Goal: Communication & Community: Answer question/provide support

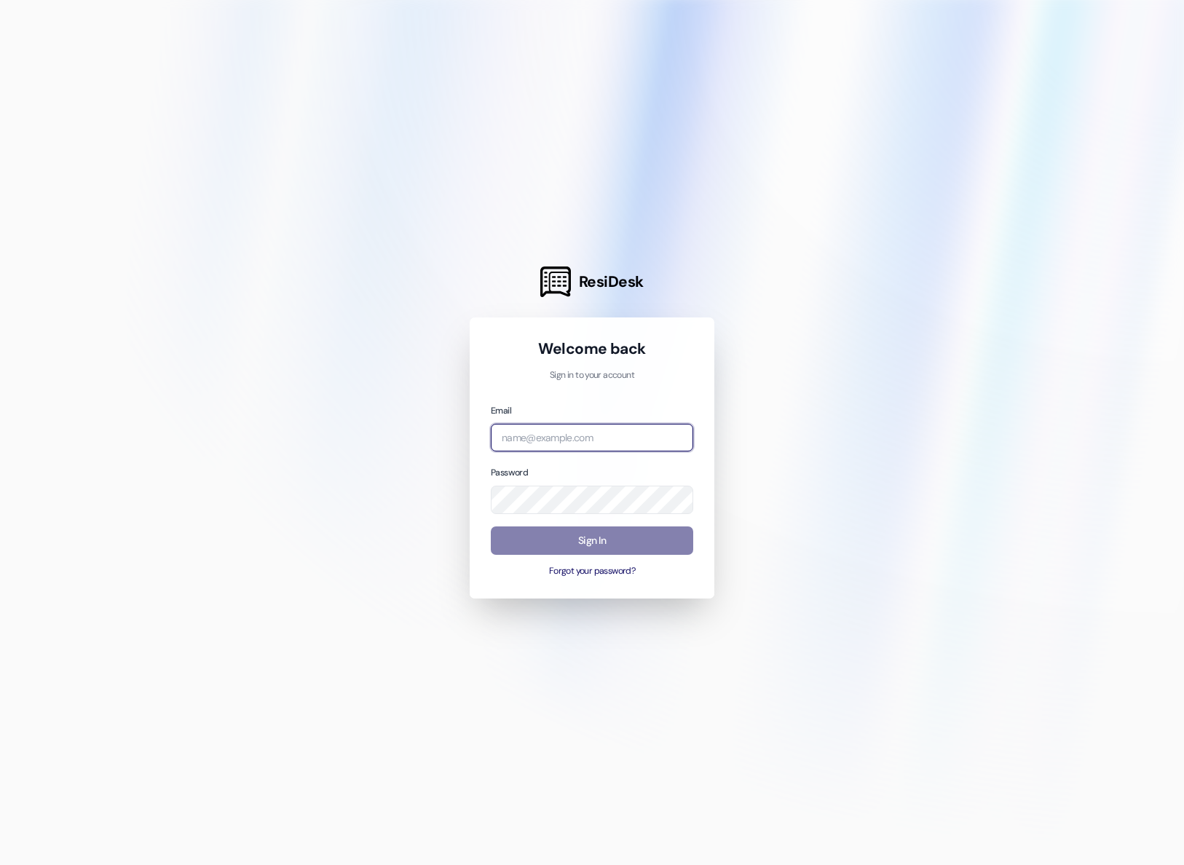
click at [566, 451] on input "email" at bounding box center [592, 438] width 202 height 28
click at [538, 439] on input "email" at bounding box center [592, 438] width 202 height 28
type input "[EMAIL_ADDRESS][DOMAIN_NAME]"
click at [582, 510] on div "Email residentsupport@rootpg.com Password Sign In Forgot your password?" at bounding box center [592, 490] width 202 height 175
click at [544, 435] on input "email" at bounding box center [592, 438] width 202 height 28
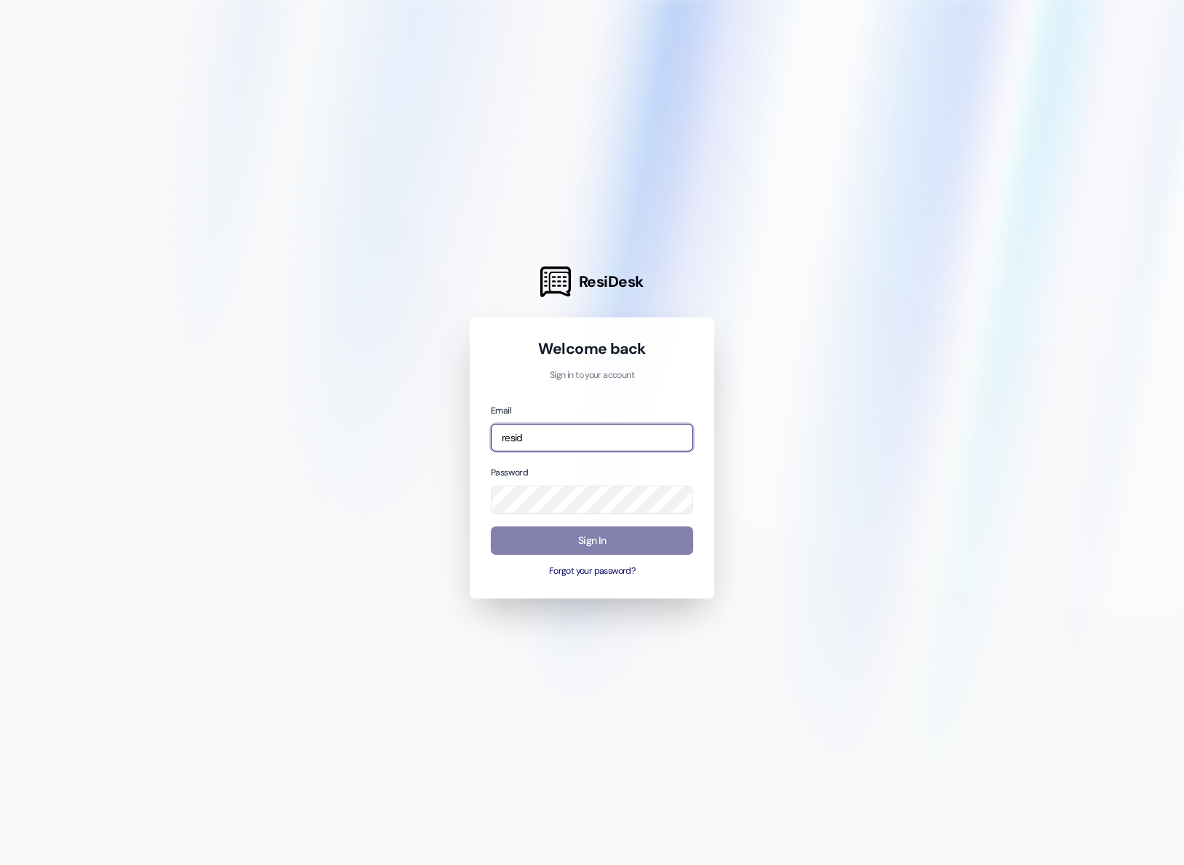
type input "[EMAIL_ADDRESS][DOMAIN_NAME]"
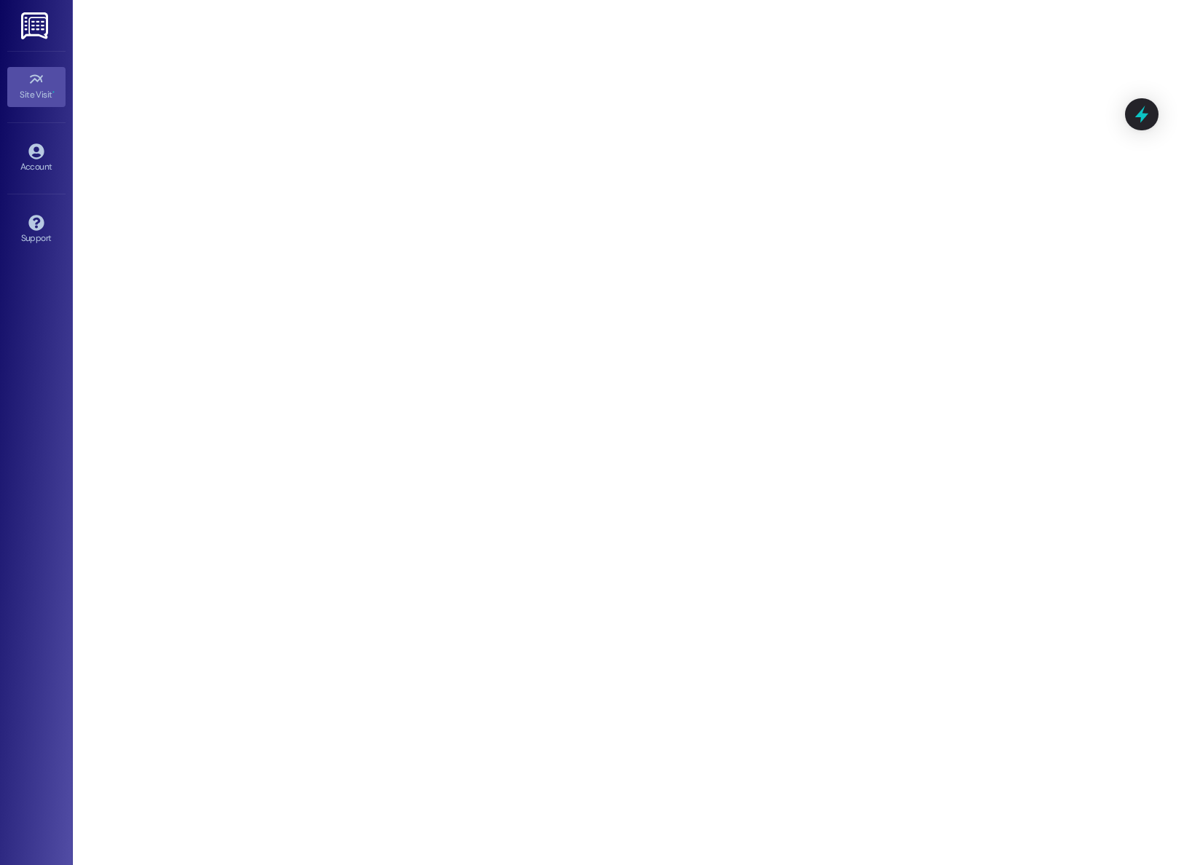
click at [33, 89] on div "Site Visit •" at bounding box center [36, 94] width 73 height 15
click at [21, 32] on img at bounding box center [36, 25] width 30 height 27
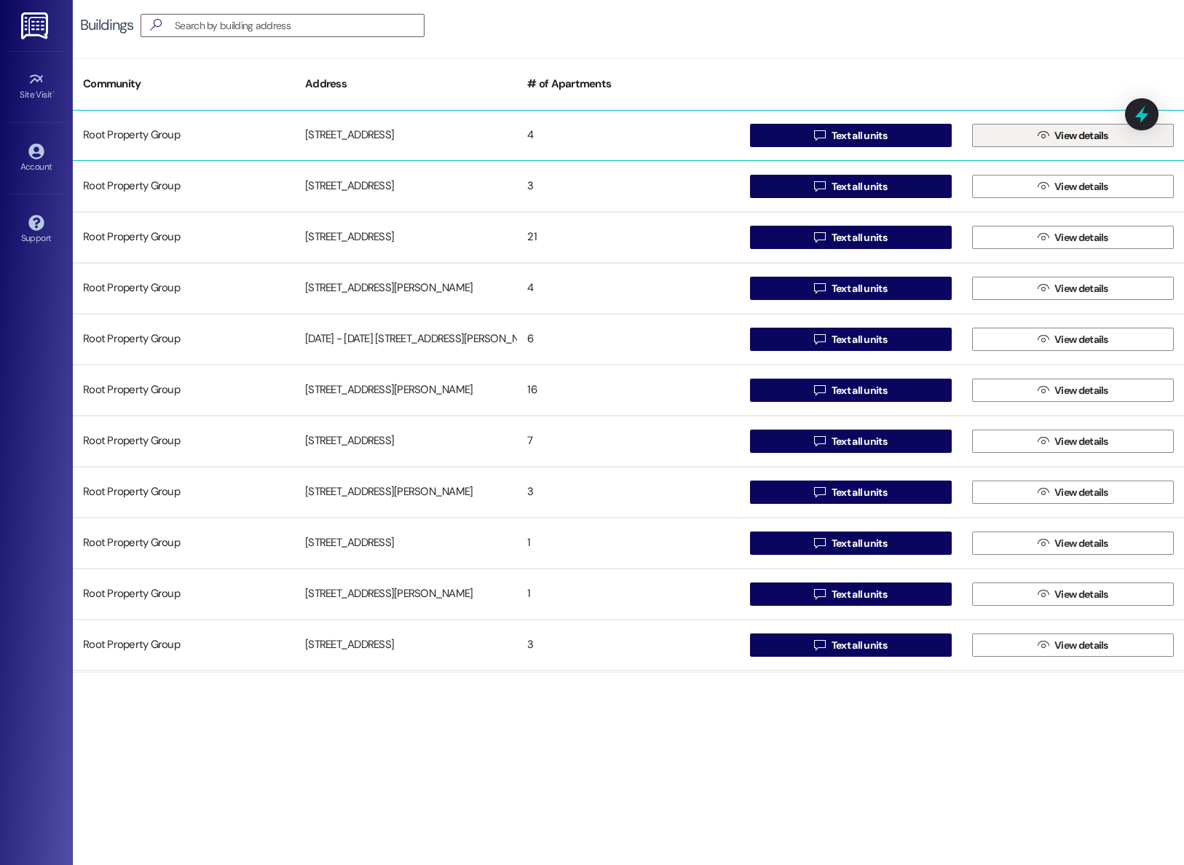
click at [1023, 132] on button " View details" at bounding box center [1073, 135] width 202 height 23
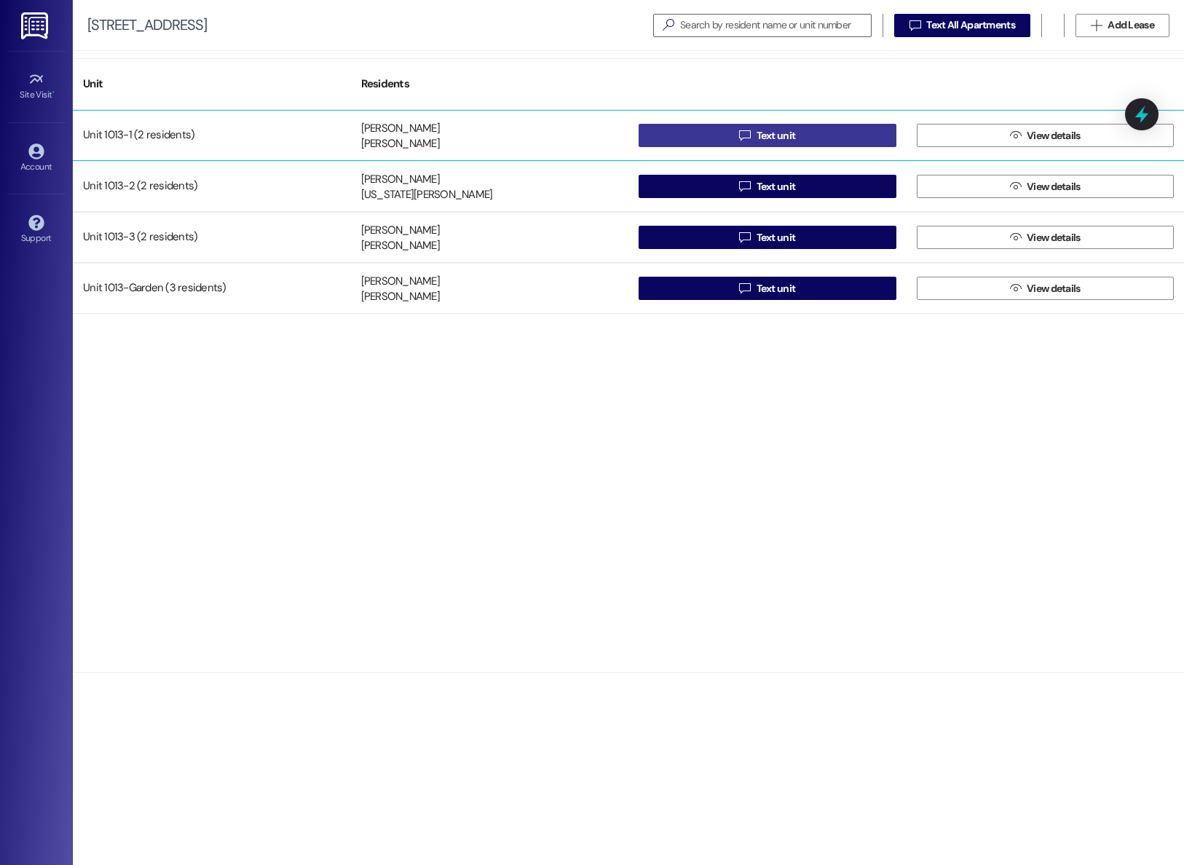
click at [704, 127] on button " Text unit" at bounding box center [767, 135] width 258 height 23
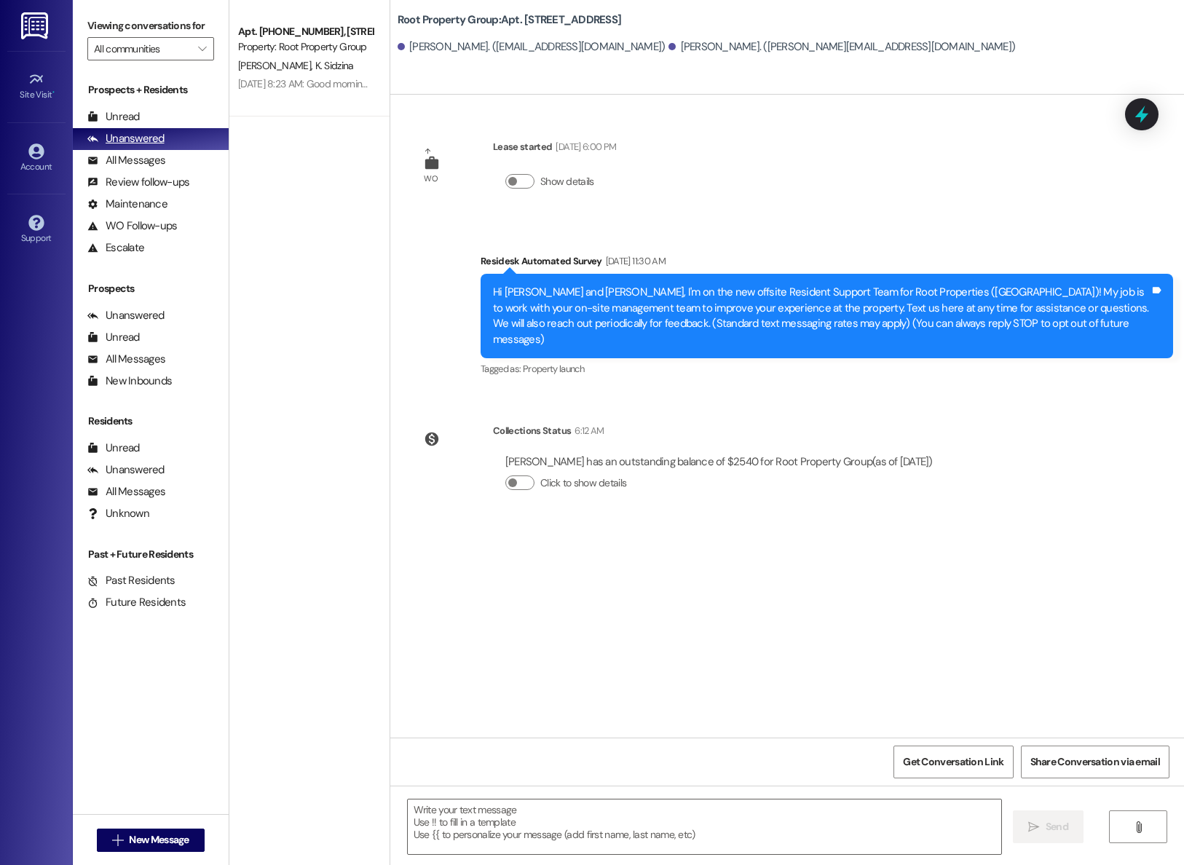
type textarea "Fetching suggested responses. Please feel free to read through the conversation…"
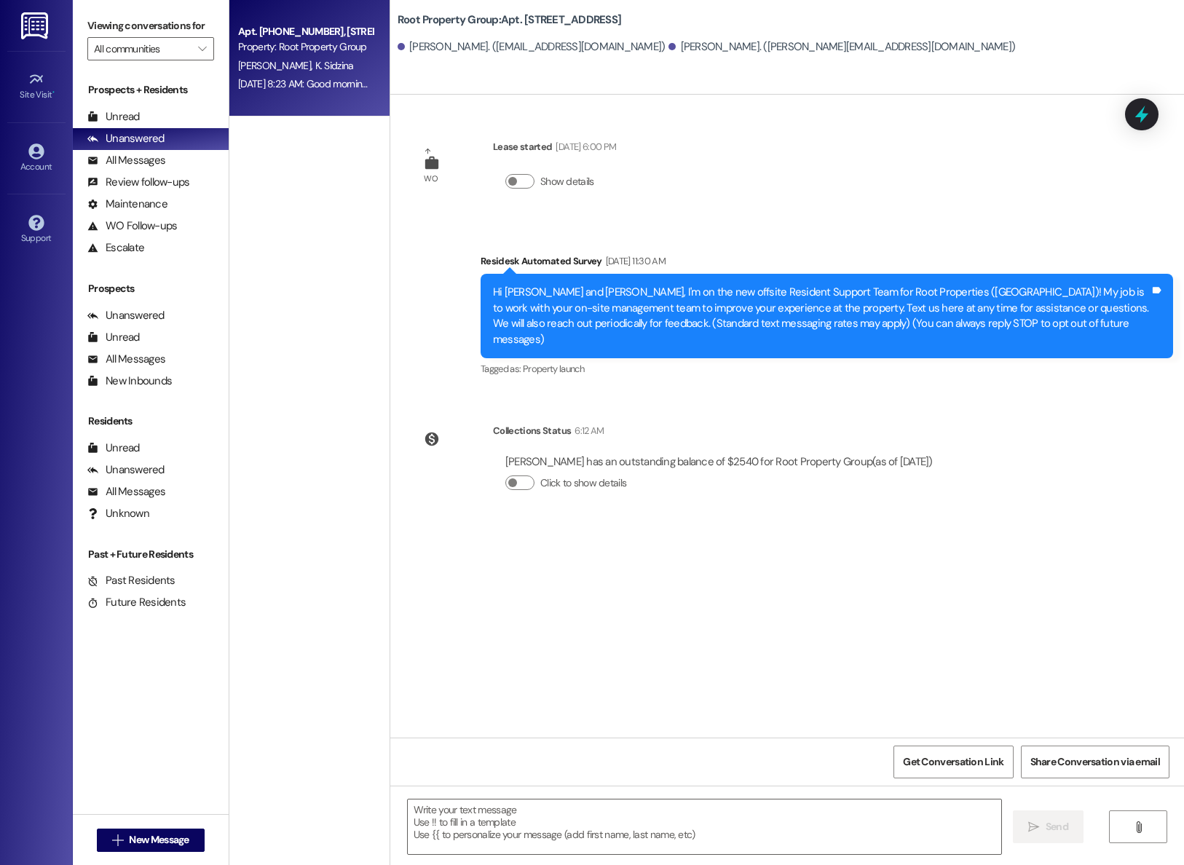
click at [283, 52] on div "Property: Root Property Group" at bounding box center [305, 46] width 135 height 15
type textarea "Fetching suggested responses. Please feel free to read through the conversation…"
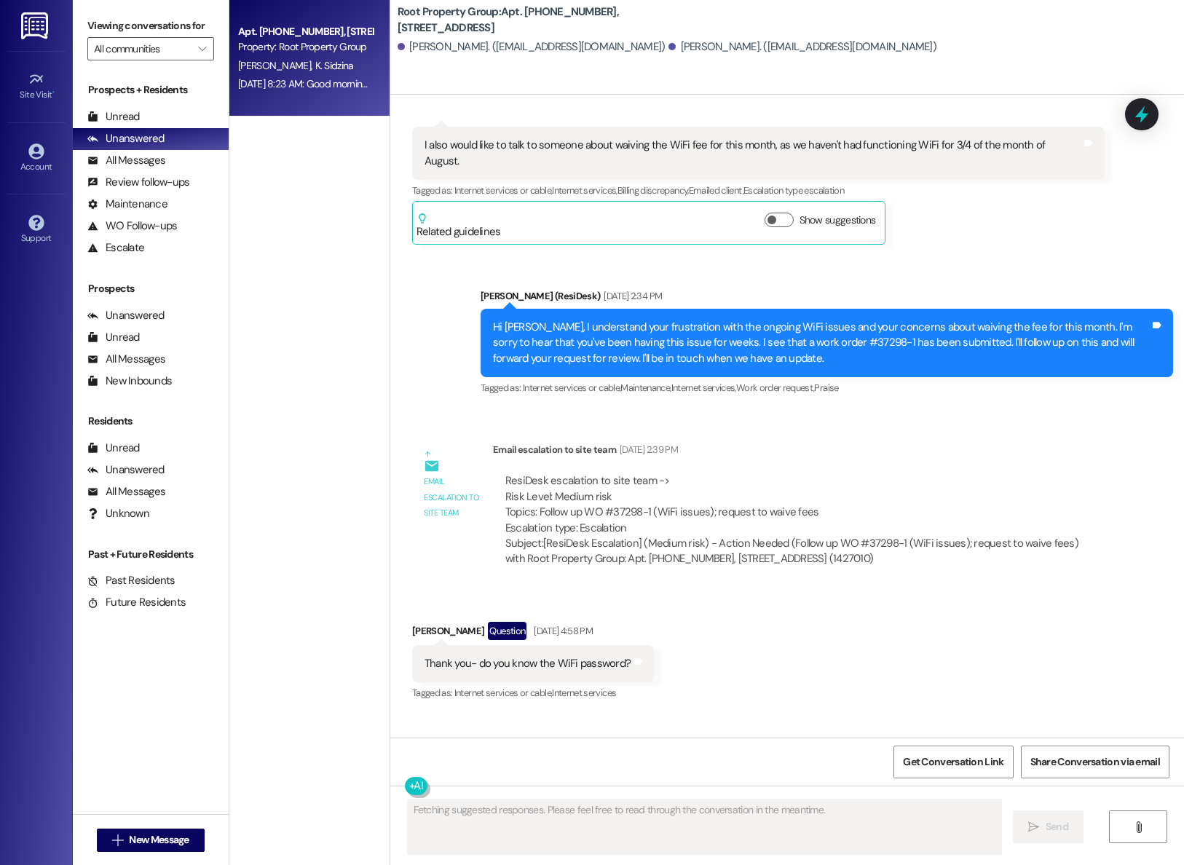
scroll to position [3636, 0]
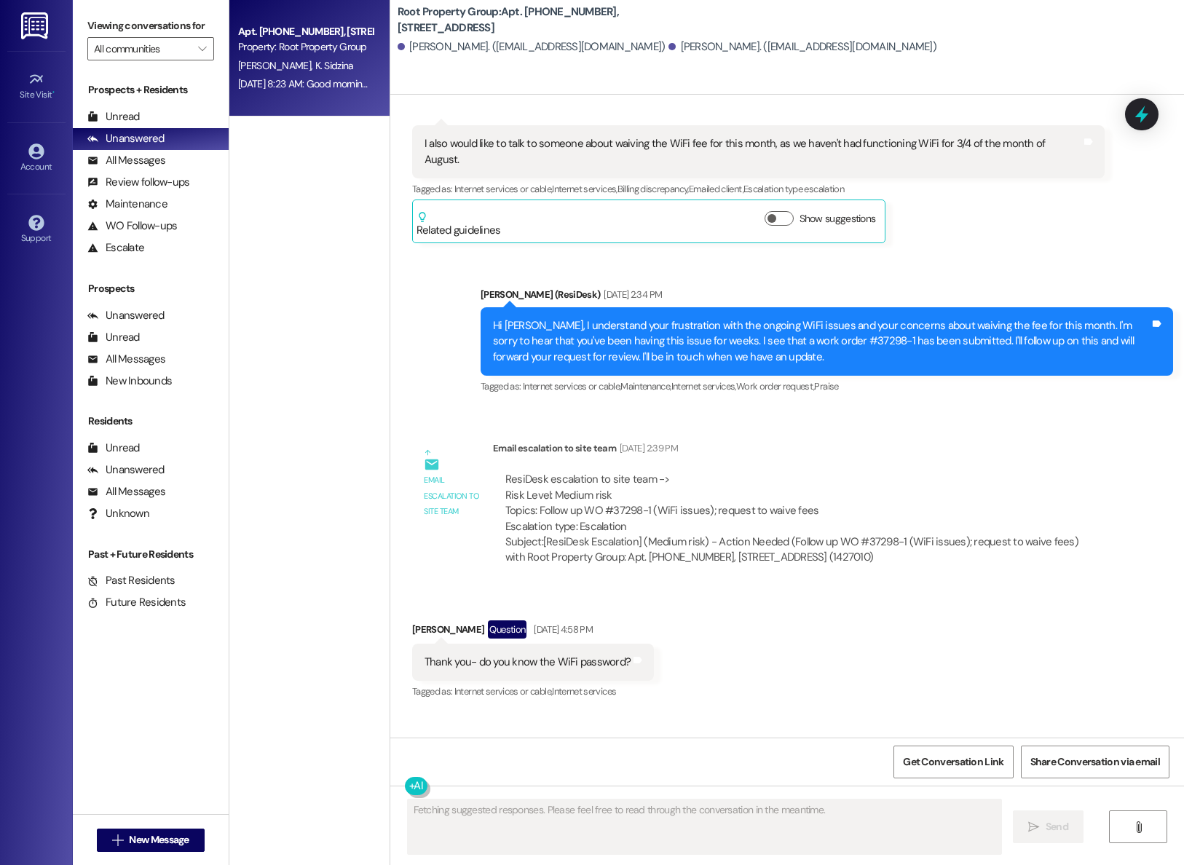
click at [829, 587] on div "Received via SMS [PERSON_NAME] Question [DATE] 4:58 PM Thank you- do you know t…" at bounding box center [786, 701] width 793 height 229
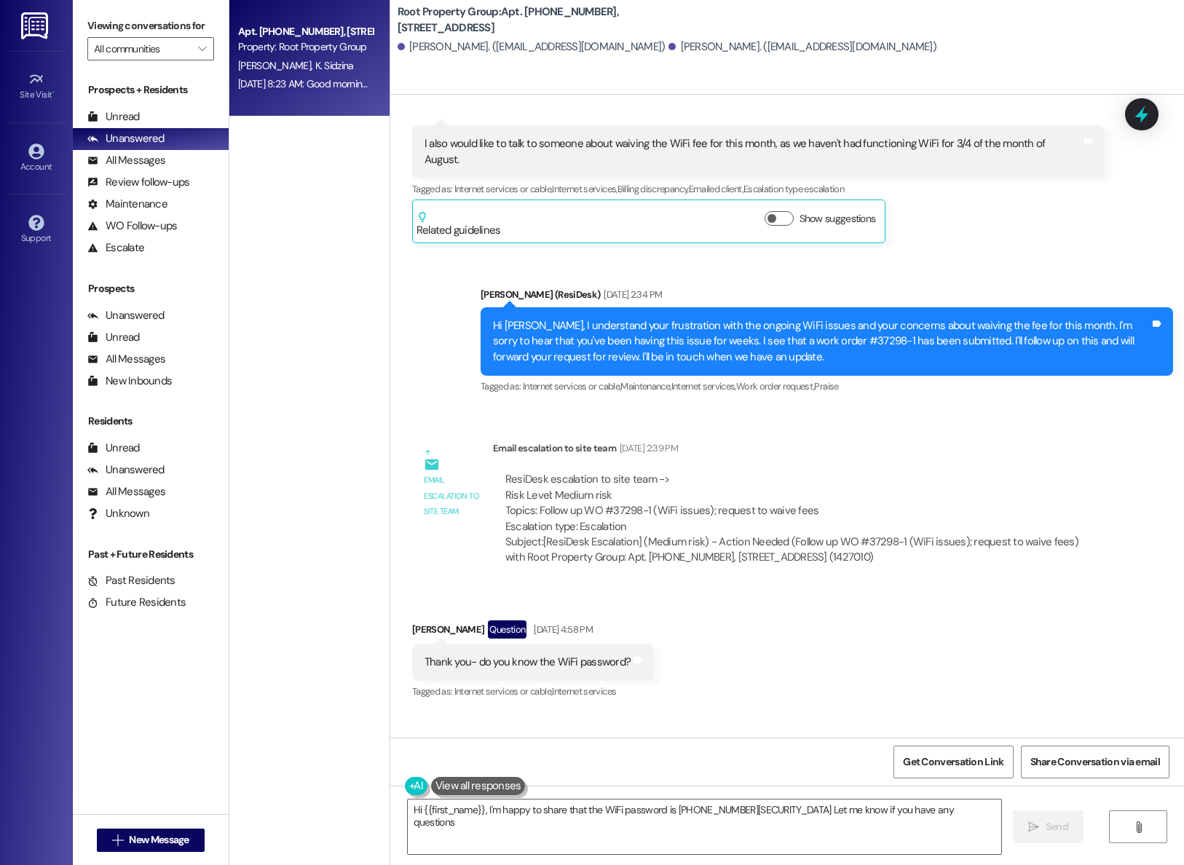
type textarea "Hi {{first_name}}, I'm happy to share that the WiFi password is [PHONE_NUMBER][…"
click at [742, 608] on div "Received via SMS [PERSON_NAME] Question [DATE] 4:58 PM Thank you- do you know t…" at bounding box center [786, 701] width 793 height 229
click at [338, 574] on div "Apt. [PHONE_NUMBER], [STREET_ADDRESS] Property: Root Property Group [PERSON_NAM…" at bounding box center [309, 380] width 160 height 761
click at [137, 168] on div "All Messages" at bounding box center [126, 160] width 78 height 15
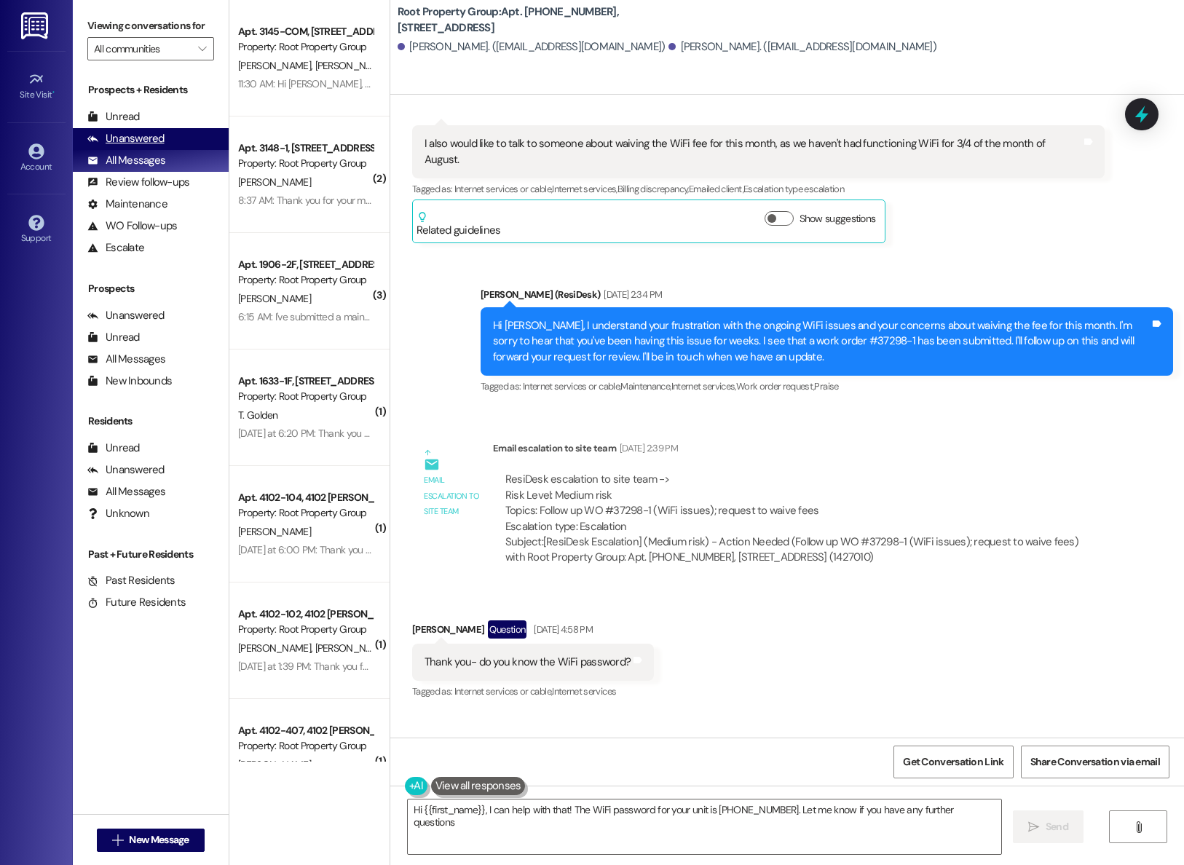
type textarea "Hi {{first_name}}, I can help with that! The WiFi password for your unit is [PH…"
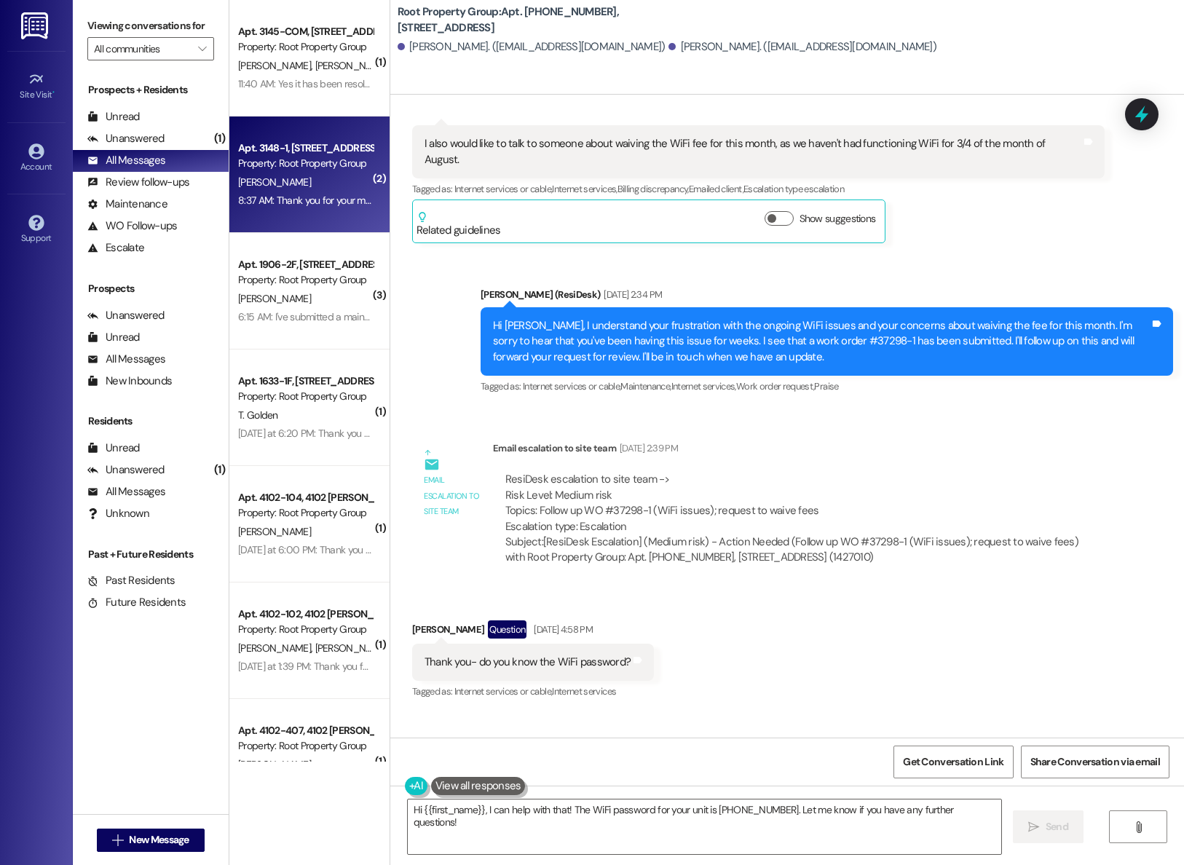
click at [281, 137] on div "Apt. 3148-1, [STREET_ADDRESS] Property: Root Property Group [PERSON_NAME] 8:37 …" at bounding box center [309, 174] width 160 height 116
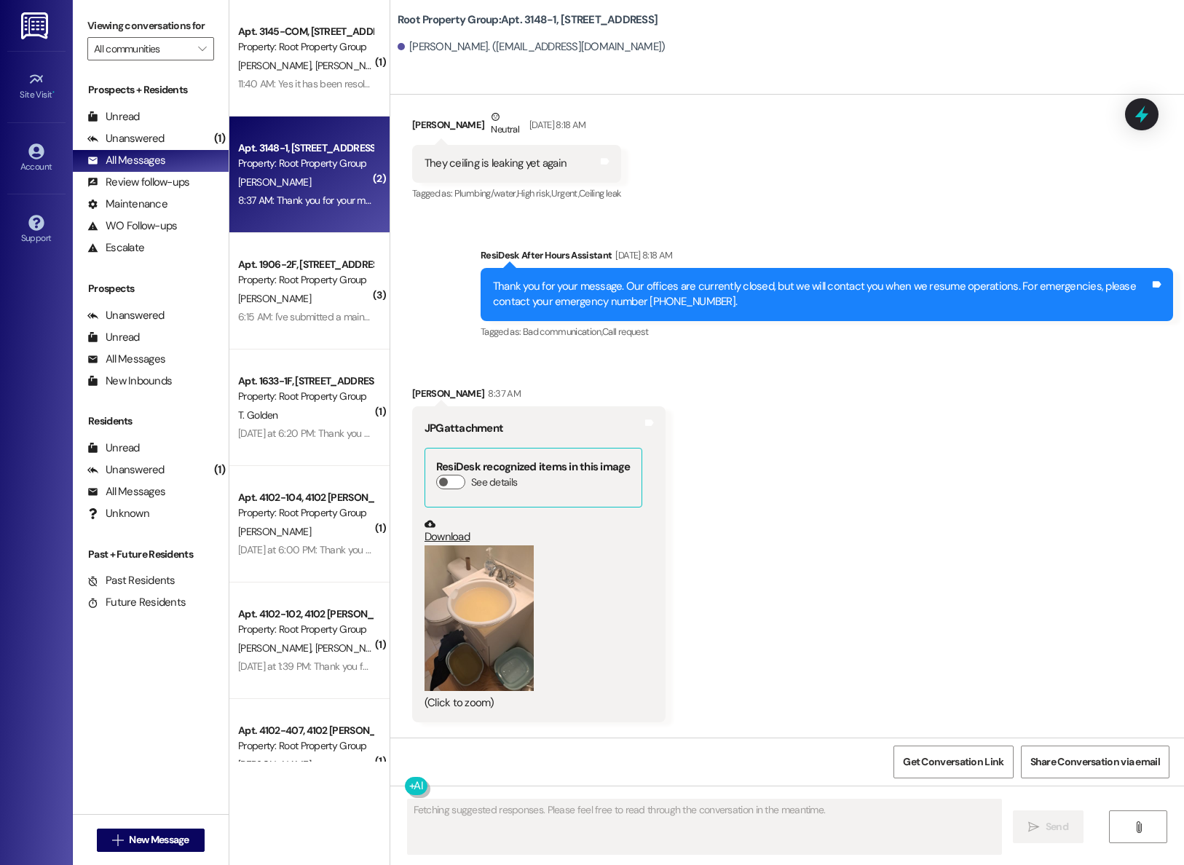
scroll to position [5373, 0]
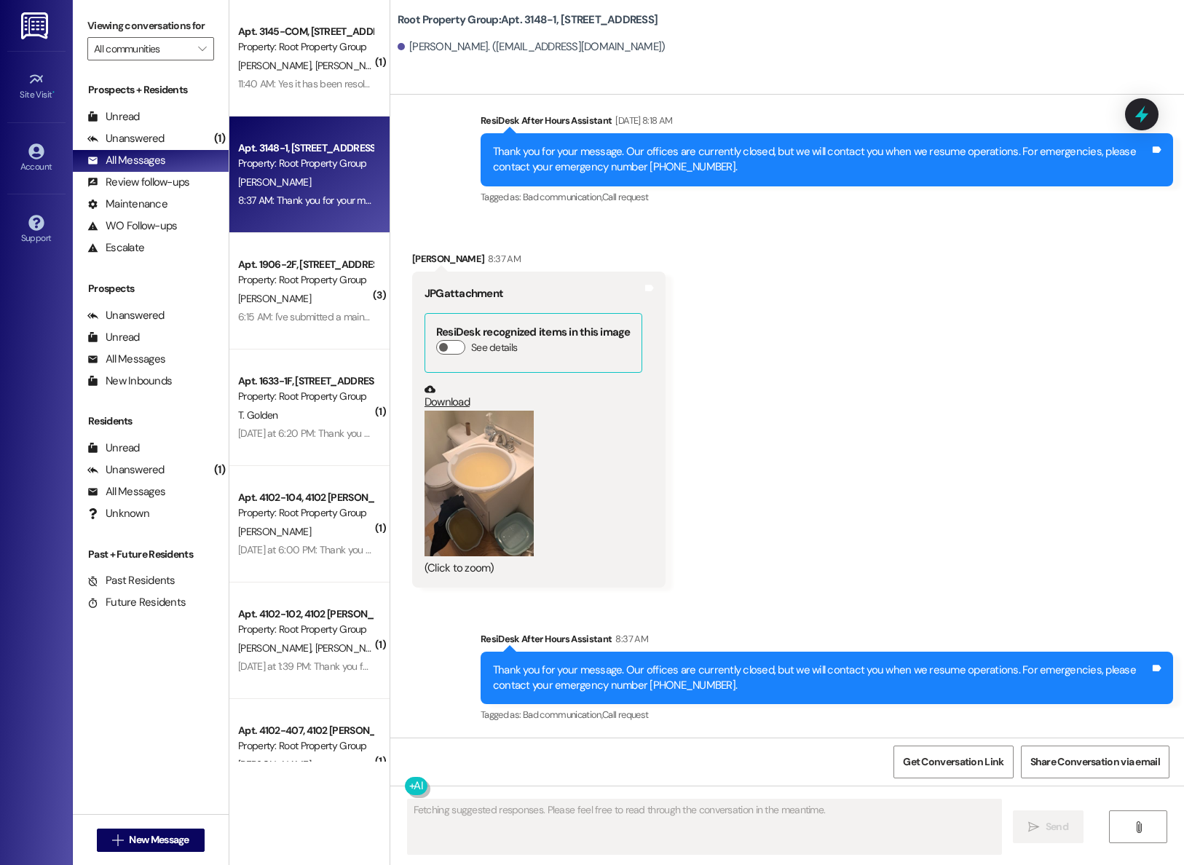
click at [899, 494] on div "Received via SMS [PERSON_NAME] 8:37 AM JPG attachment ResiDesk recognized items…" at bounding box center [786, 407] width 793 height 379
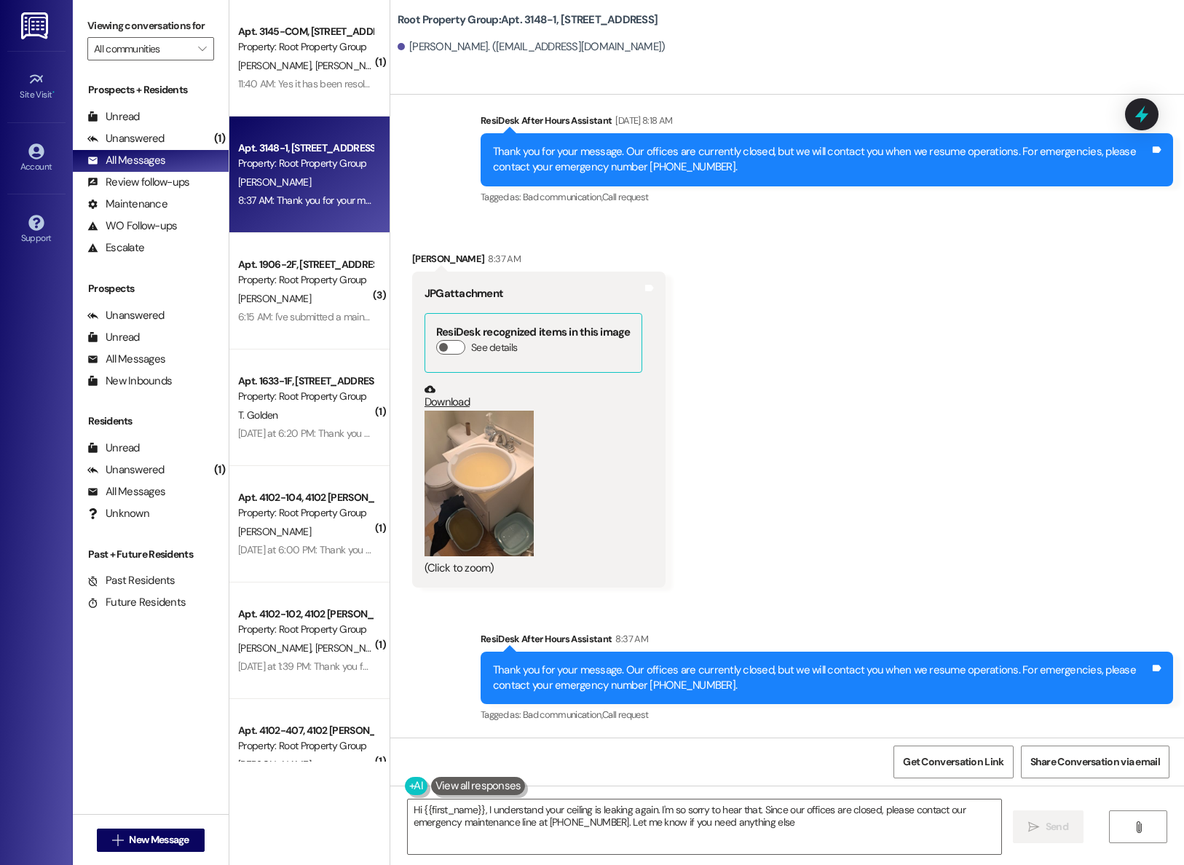
type textarea "Hi {{first_name}}, I understand your ceiling is leaking again. I'm so sorry to …"
click at [452, 531] on button "Zoom image" at bounding box center [478, 484] width 109 height 146
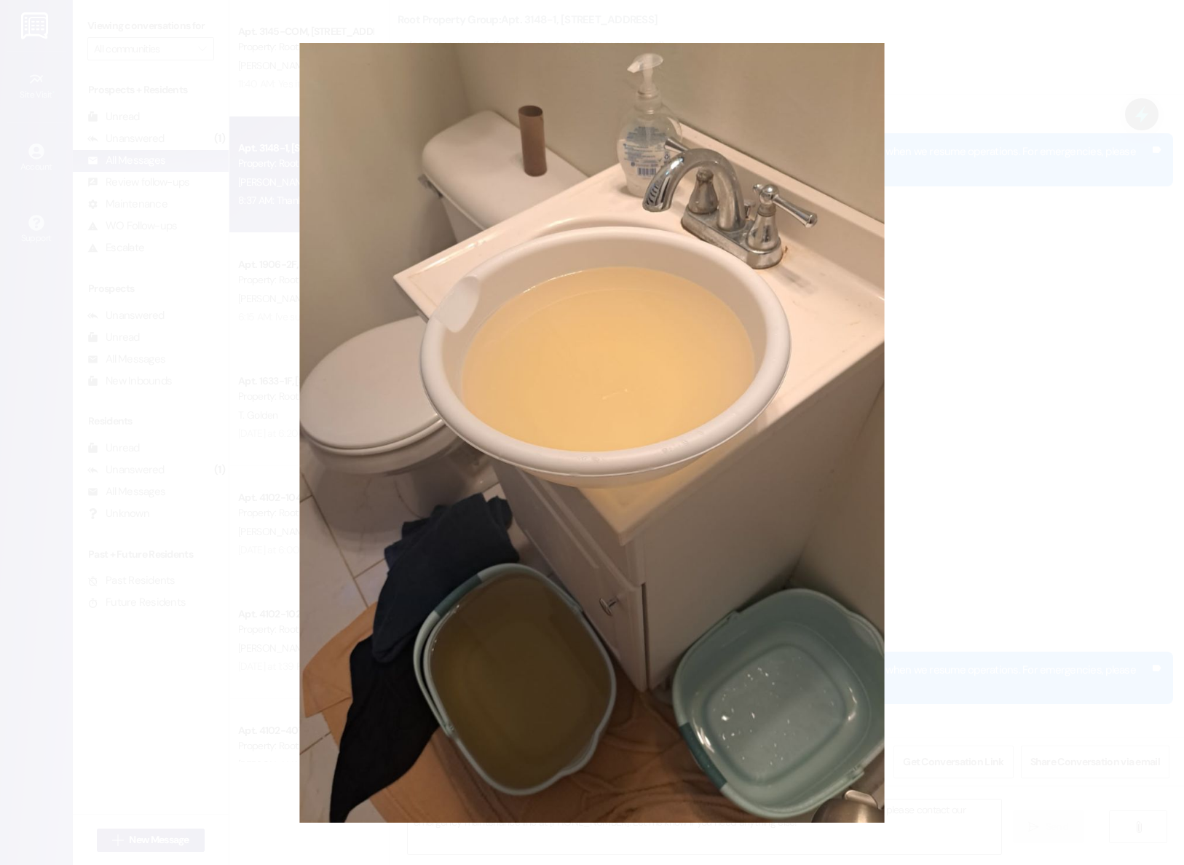
click at [450, 531] on button "Unzoom image" at bounding box center [592, 432] width 1184 height 865
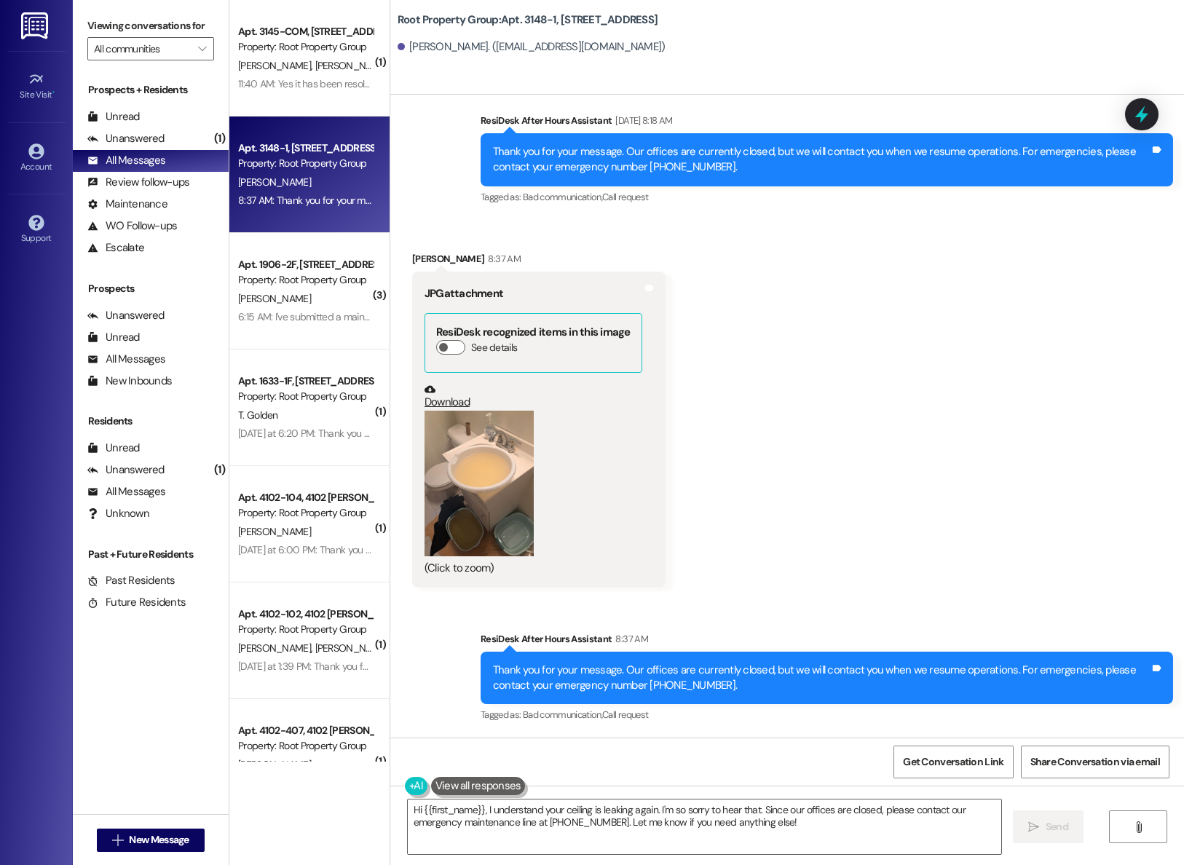
click at [930, 350] on div "Received via SMS [PERSON_NAME] 8:37 AM JPG attachment ResiDesk recognized items…" at bounding box center [786, 407] width 793 height 379
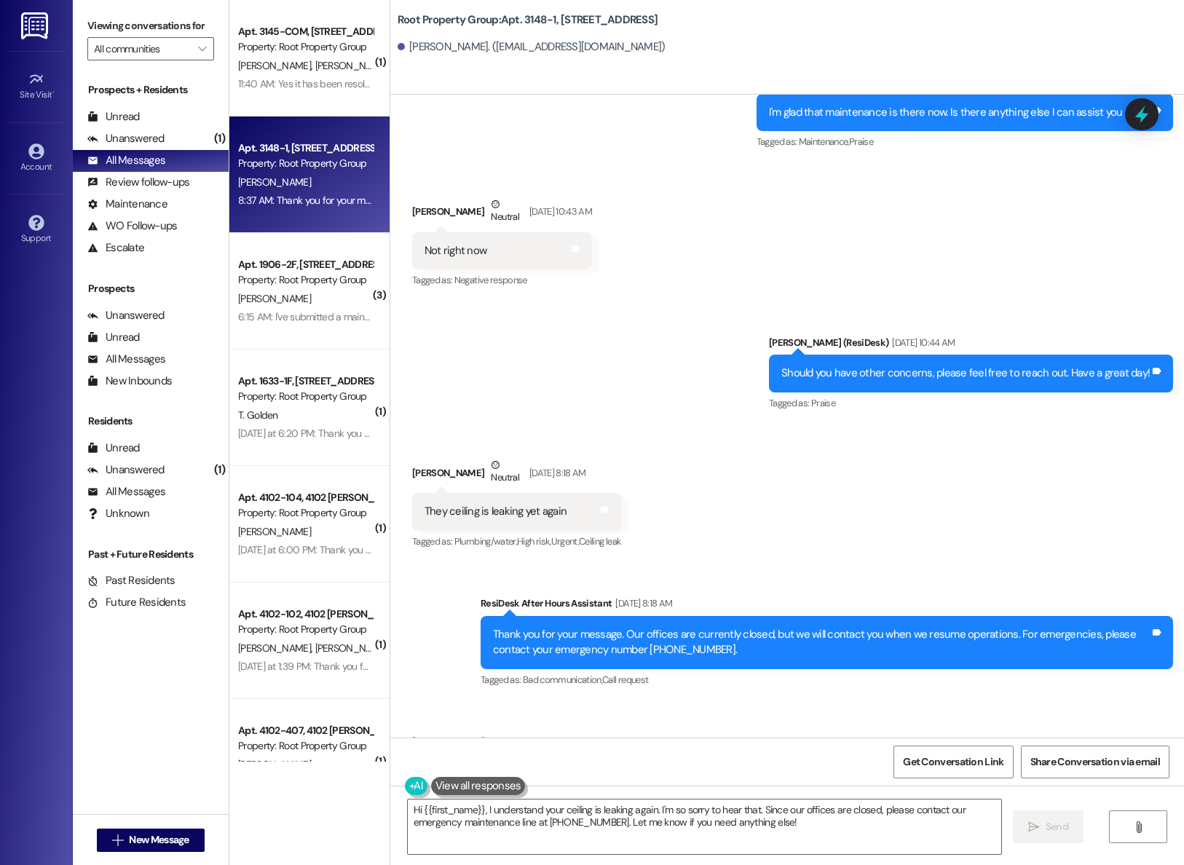
scroll to position [4887, 0]
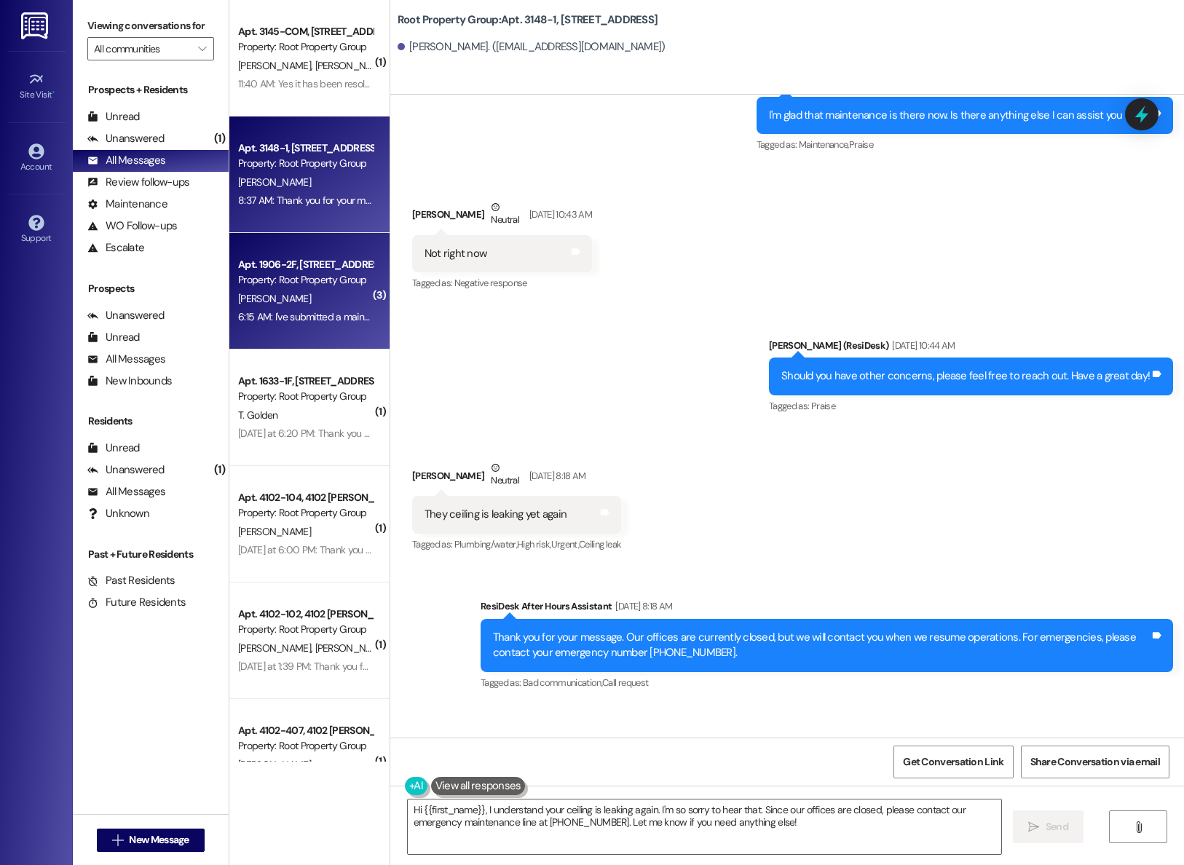
click at [325, 298] on div "[PERSON_NAME]" at bounding box center [306, 299] width 138 height 18
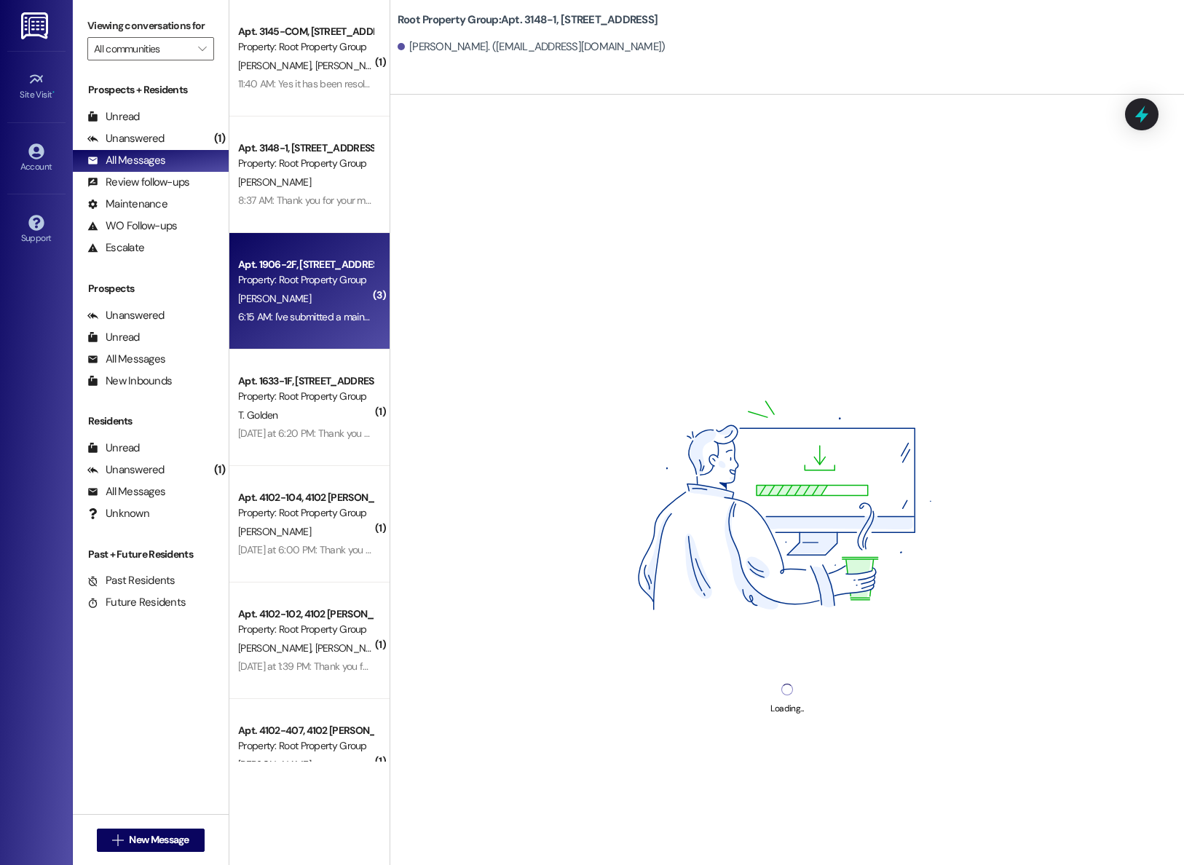
click at [283, 268] on div "Apt. 1906-2F, [STREET_ADDRESS]" at bounding box center [305, 264] width 135 height 15
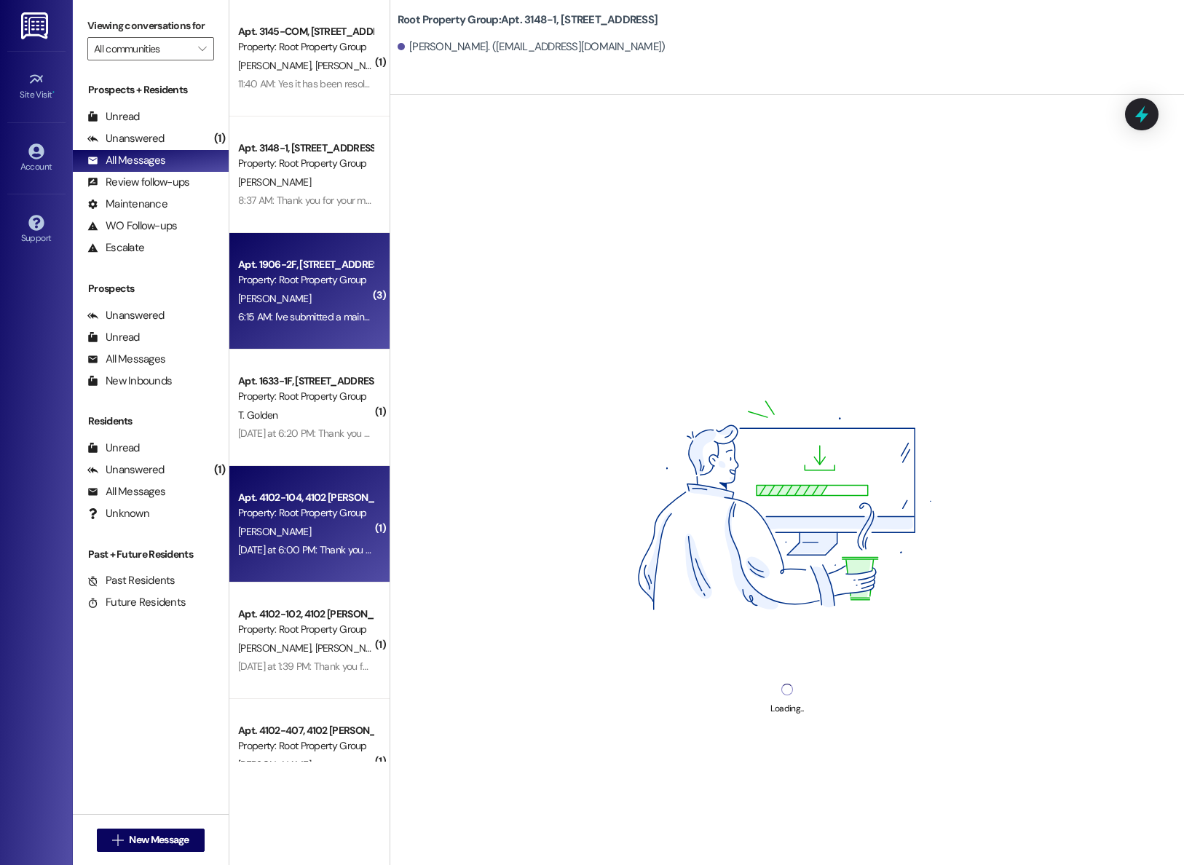
click at [272, 521] on div "Apt. 4102-104, [STREET_ADDRESS][PERSON_NAME] Property: Root Property Group" at bounding box center [306, 505] width 138 height 34
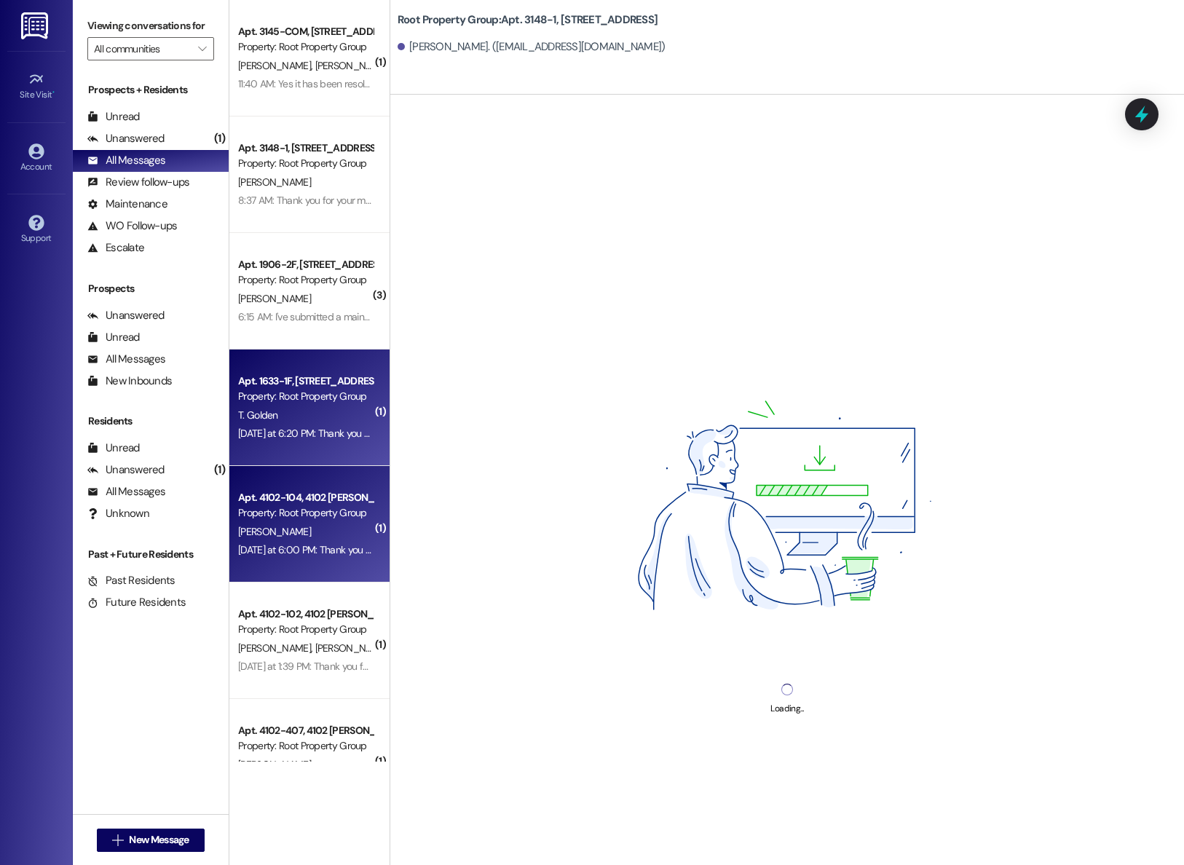
click at [270, 456] on div "Apt. 1633-1F, [STREET_ADDRESS][PERSON_NAME] Property: Root Property Group T. Go…" at bounding box center [309, 407] width 160 height 116
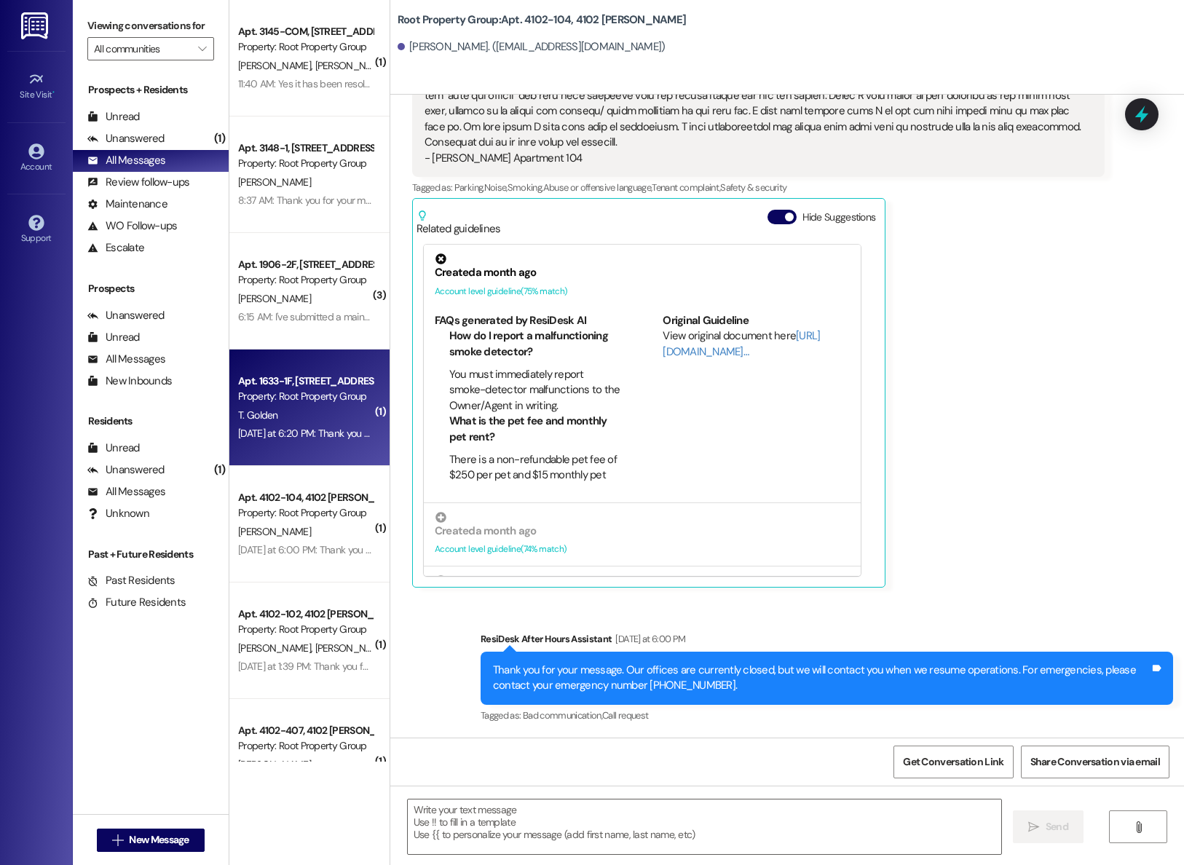
scroll to position [797, 0]
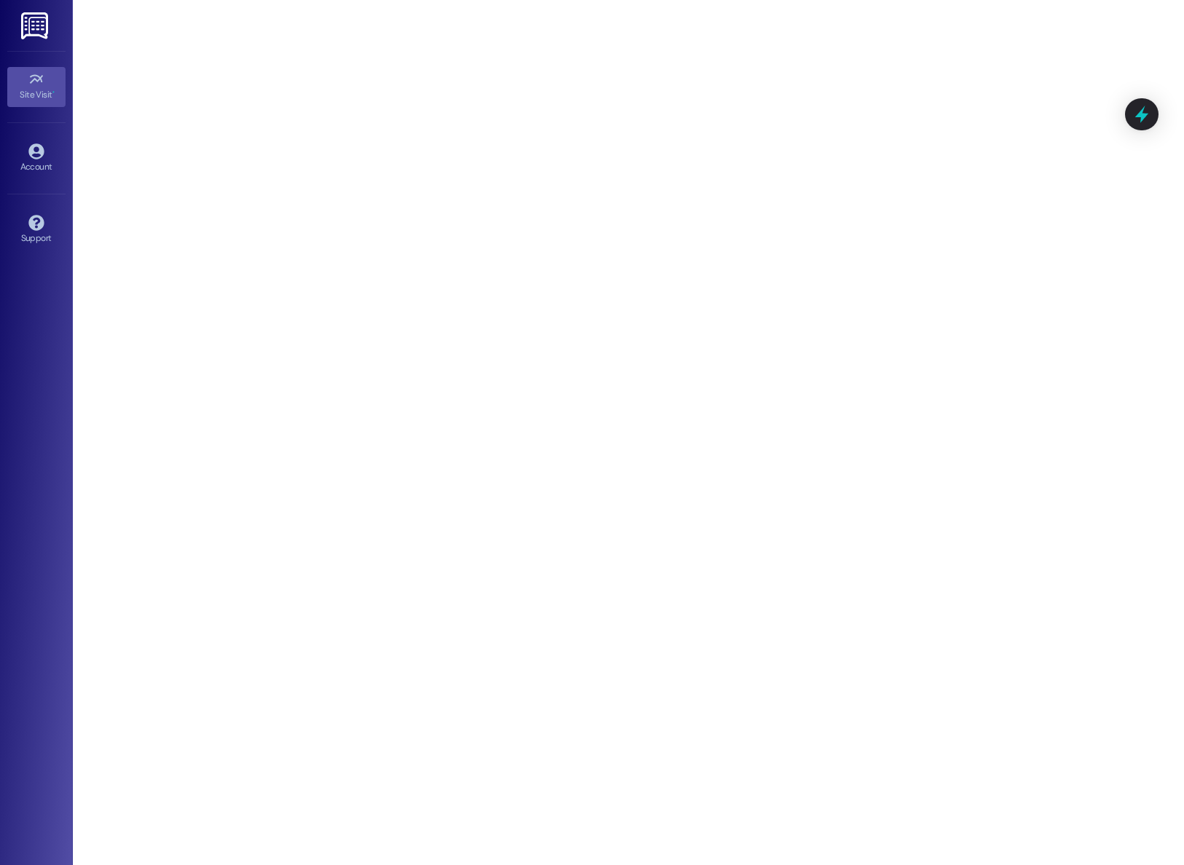
click at [34, 22] on img at bounding box center [36, 25] width 30 height 27
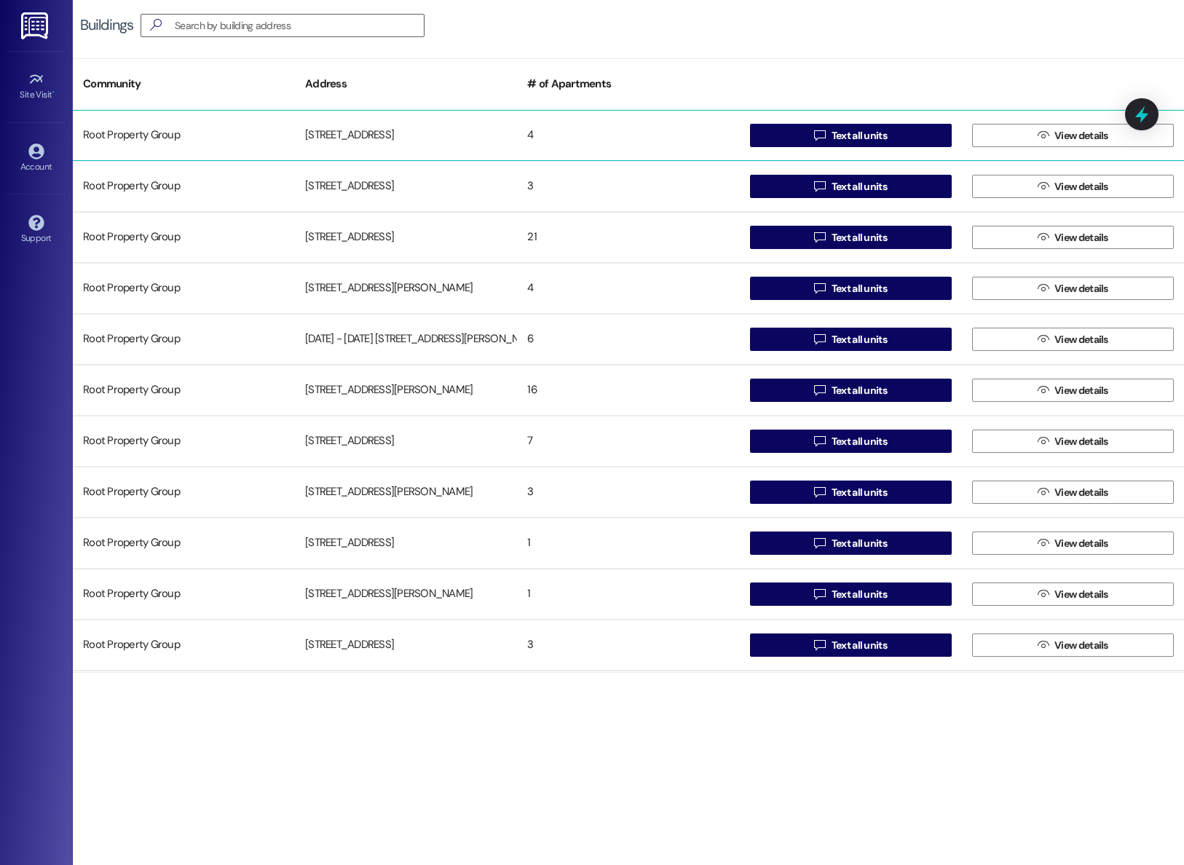
click at [872, 147] on div " Text all units" at bounding box center [851, 135] width 222 height 29
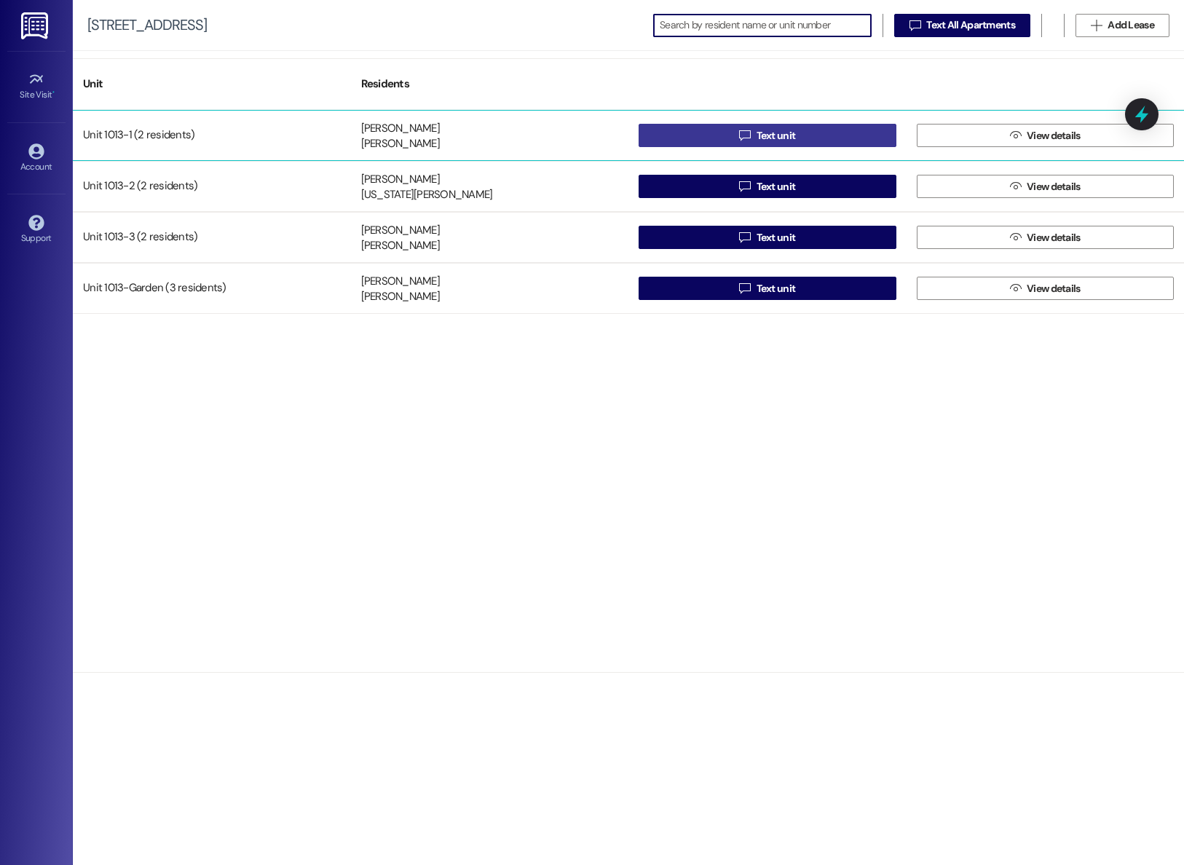
click at [782, 141] on span "Text unit" at bounding box center [775, 135] width 39 height 15
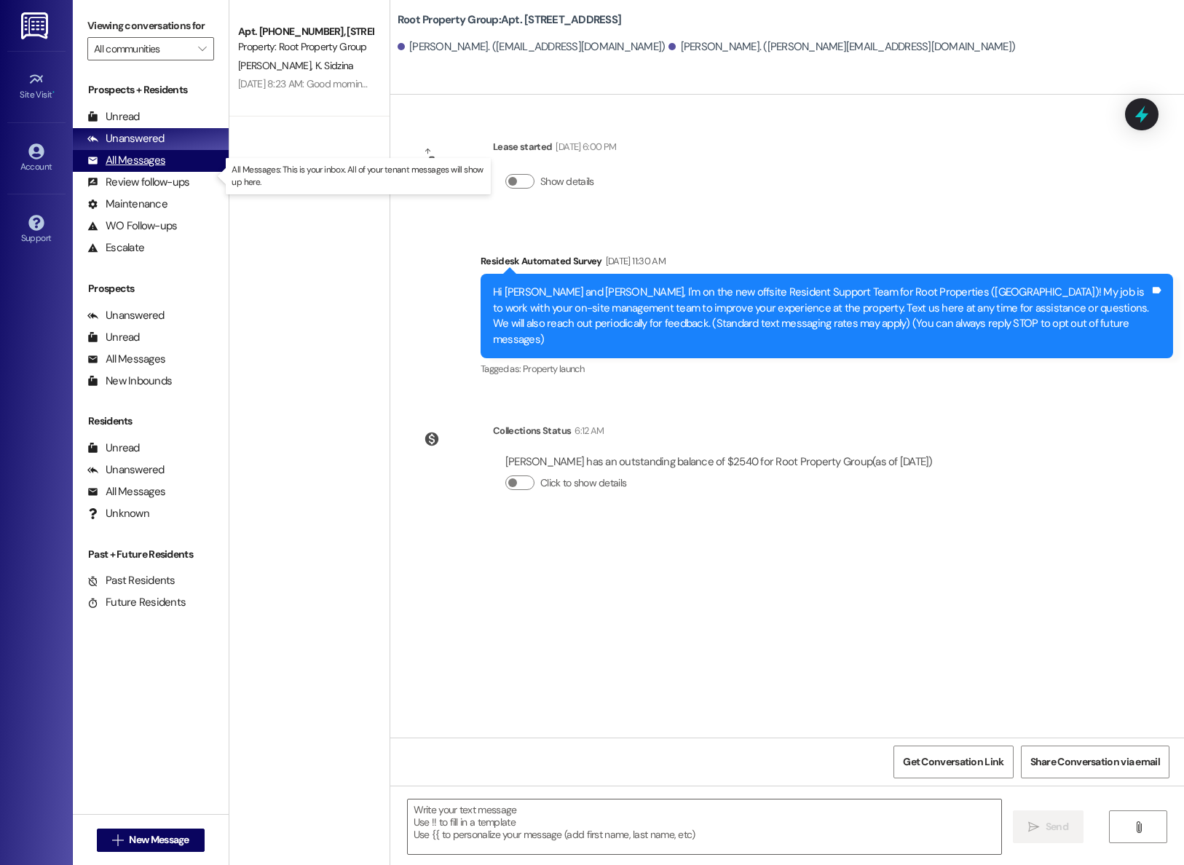
type textarea "Fetching suggested responses. Please feel free to read through the conversation…"
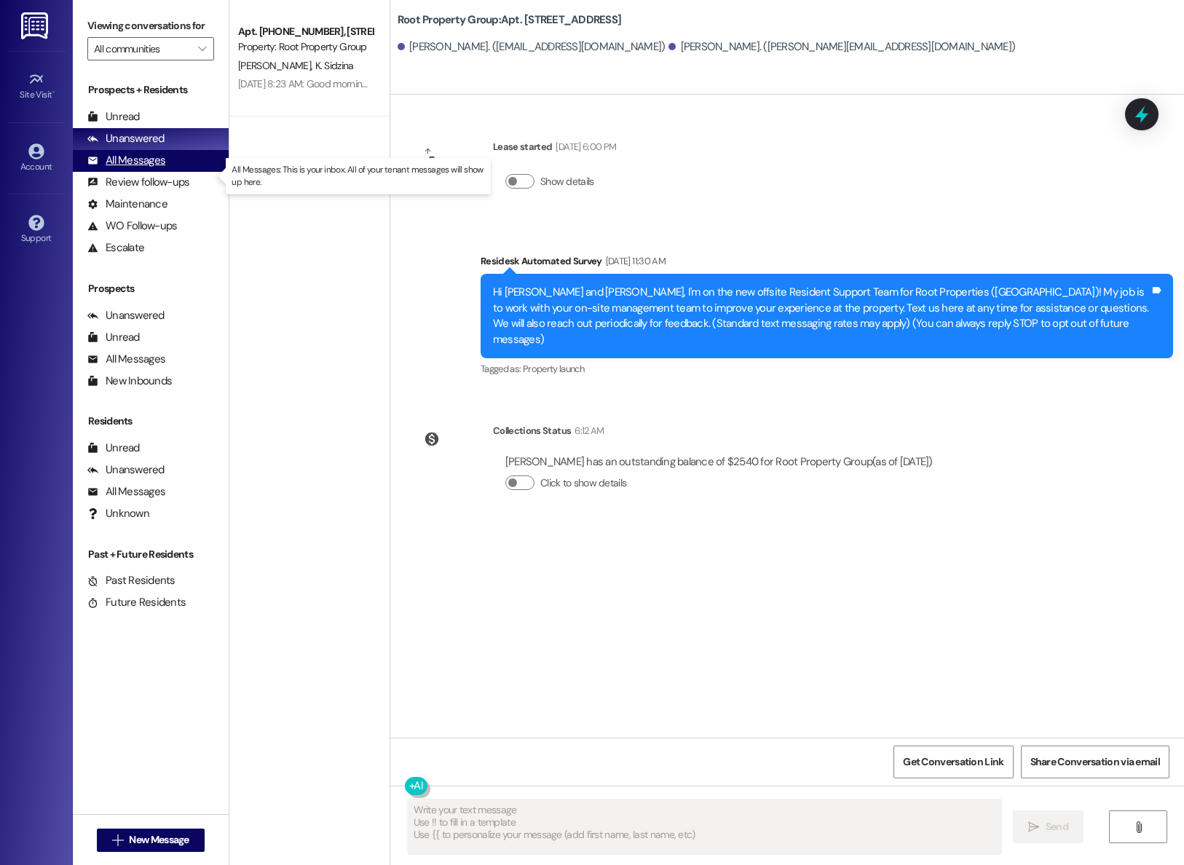
click at [98, 166] on icon at bounding box center [92, 160] width 11 height 11
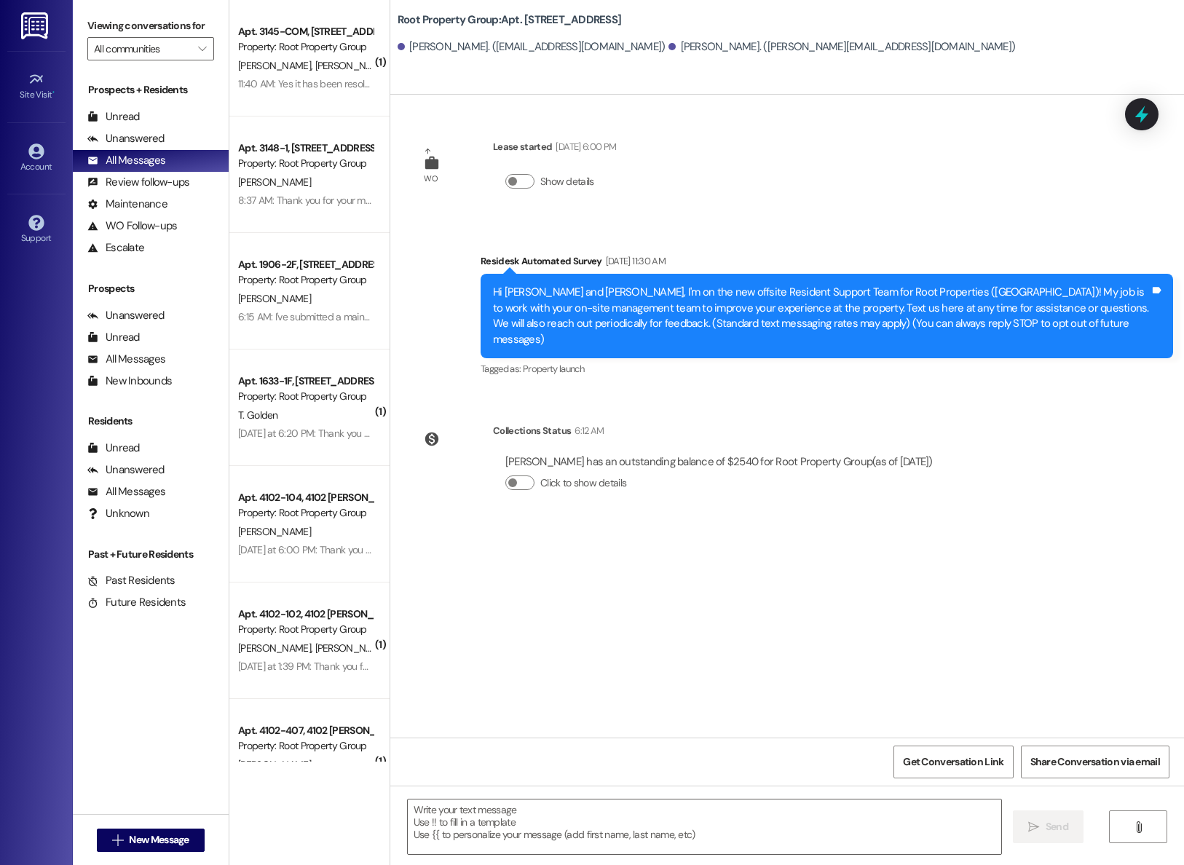
type textarea "Fetching suggested responses. Please feel free to read through the conversation…"
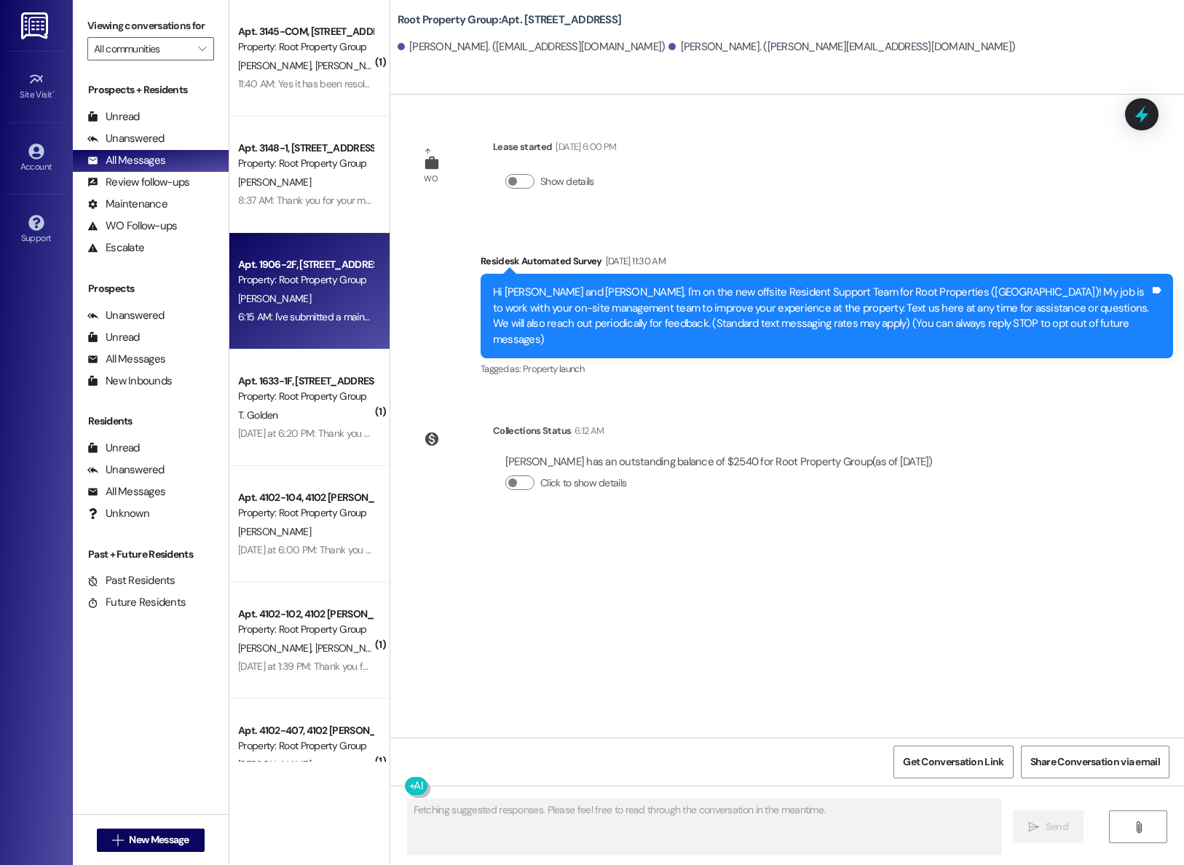
click at [266, 308] on div "6:15 AM: I've submitted a maintenance request but can we throughly check the wi…" at bounding box center [306, 317] width 138 height 18
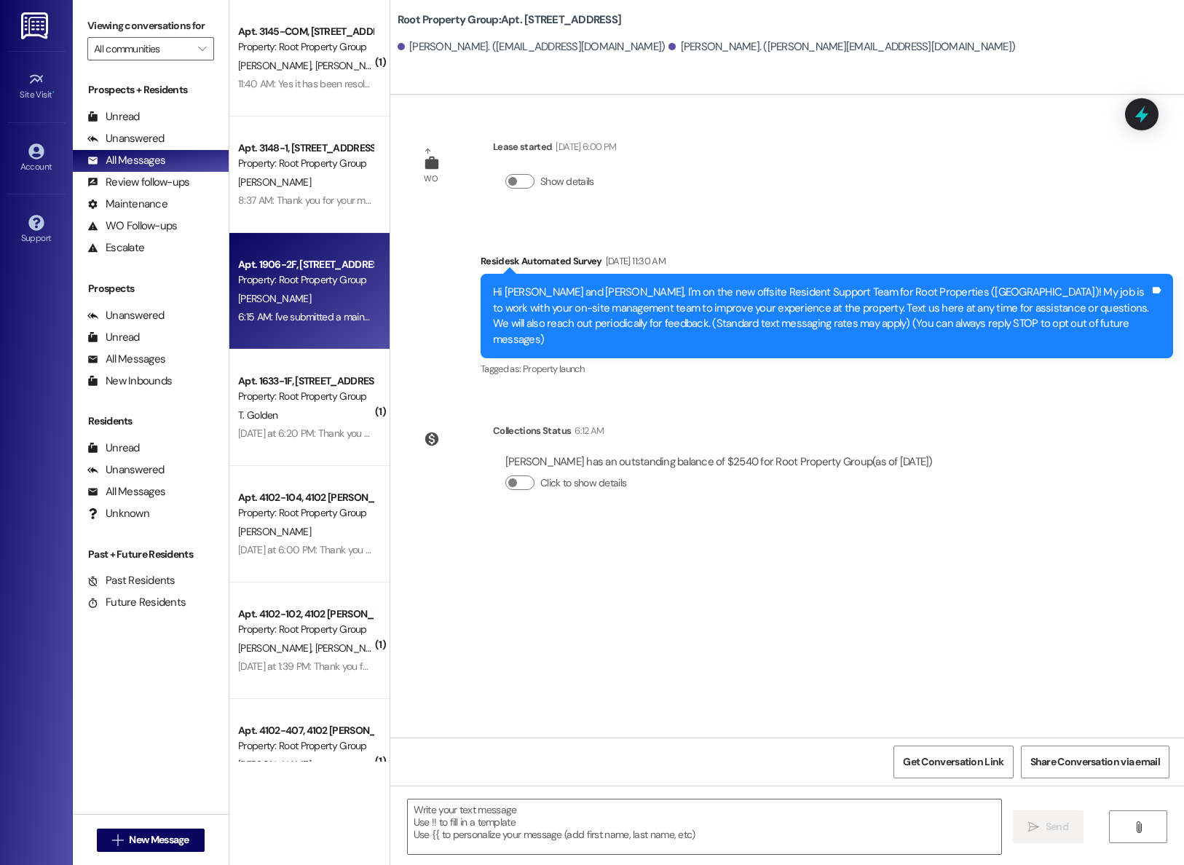
type textarea "Fetching suggested responses. Please feel free to read through the conversation…"
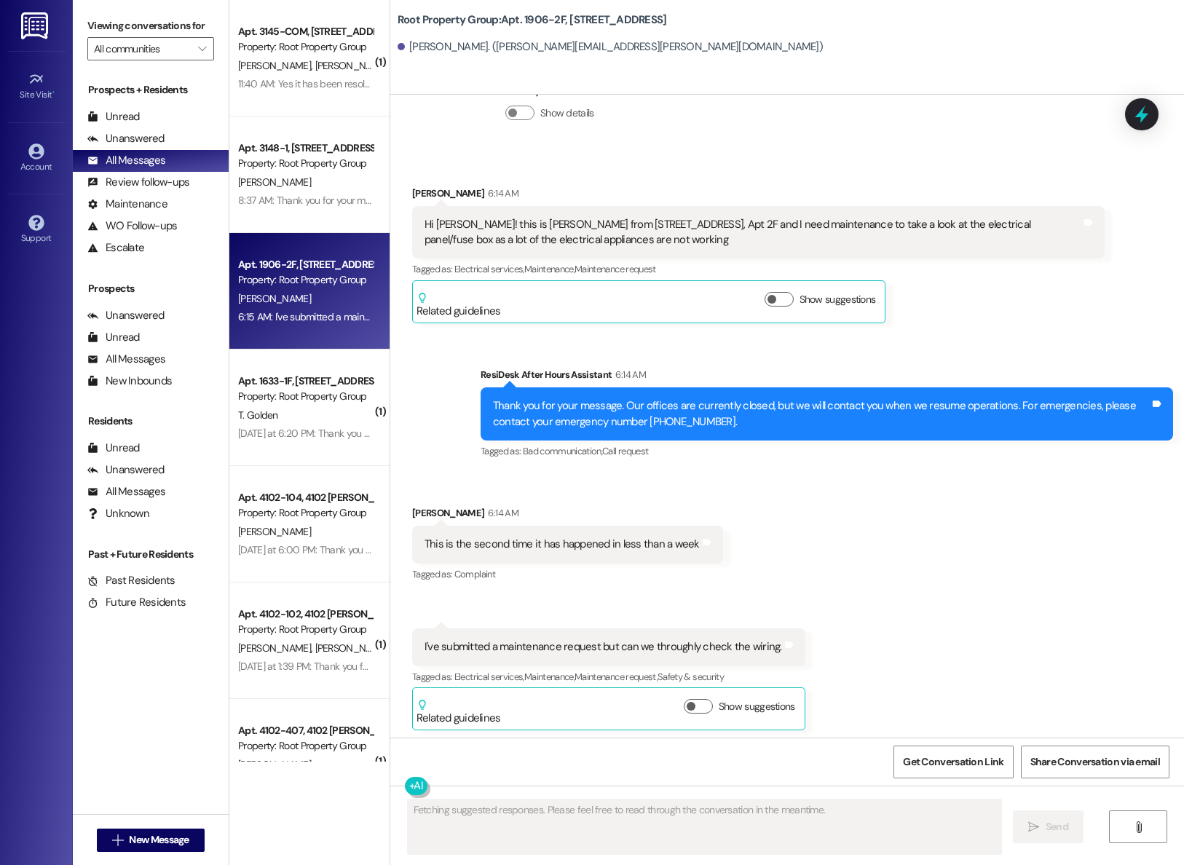
scroll to position [2261, 0]
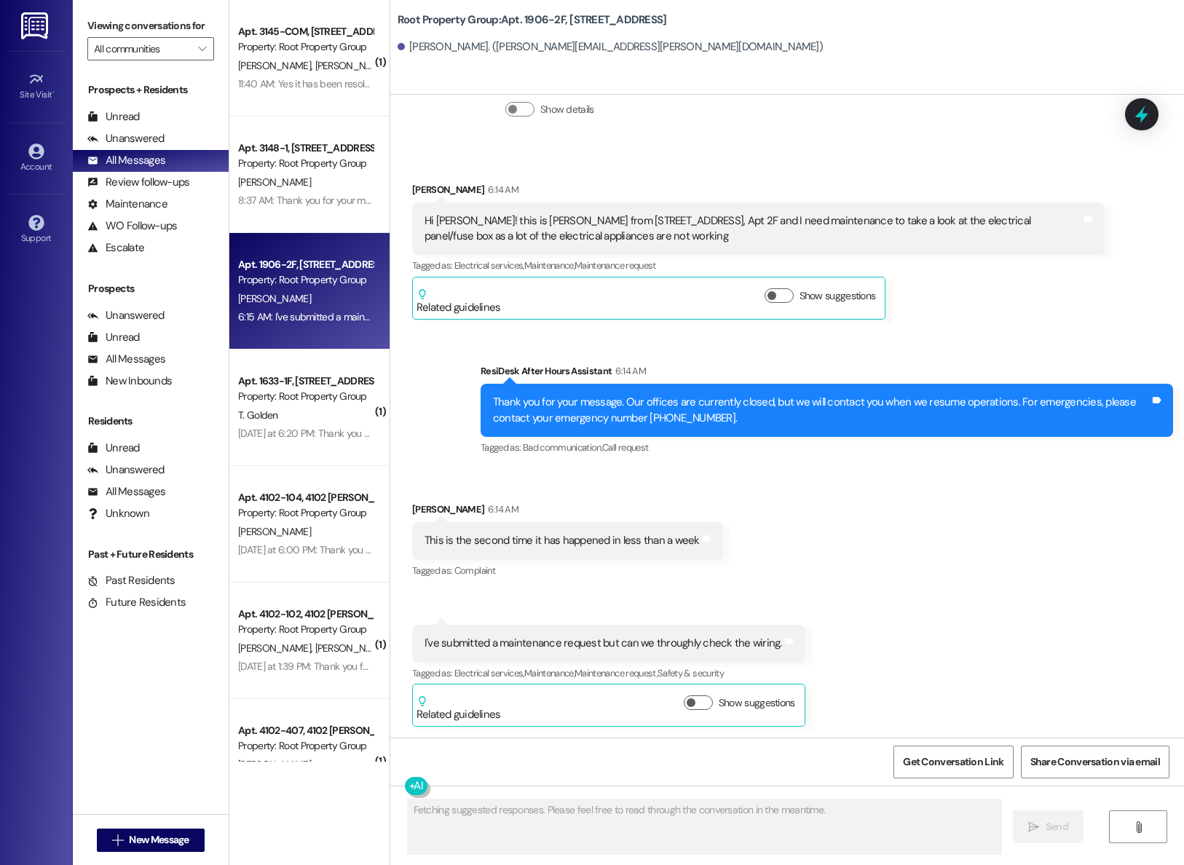
click at [448, 439] on div "Sent via SMS ResiDesk After Hours Assistant 6:14 AM Thank you for your message.…" at bounding box center [786, 399] width 793 height 138
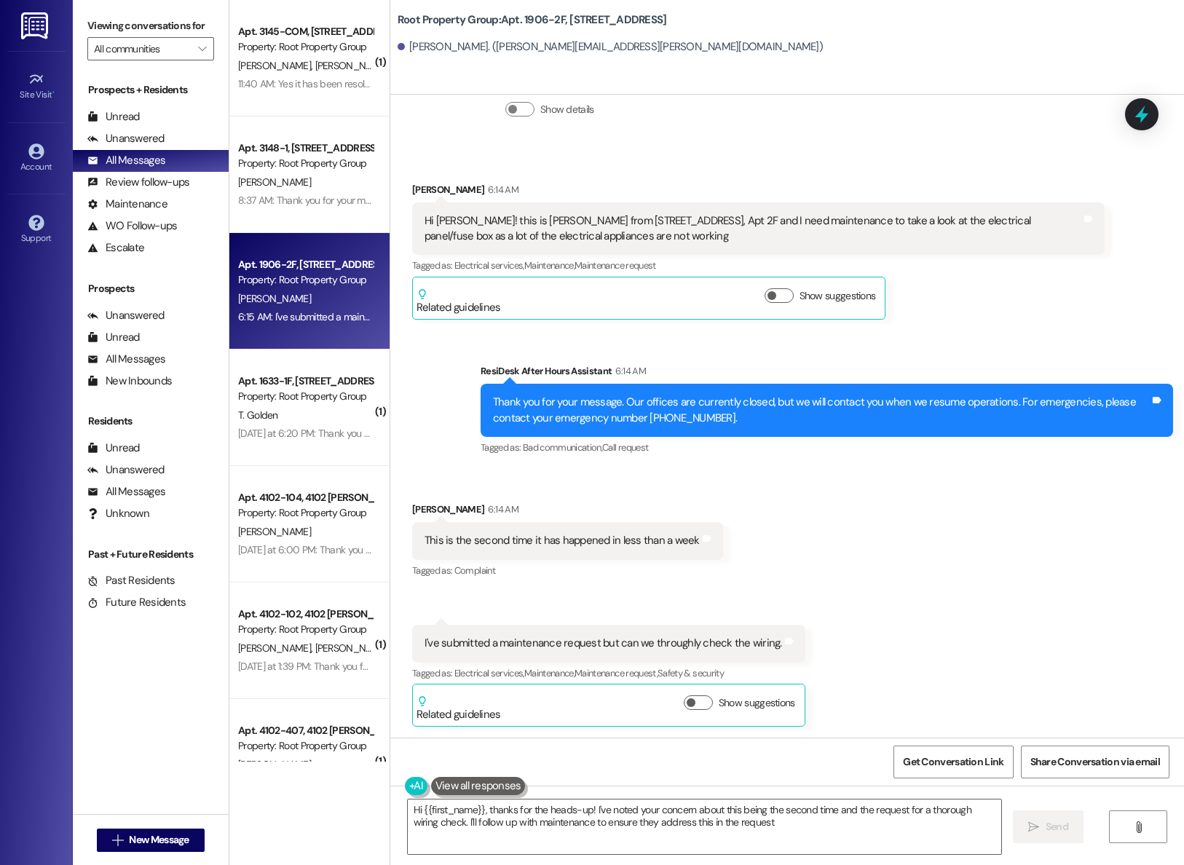
type textarea "Hi {{first_name}}, thanks for the heads-up! I've noted your concern about this …"
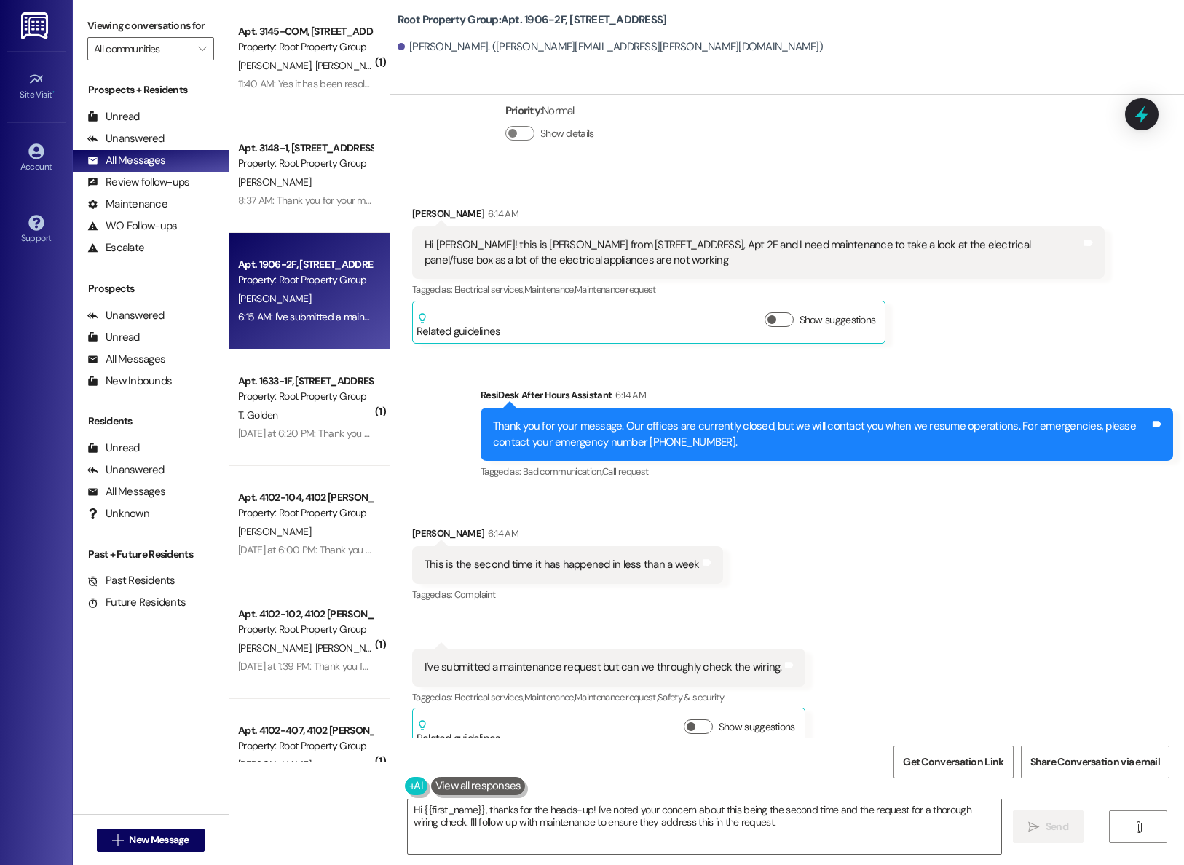
scroll to position [2262, 0]
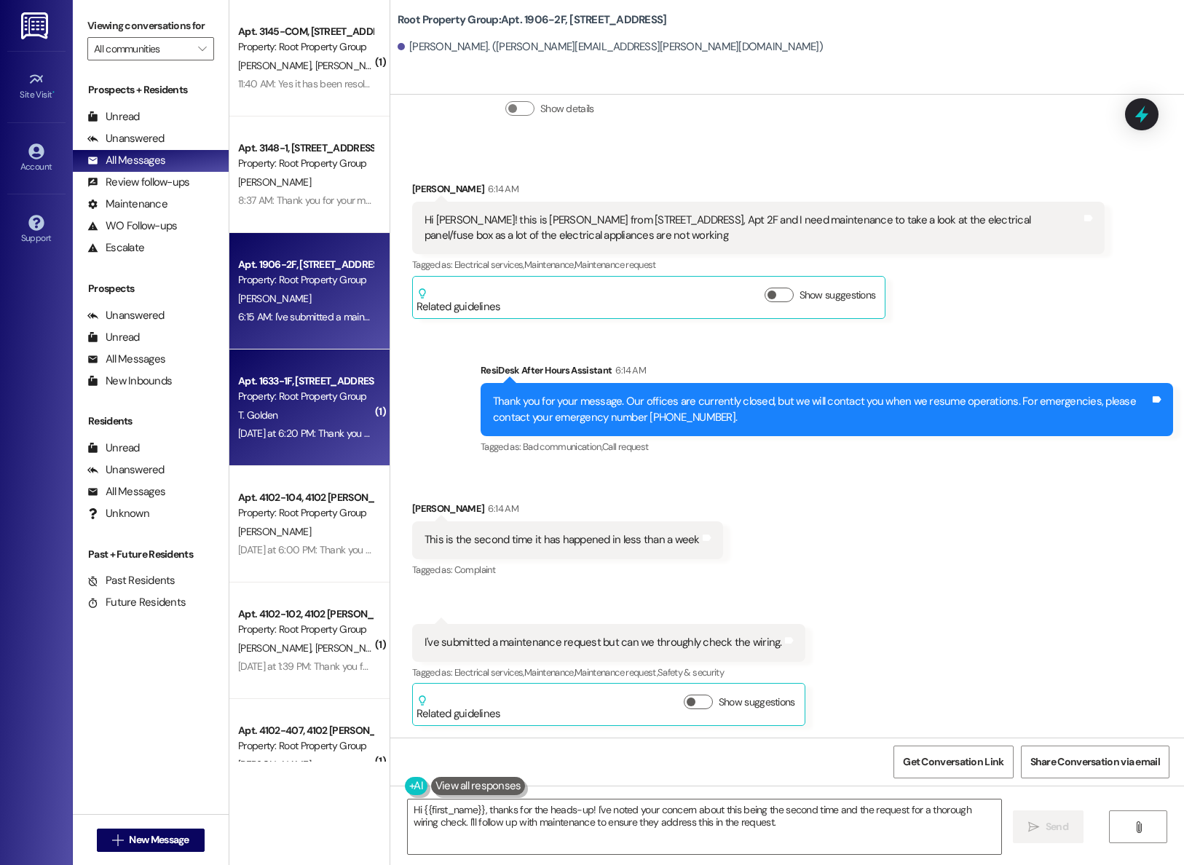
click at [282, 391] on div "Property: Root Property Group" at bounding box center [305, 396] width 135 height 15
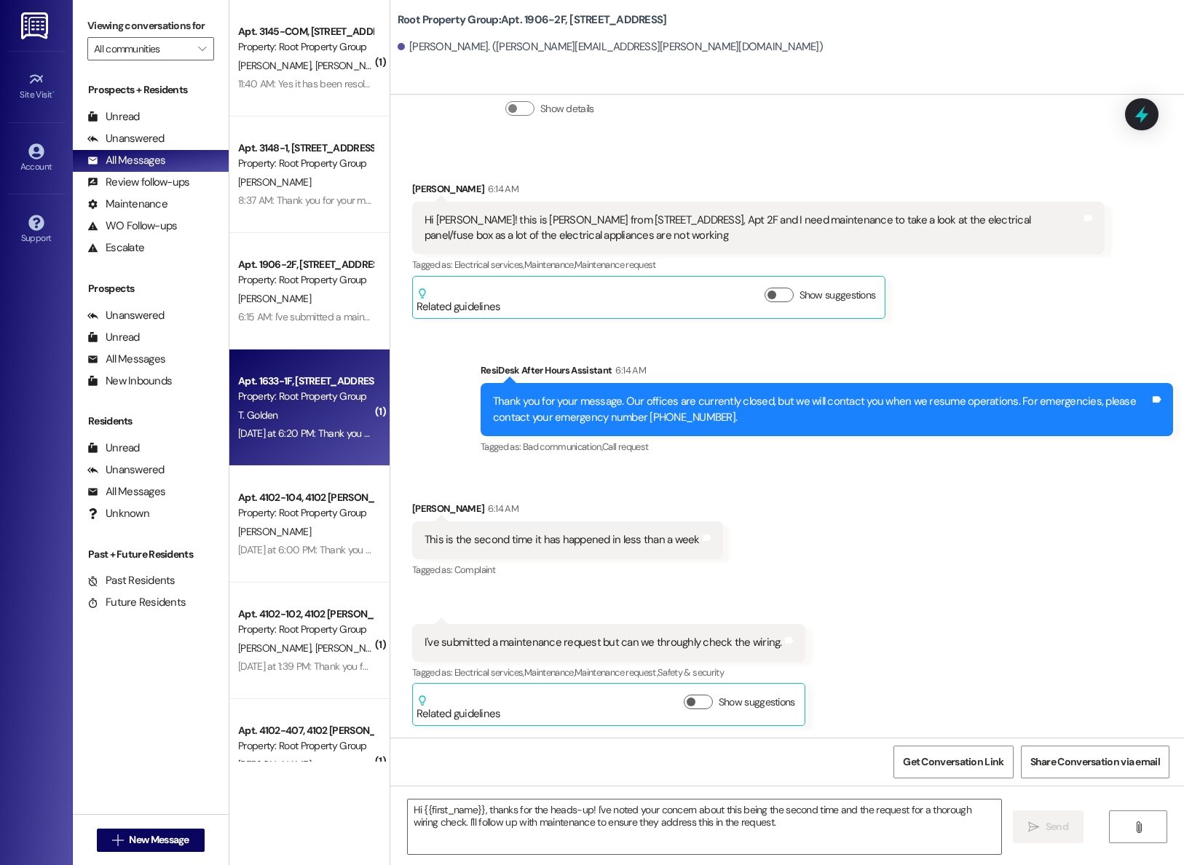
type textarea "Fetching suggested responses. Please feel free to read through the conversation…"
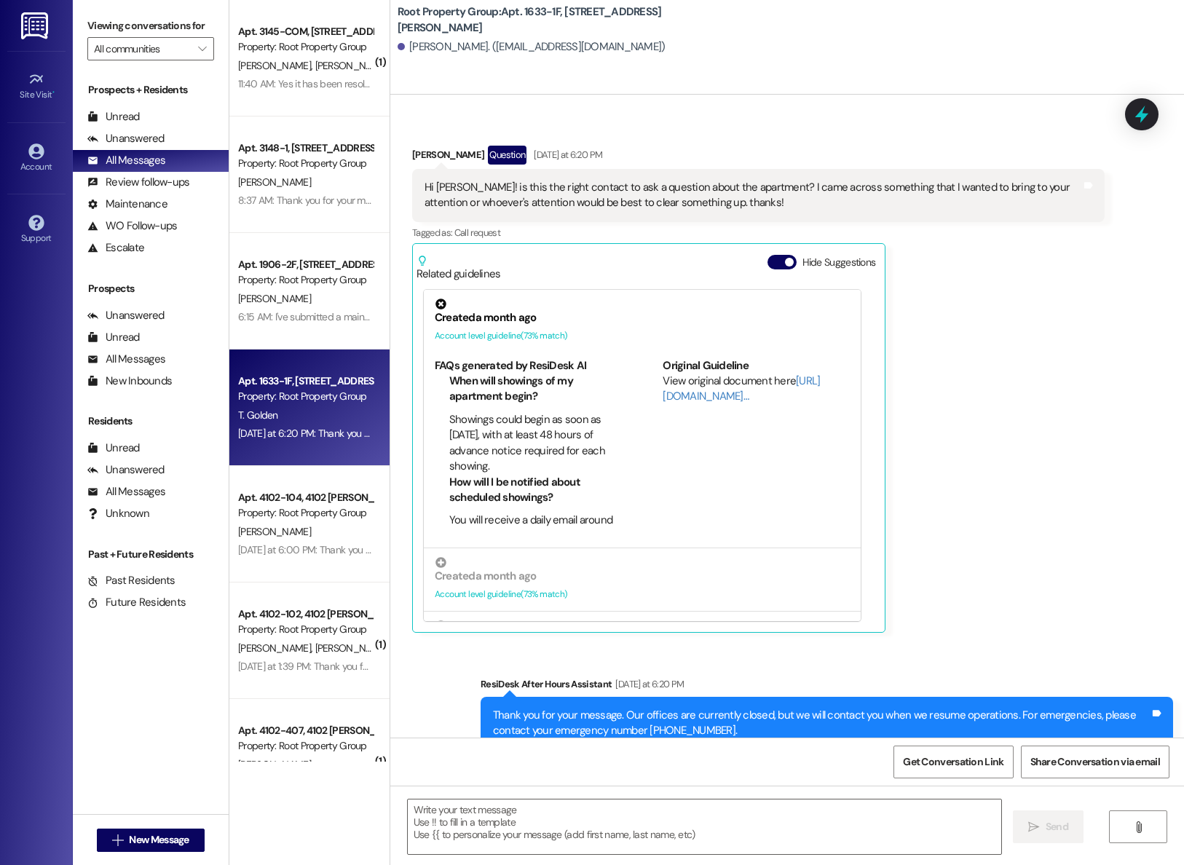
scroll to position [364, 0]
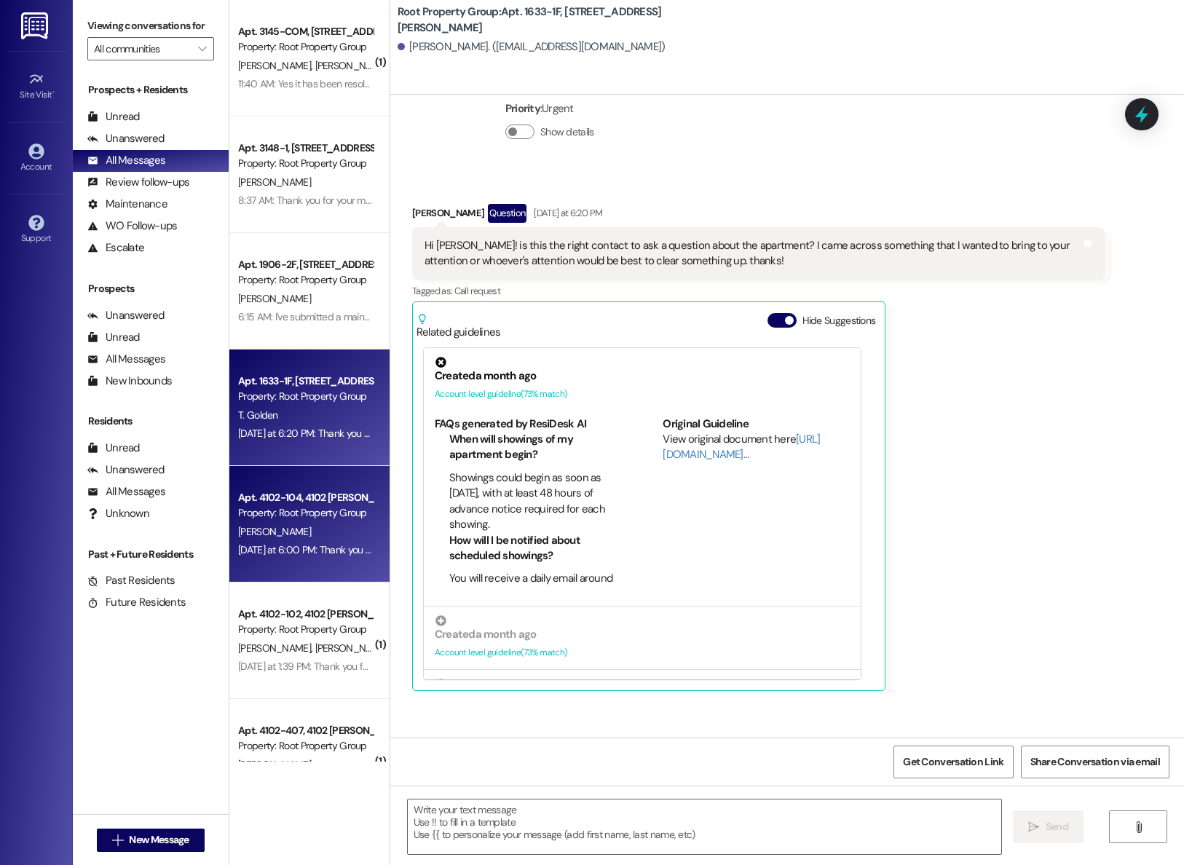
click at [353, 495] on div "Apt. 4102-104, 4102 [PERSON_NAME]" at bounding box center [305, 497] width 135 height 15
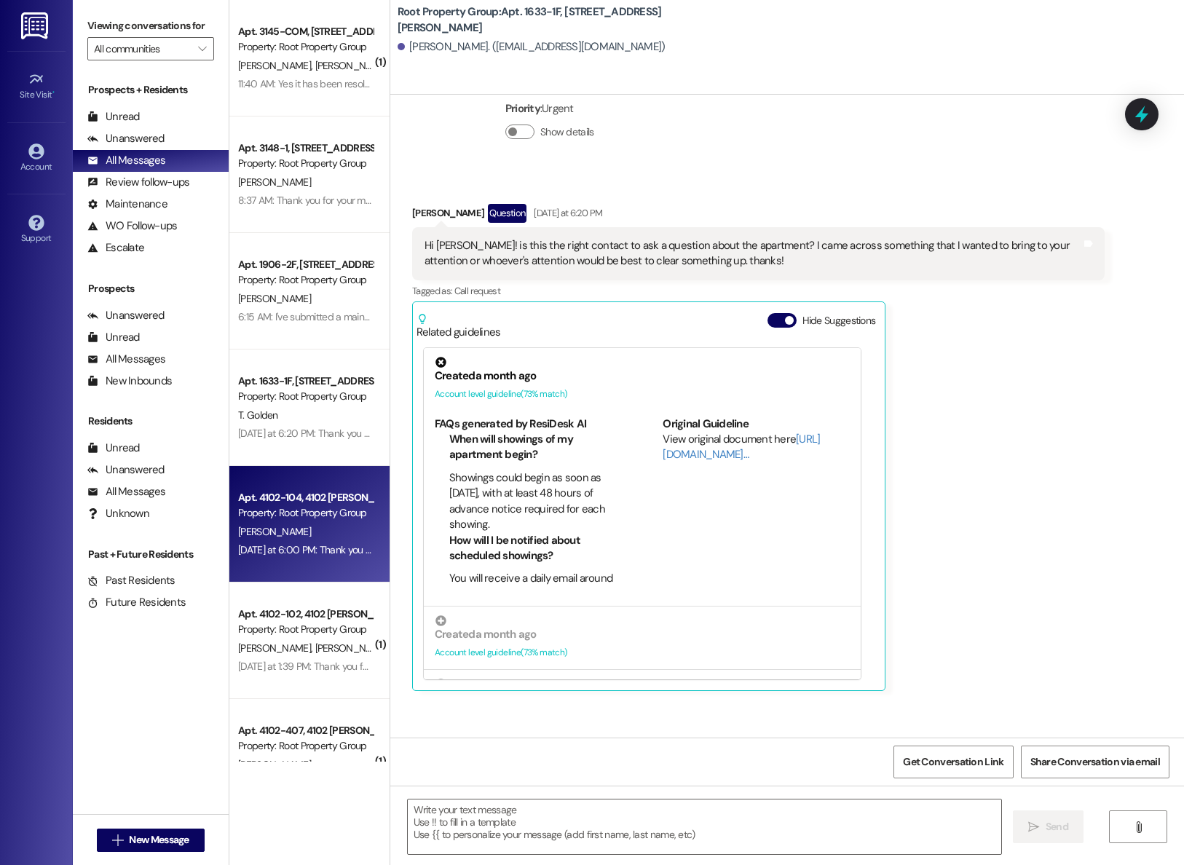
type textarea "Fetching suggested responses. Please feel free to read through the conversation…"
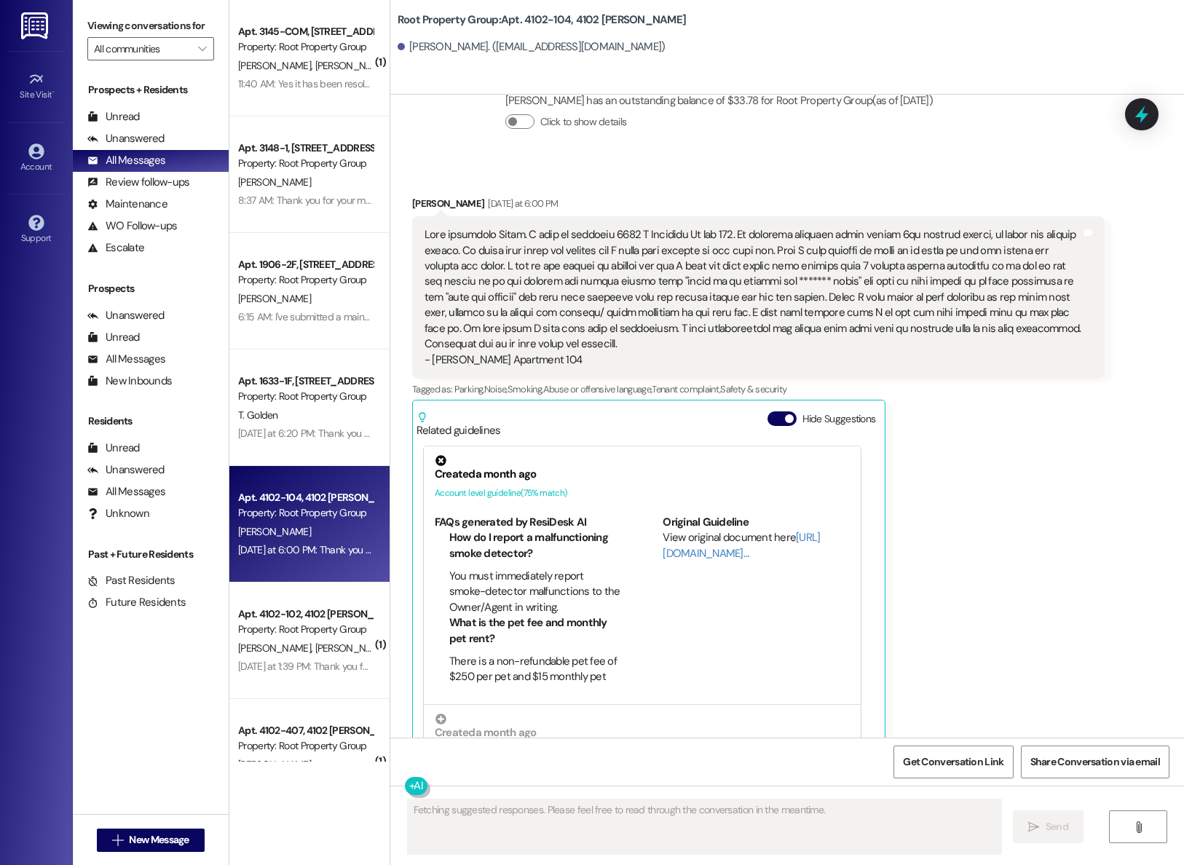
scroll to position [658, 0]
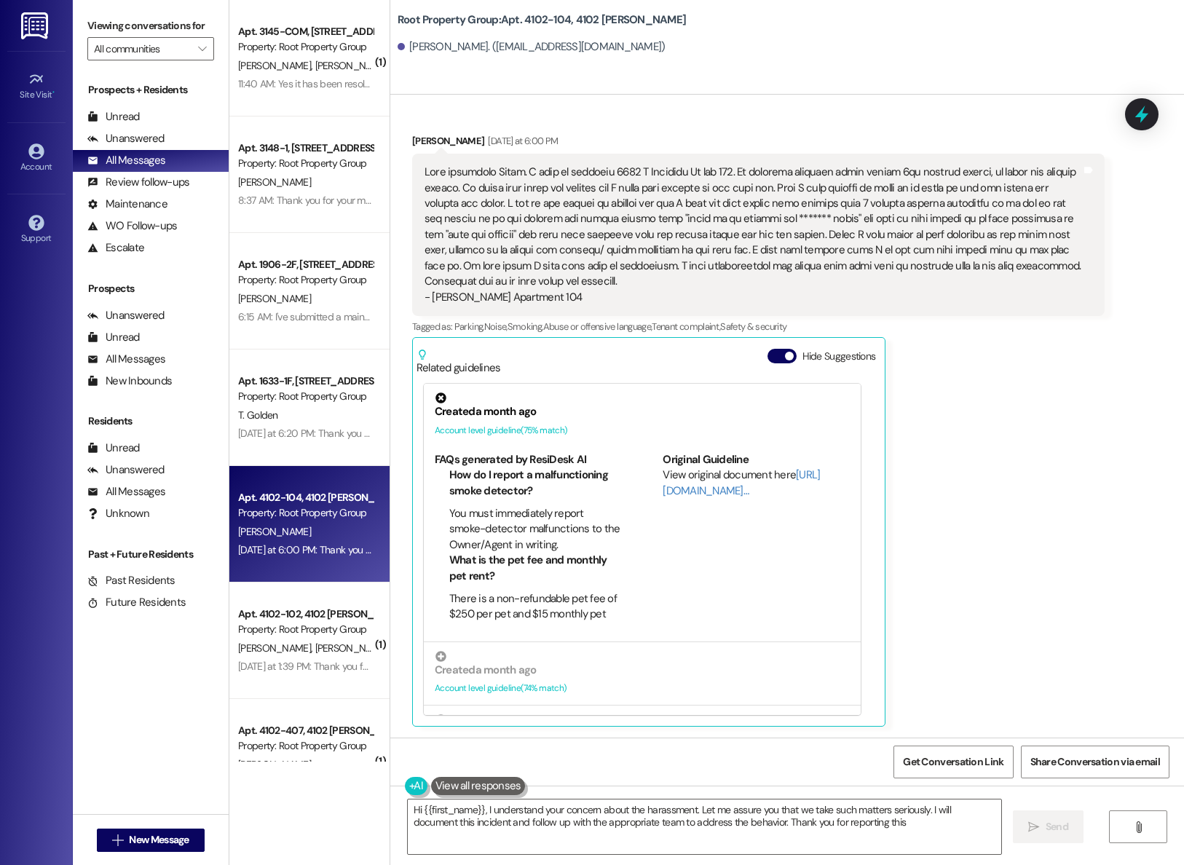
type textarea "Hi {{first_name}}, I understand your concern about the harassment. Let me assur…"
click at [1138, 394] on div "Received via SMS Latrece Brabson Yesterday at 6:00 PM - Latrece A. Brabson Apar…" at bounding box center [786, 418] width 793 height 637
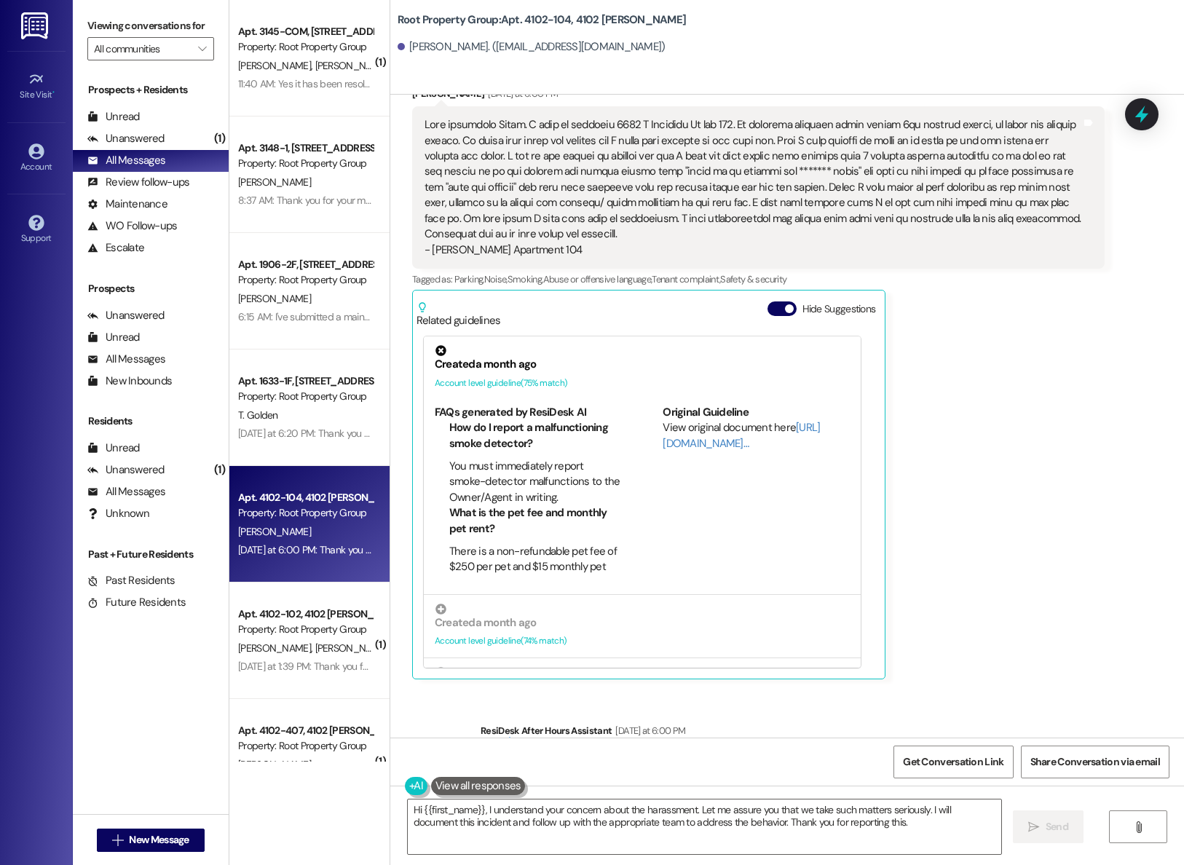
scroll to position [797, 0]
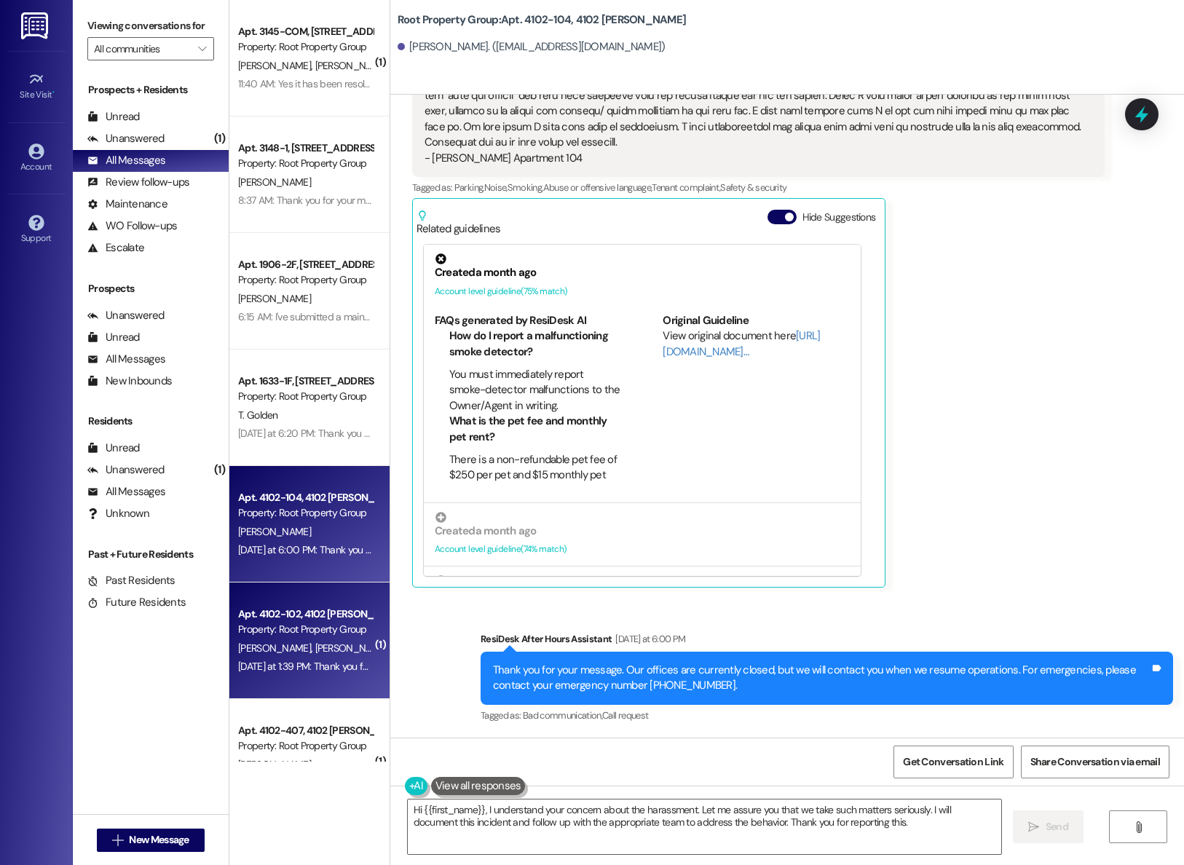
click at [260, 653] on span "[PERSON_NAME]" at bounding box center [276, 647] width 77 height 13
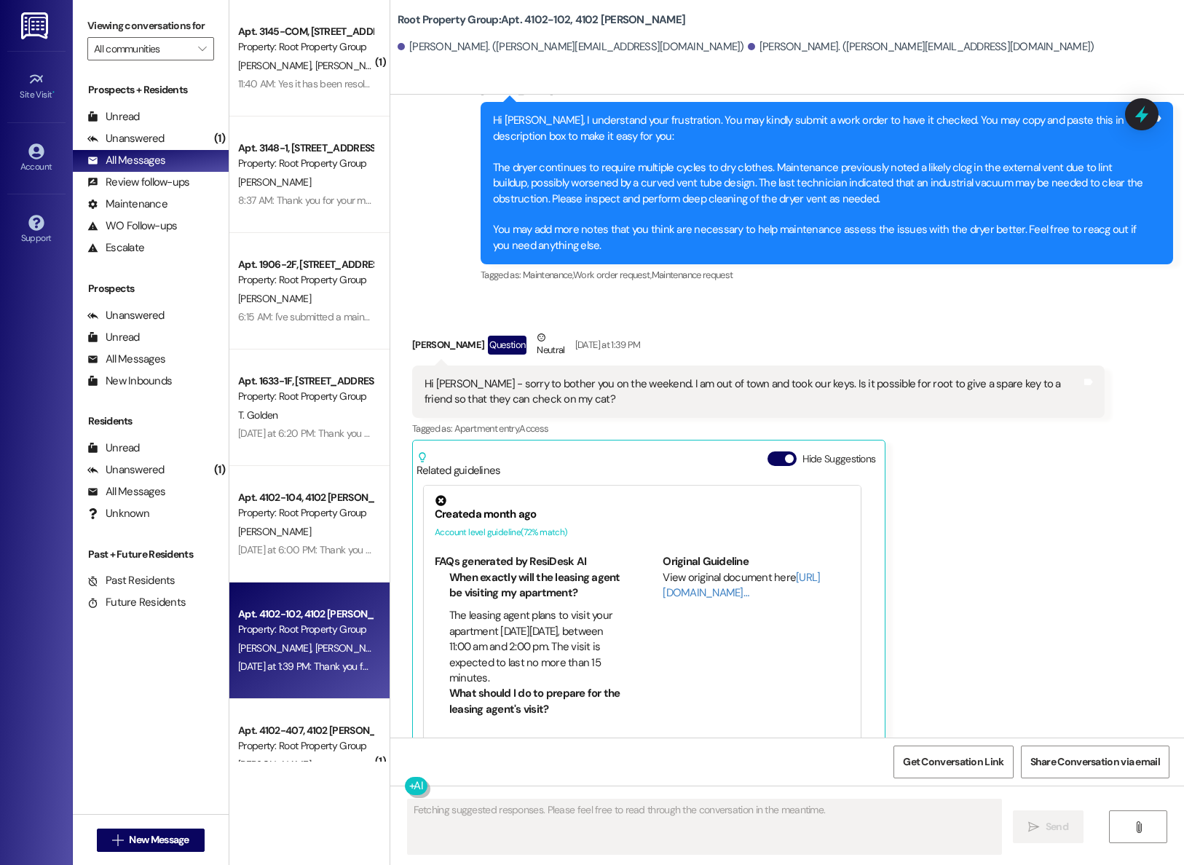
scroll to position [5880, 0]
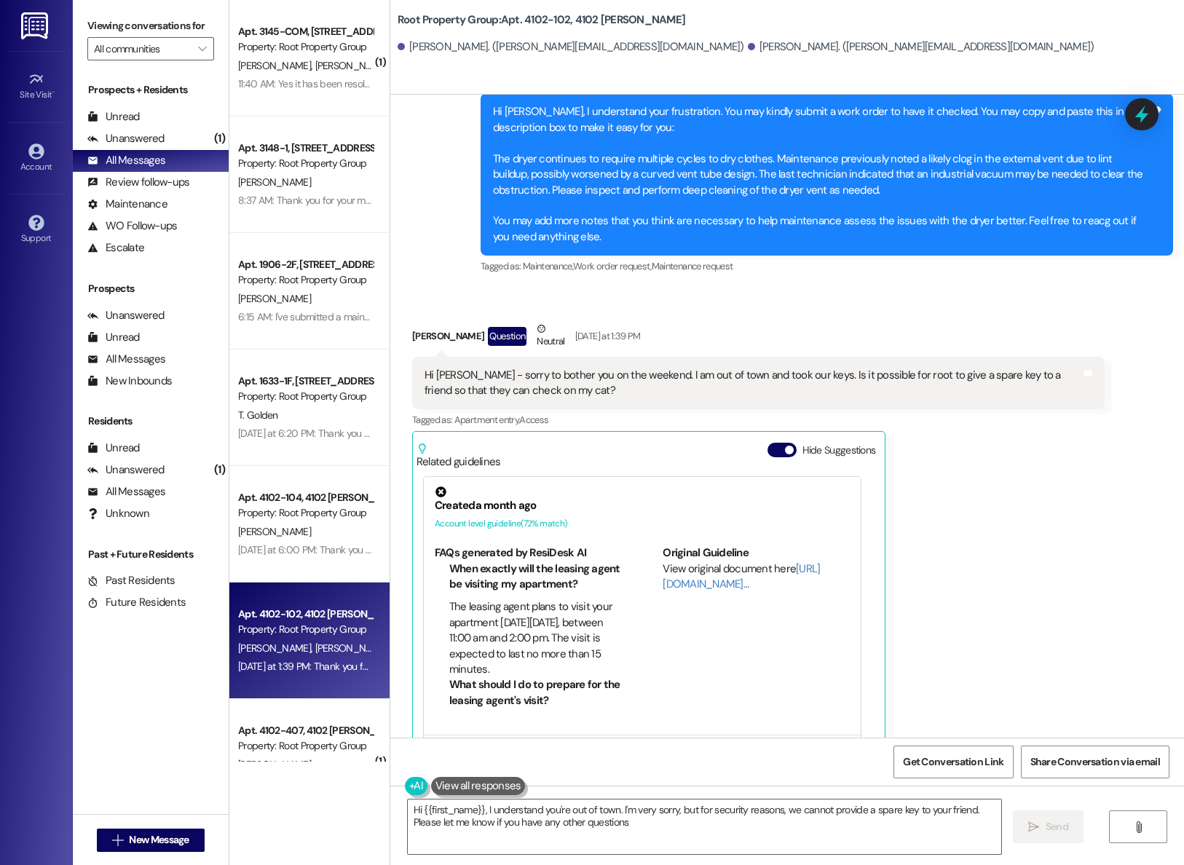
type textarea "Hi {{first_name}}, I understand you're out of town. I'm very sorry, but for sec…"
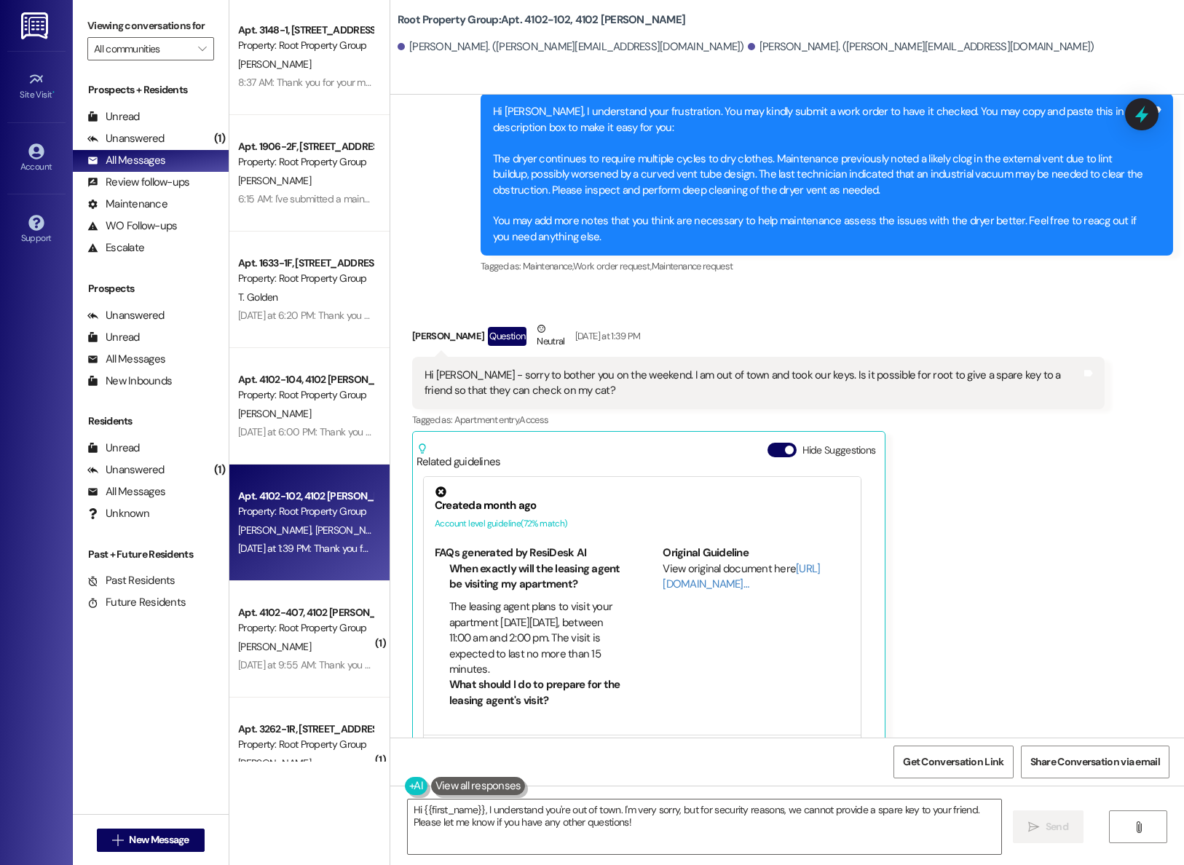
scroll to position [122, 0]
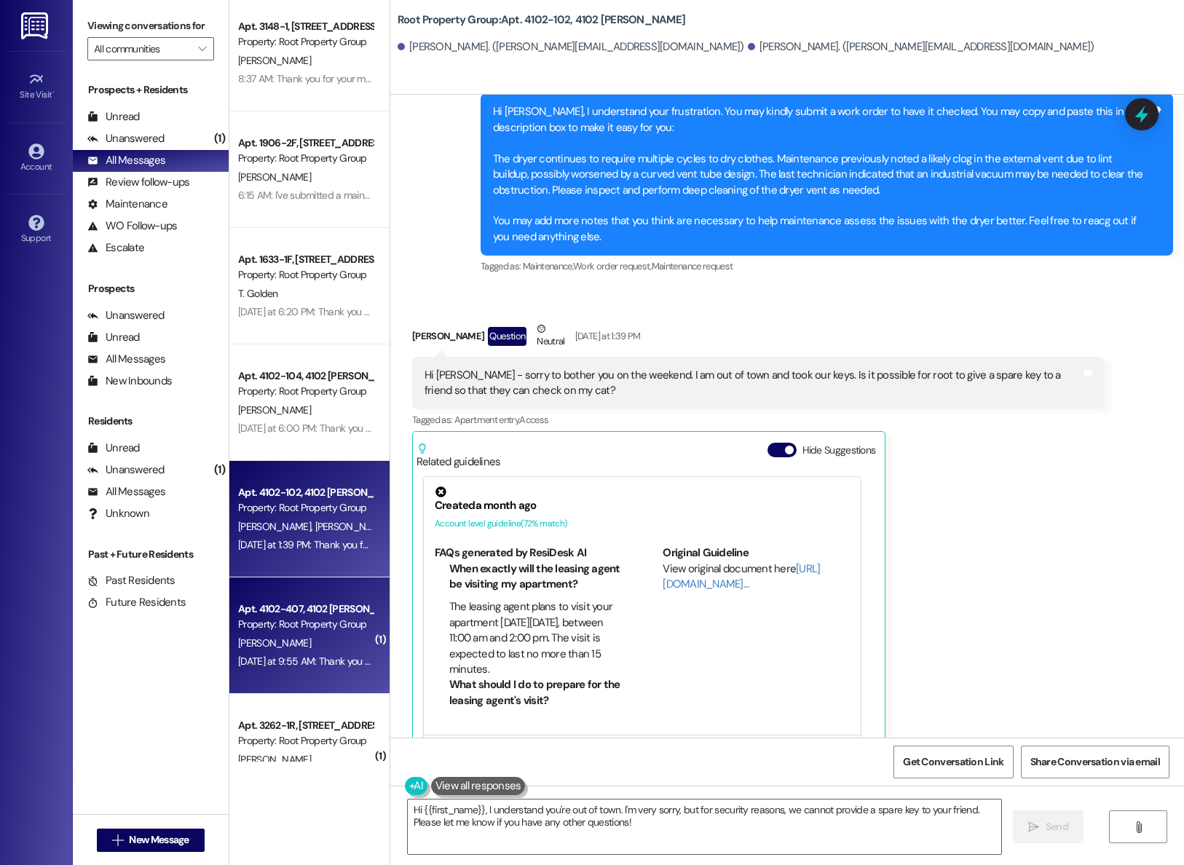
click at [264, 610] on div "Apt. 4102-407, 4102 [PERSON_NAME]" at bounding box center [305, 608] width 135 height 15
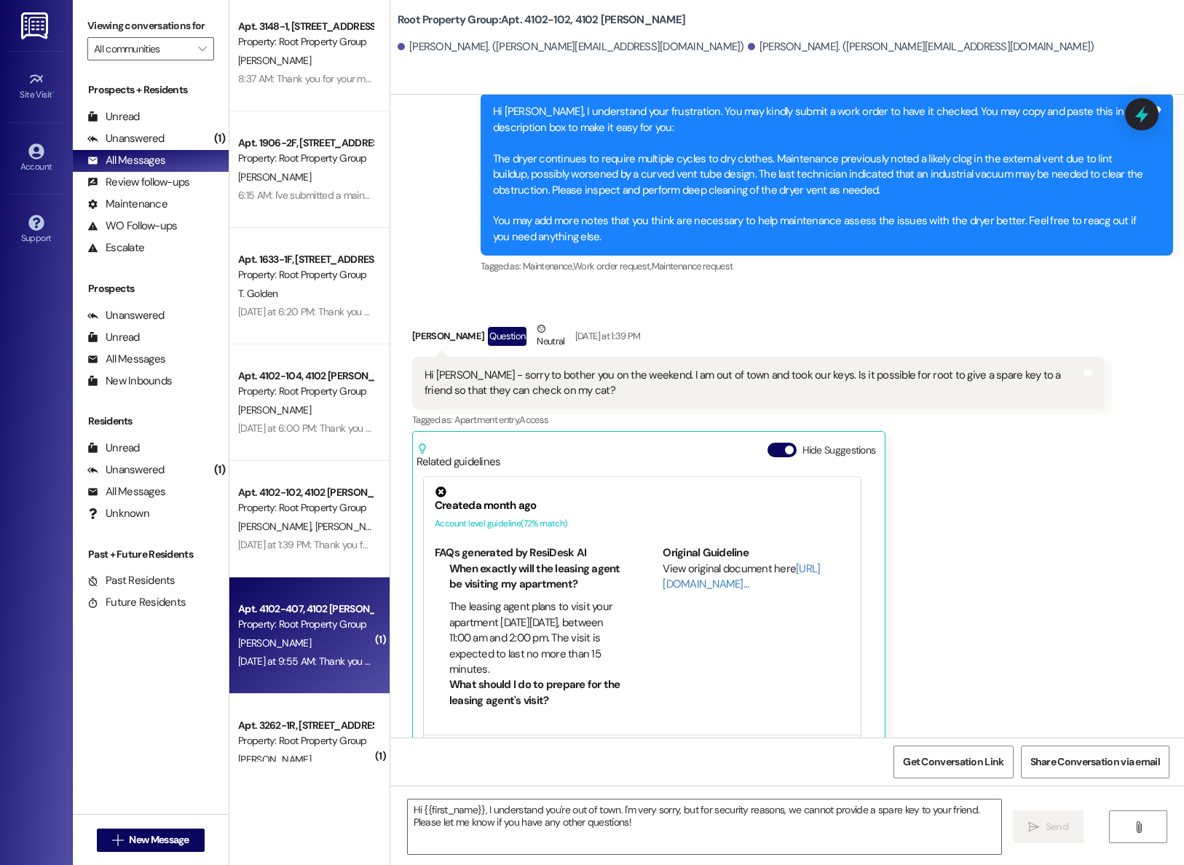
type textarea "Fetching suggested responses. Please feel free to read through the conversation…"
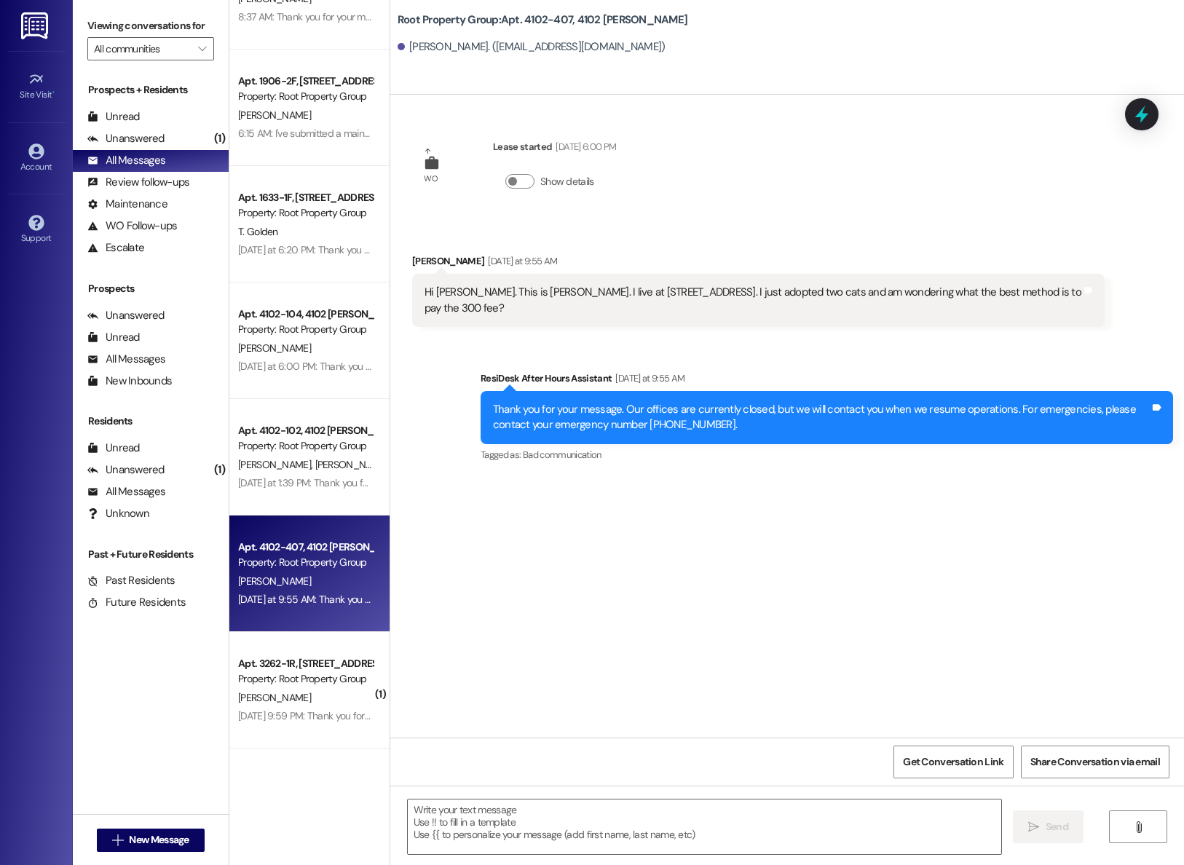
scroll to position [242, 0]
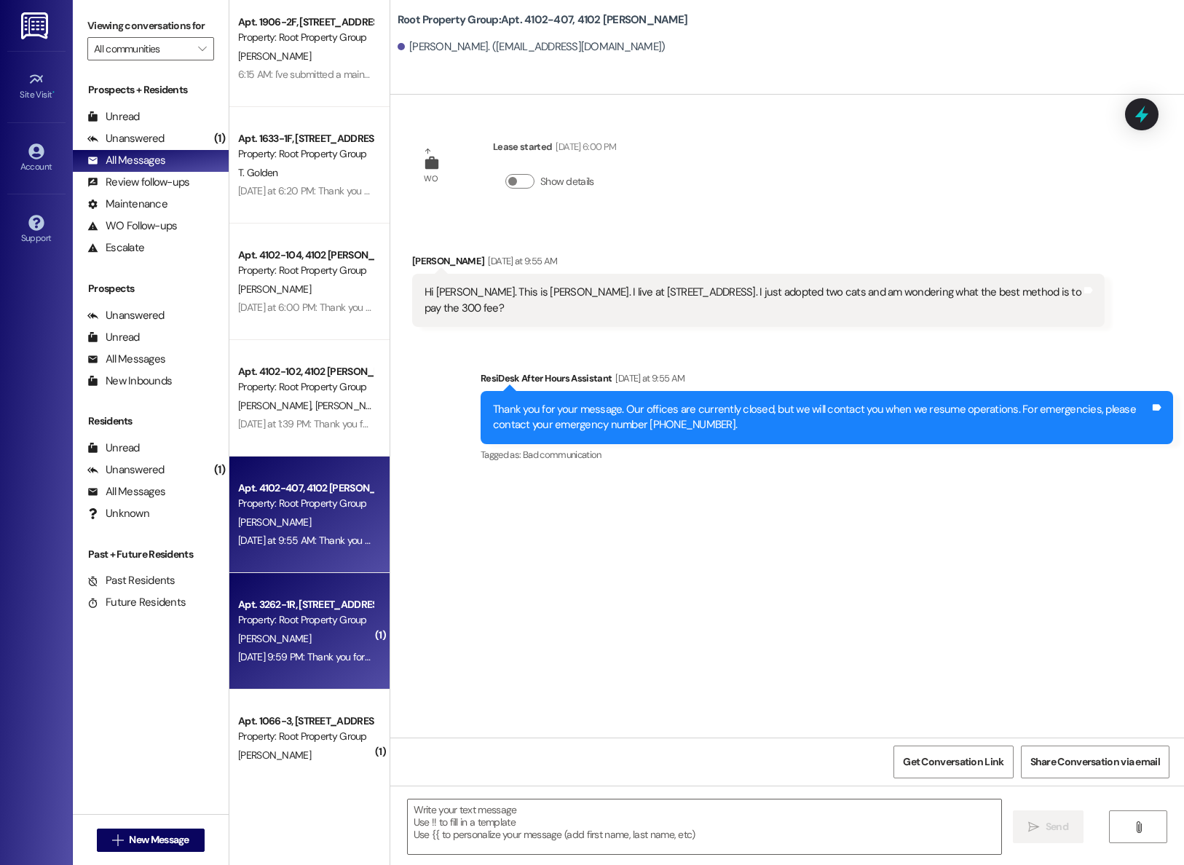
click at [246, 622] on div "Property: Root Property Group" at bounding box center [305, 619] width 135 height 15
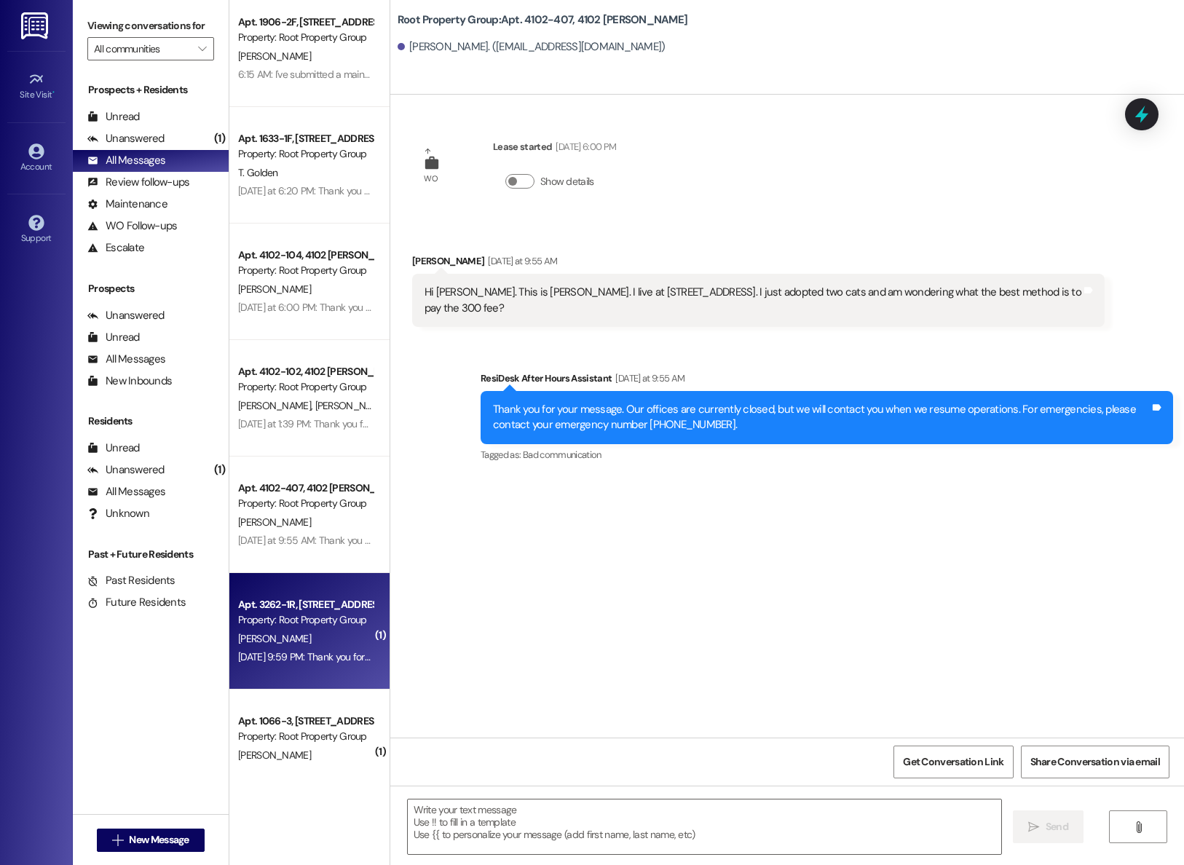
type textarea "Fetching suggested responses. Please feel free to read through the conversation…"
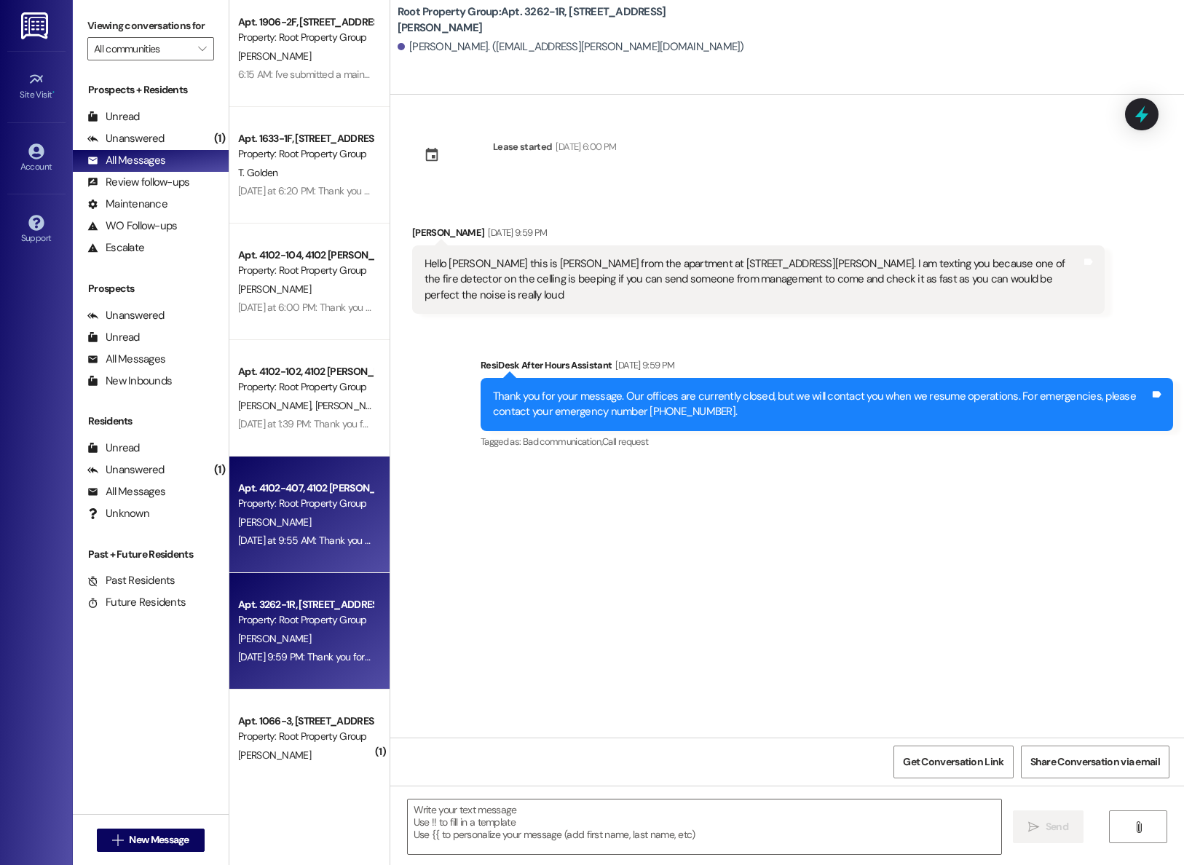
click at [242, 504] on div "Property: Root Property Group" at bounding box center [305, 503] width 135 height 15
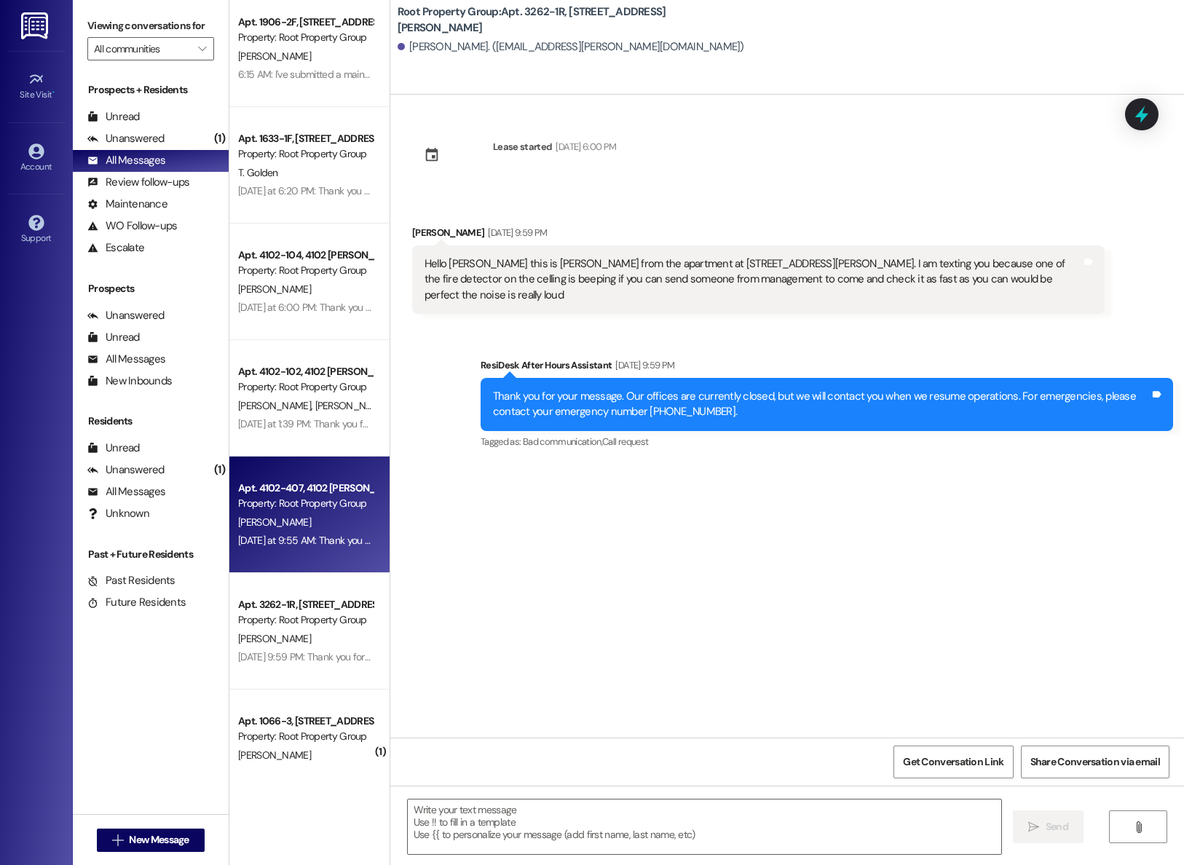
type textarea "Fetching suggested responses. Please feel free to read through the conversation…"
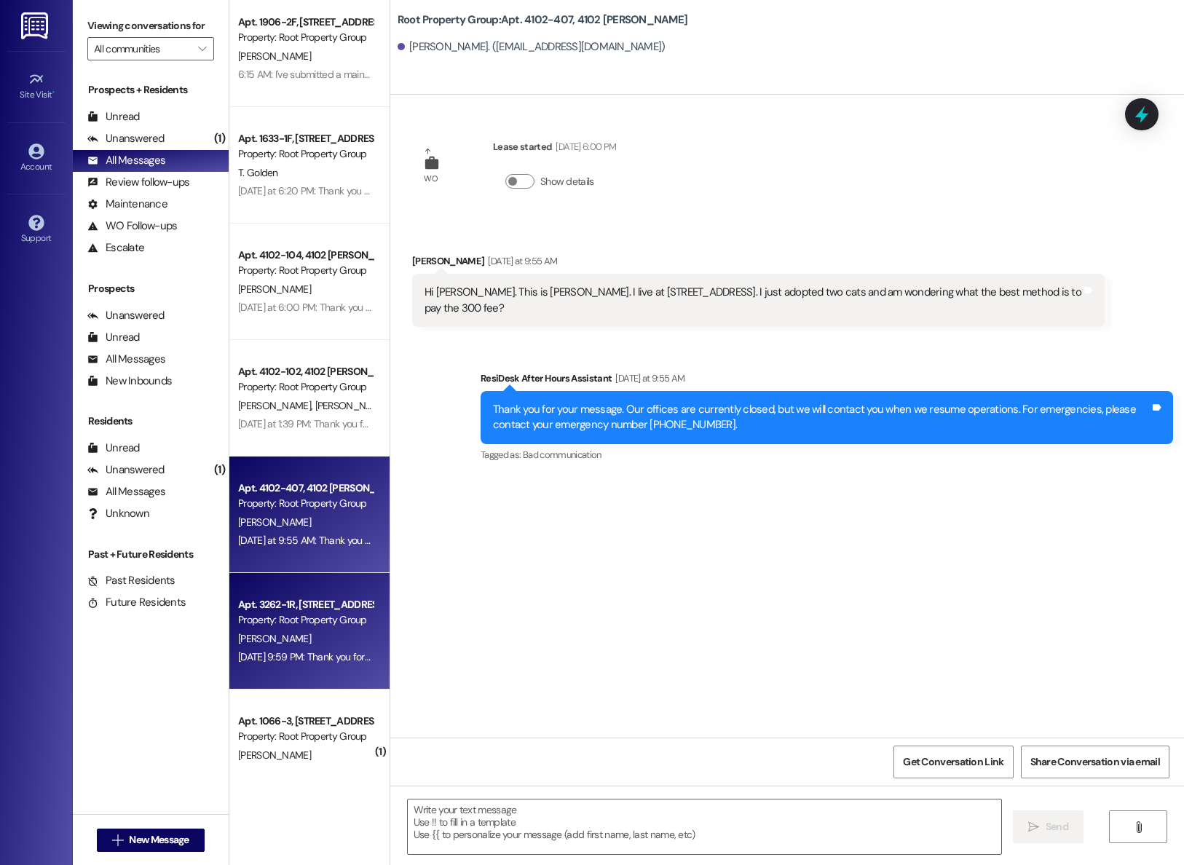
click at [282, 635] on div "[PERSON_NAME]" at bounding box center [306, 639] width 138 height 18
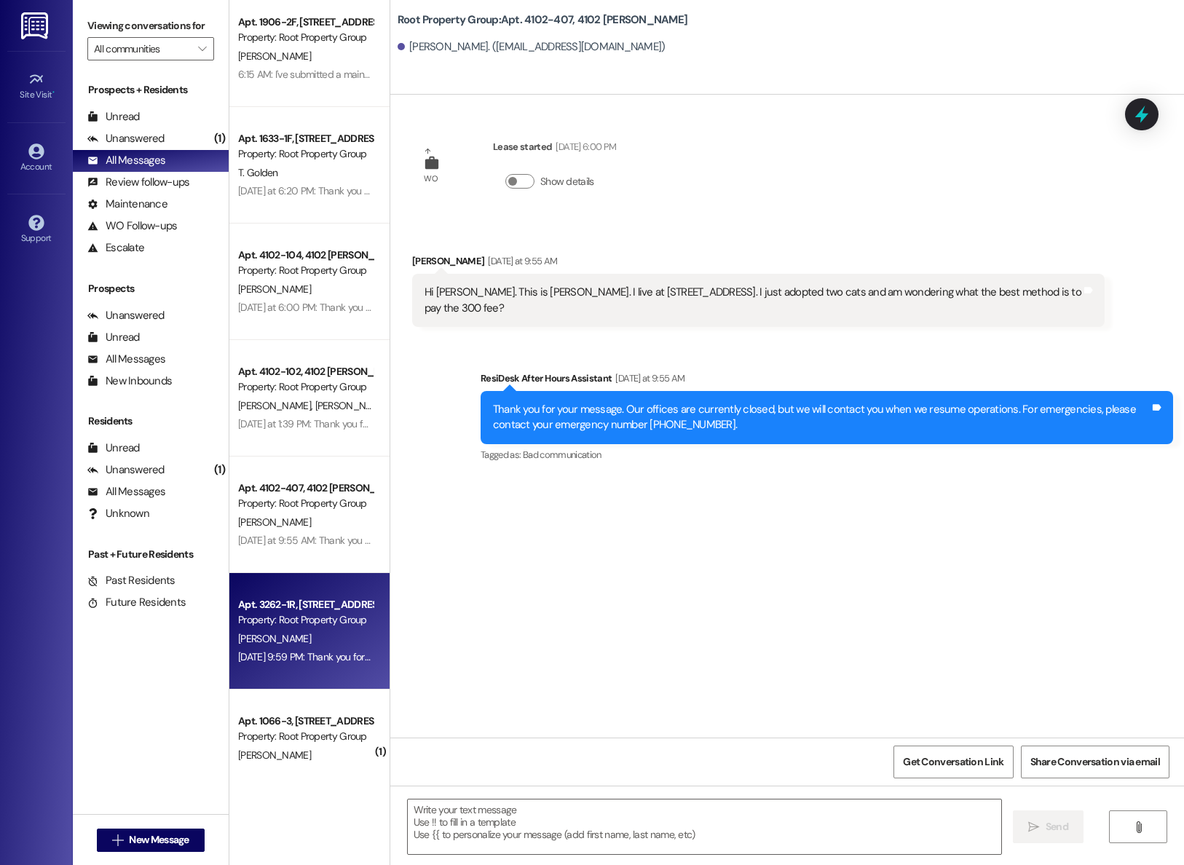
type textarea "Fetching suggested responses. Please feel free to read through the conversation…"
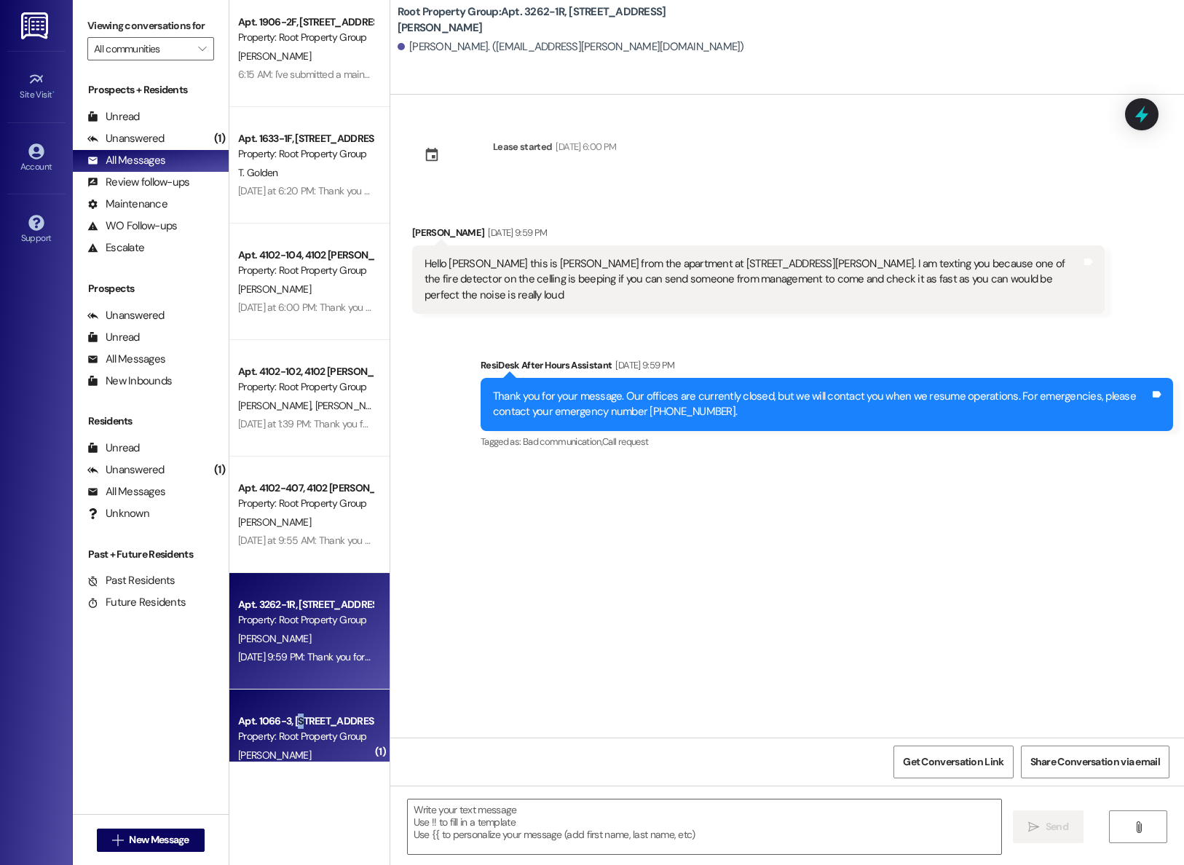
drag, startPoint x: 288, startPoint y: 708, endPoint x: 297, endPoint y: 701, distance: 10.9
click at [297, 701] on div "Apt. 1066-3, 1054-66 W. Cornelia Avenue Property: Root Property Group J. Chambe…" at bounding box center [309, 747] width 160 height 116
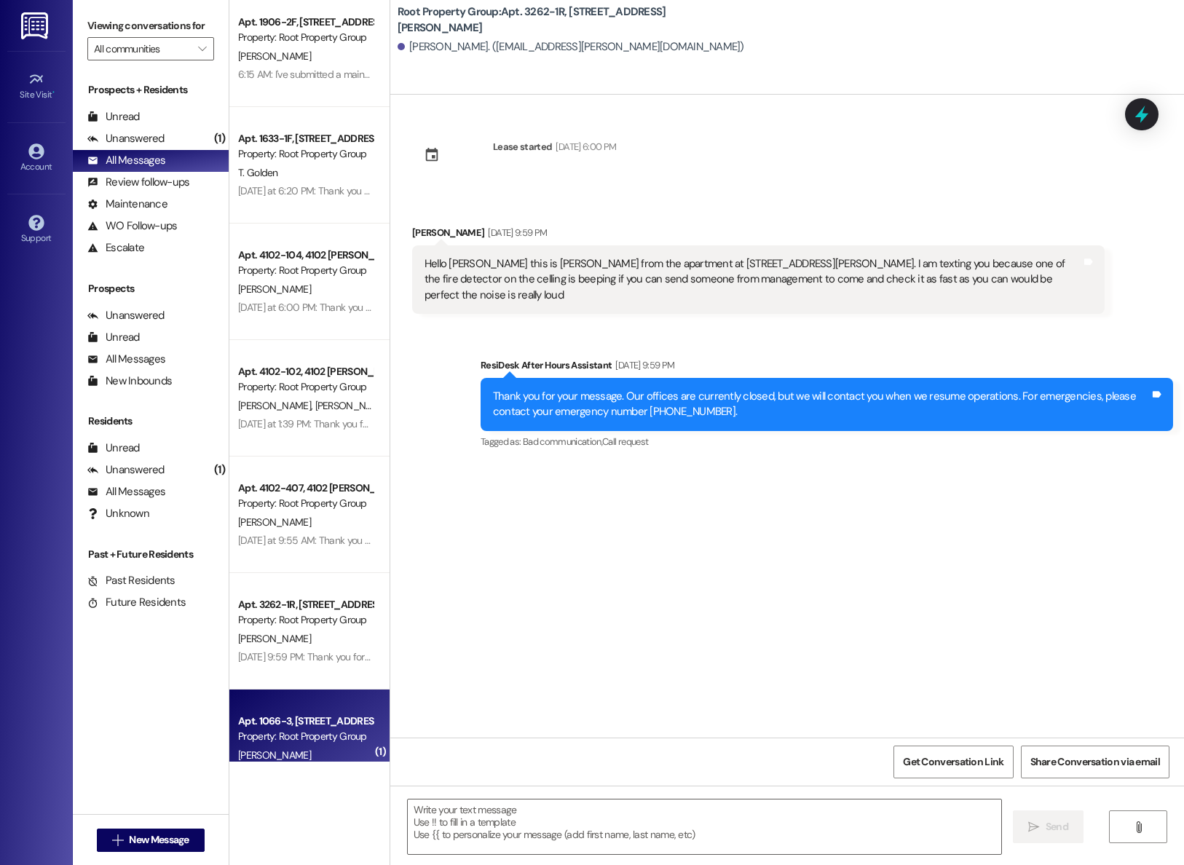
type textarea "Fetching suggested responses. Please feel free to read through the conversation…"
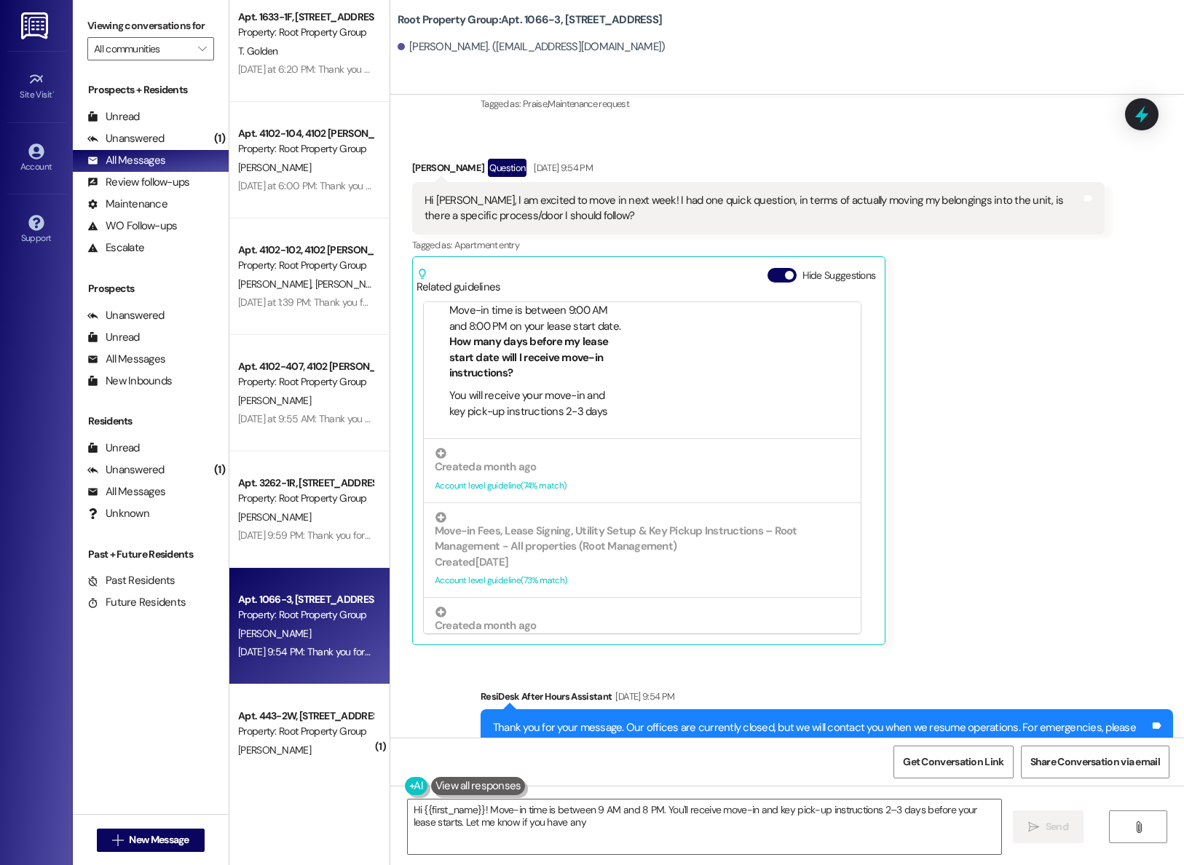
scroll to position [329, 0]
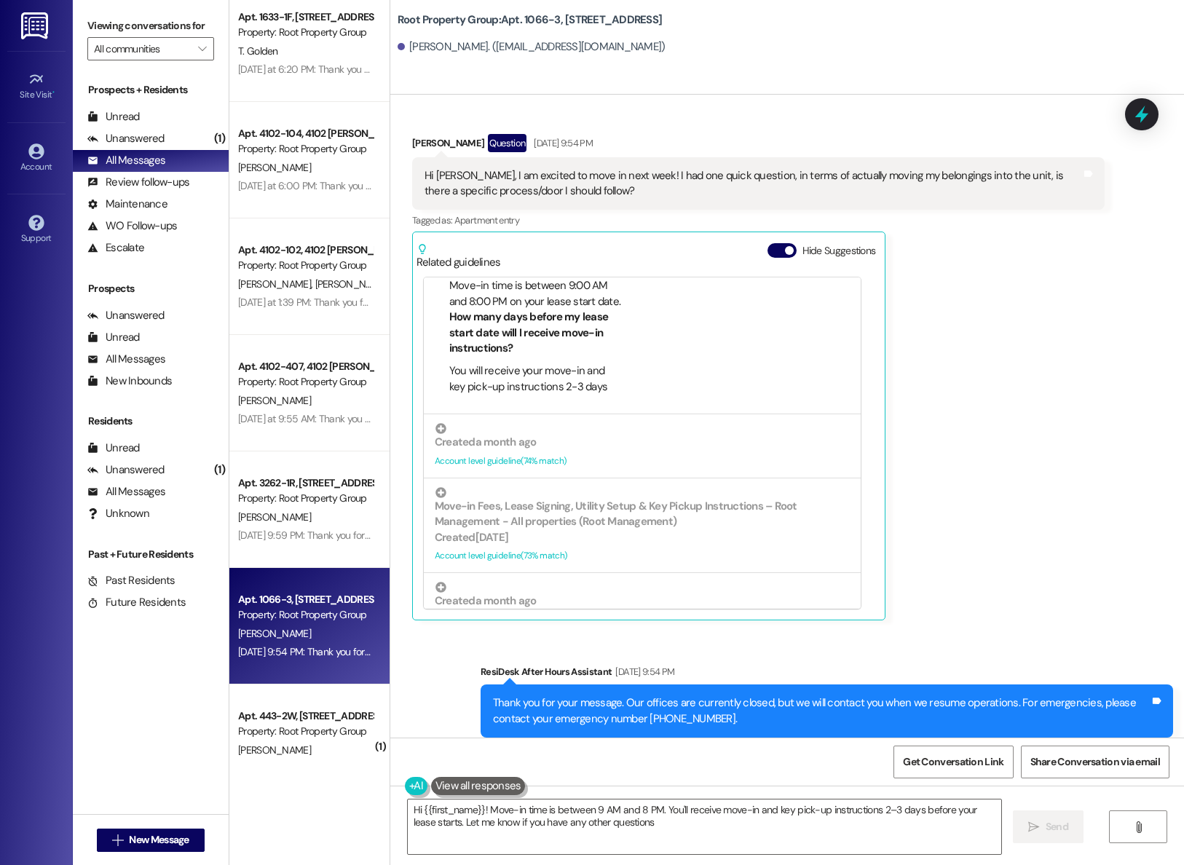
type textarea "Hi {{first_name}}! Move-in time is between 9 AM and 8 PM. You'll receive move-i…"
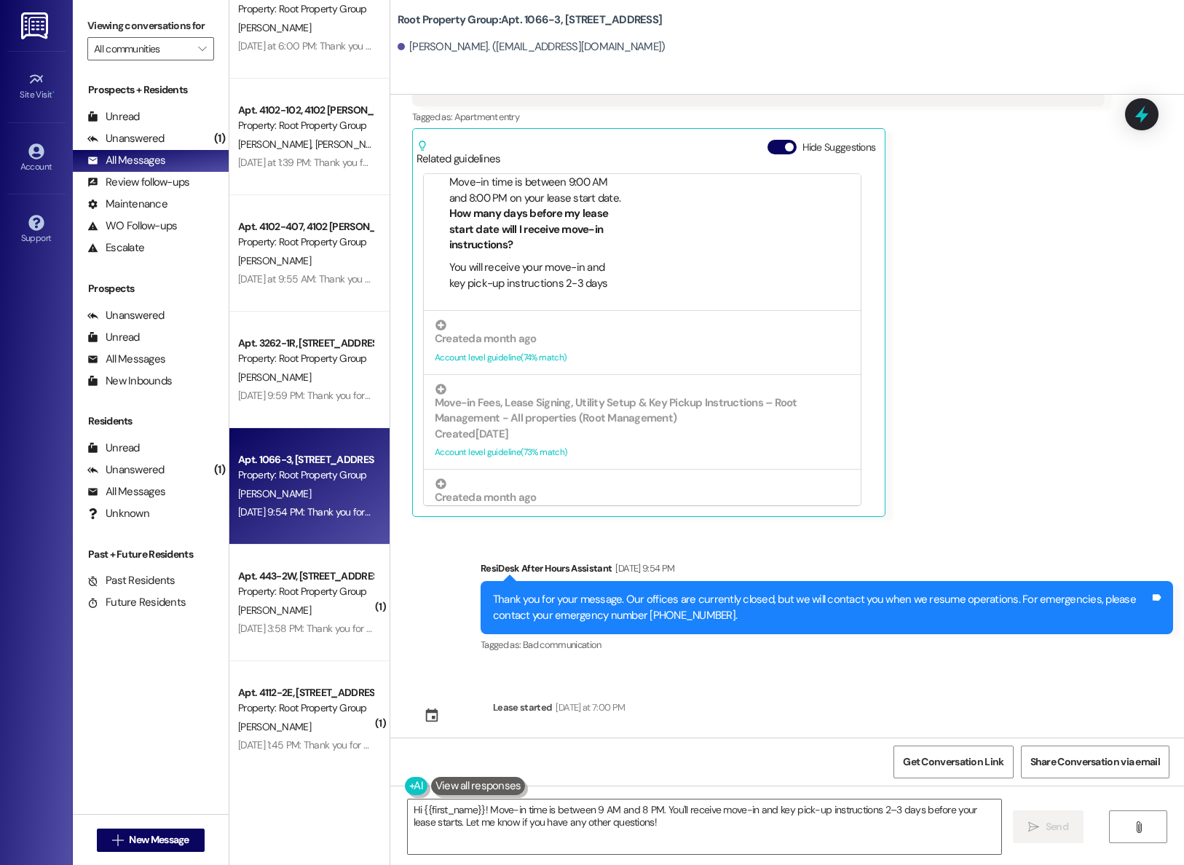
scroll to position [606, 0]
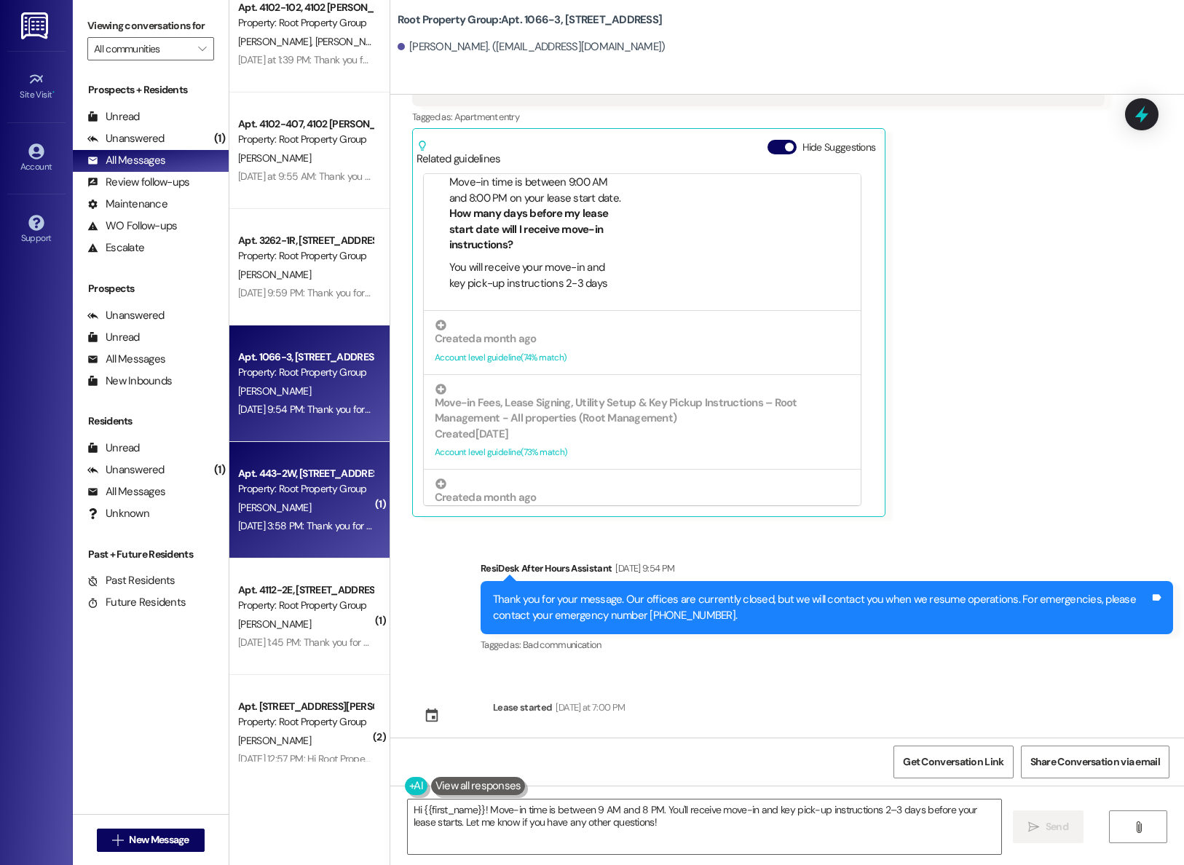
click at [274, 512] on div "O. Erickson" at bounding box center [306, 508] width 138 height 18
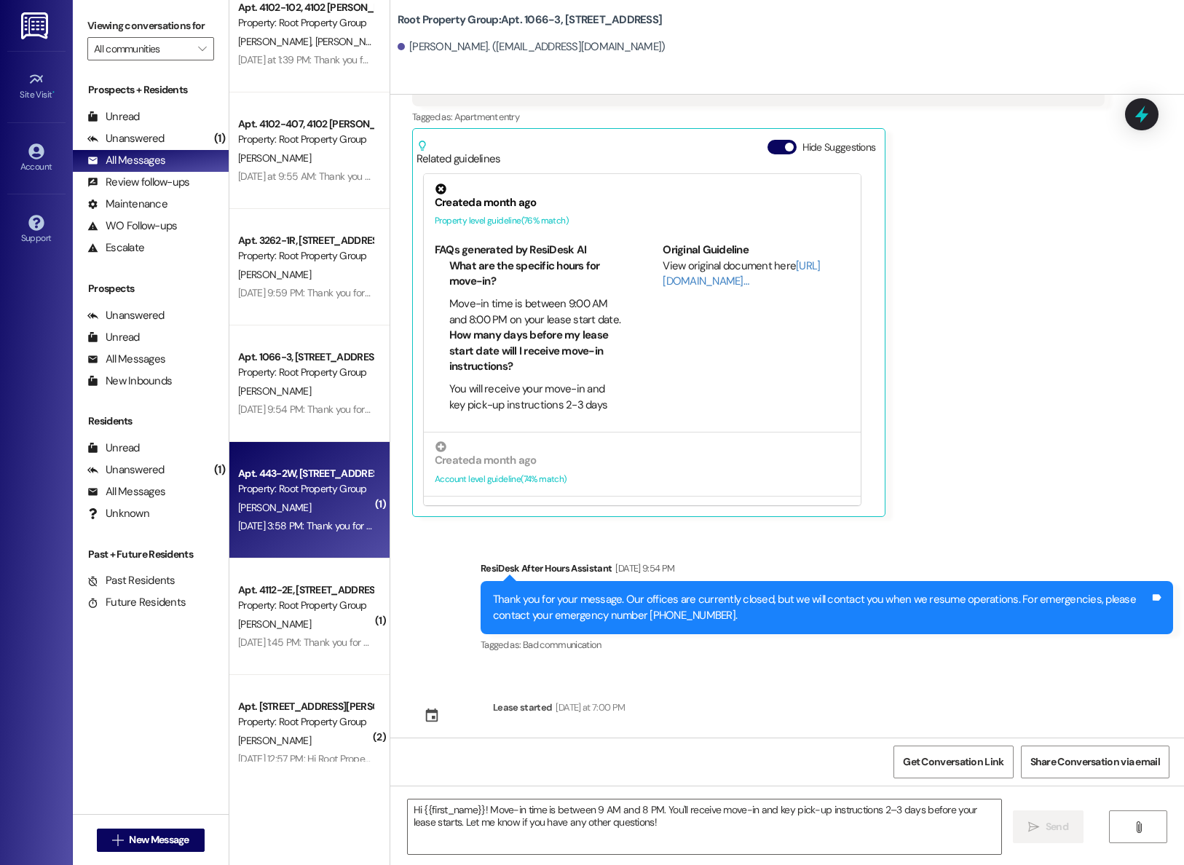
type textarea "Fetching suggested responses. Please feel free to read through the conversation…"
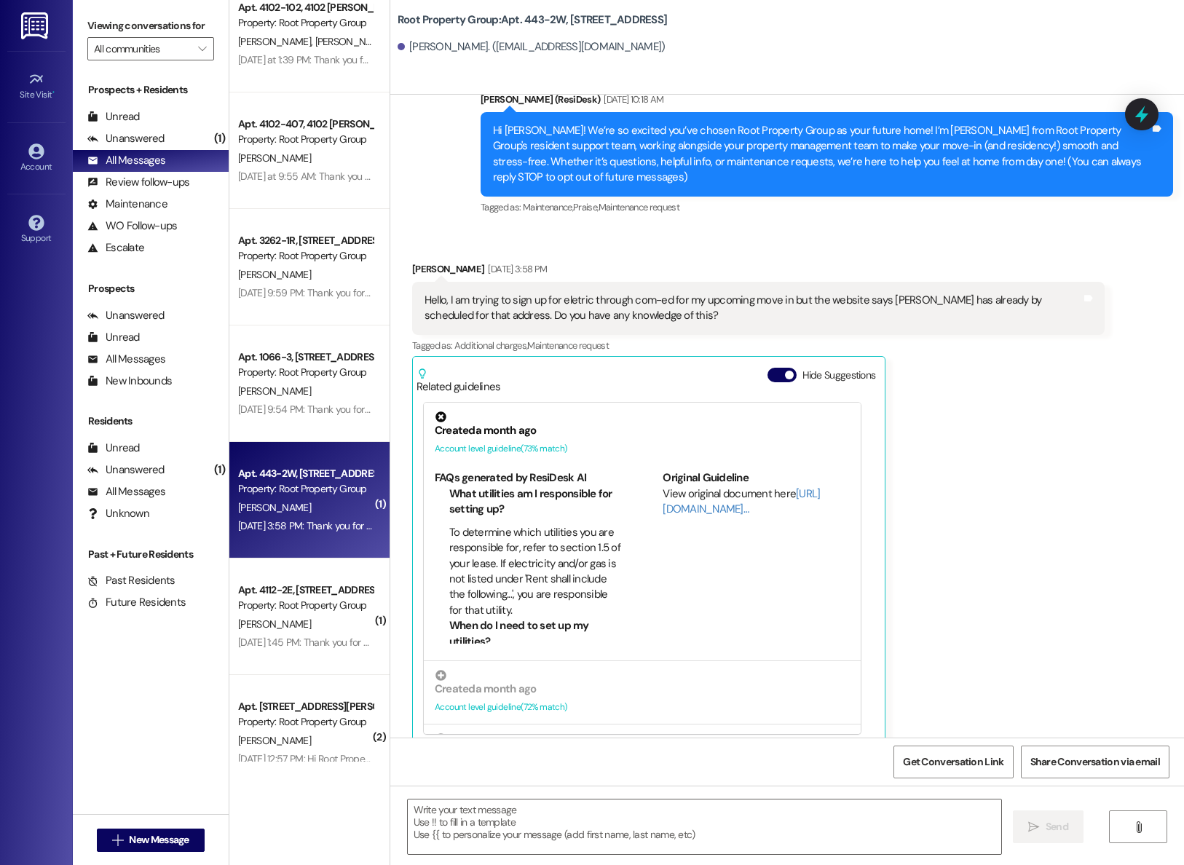
scroll to position [50, 0]
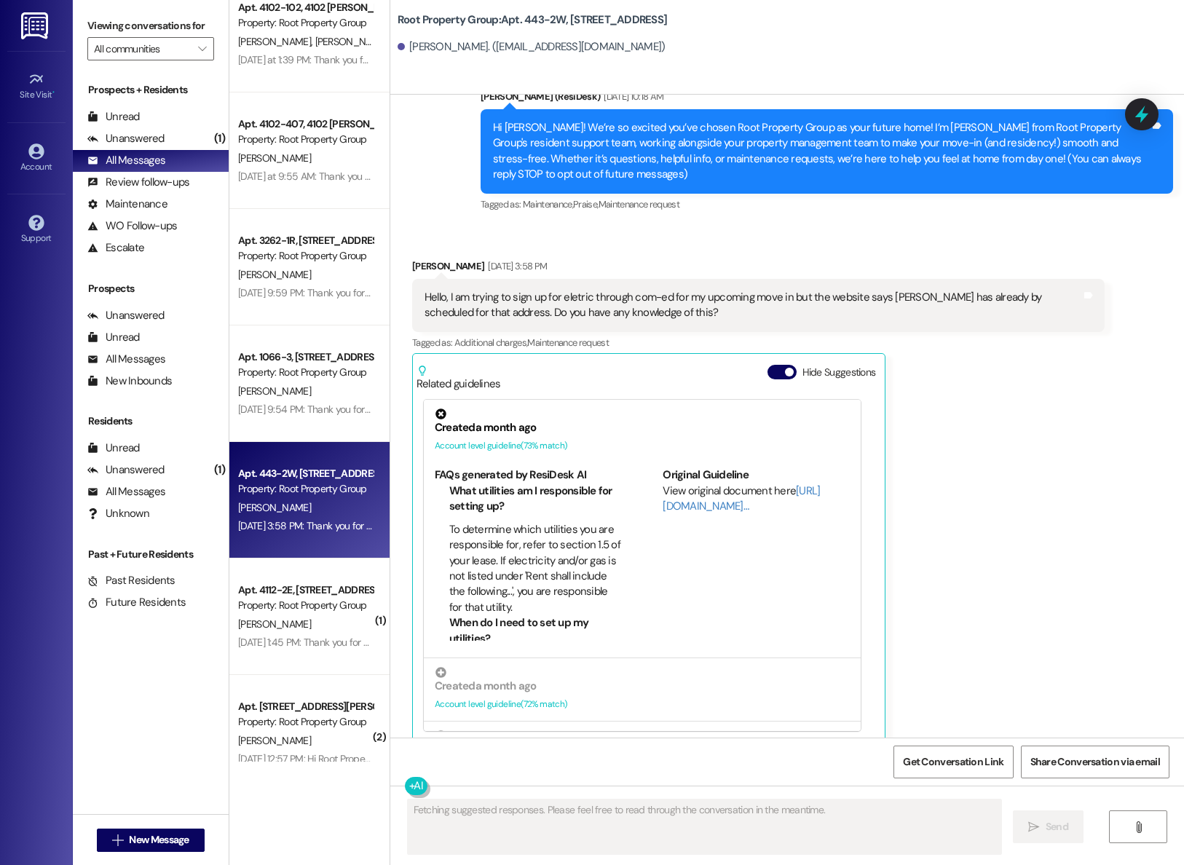
click at [1051, 436] on div "Owen Erickson Aug 30, 2025 at 3:58 PM Hello, I am trying to sign up for eletric…" at bounding box center [758, 500] width 692 height 484
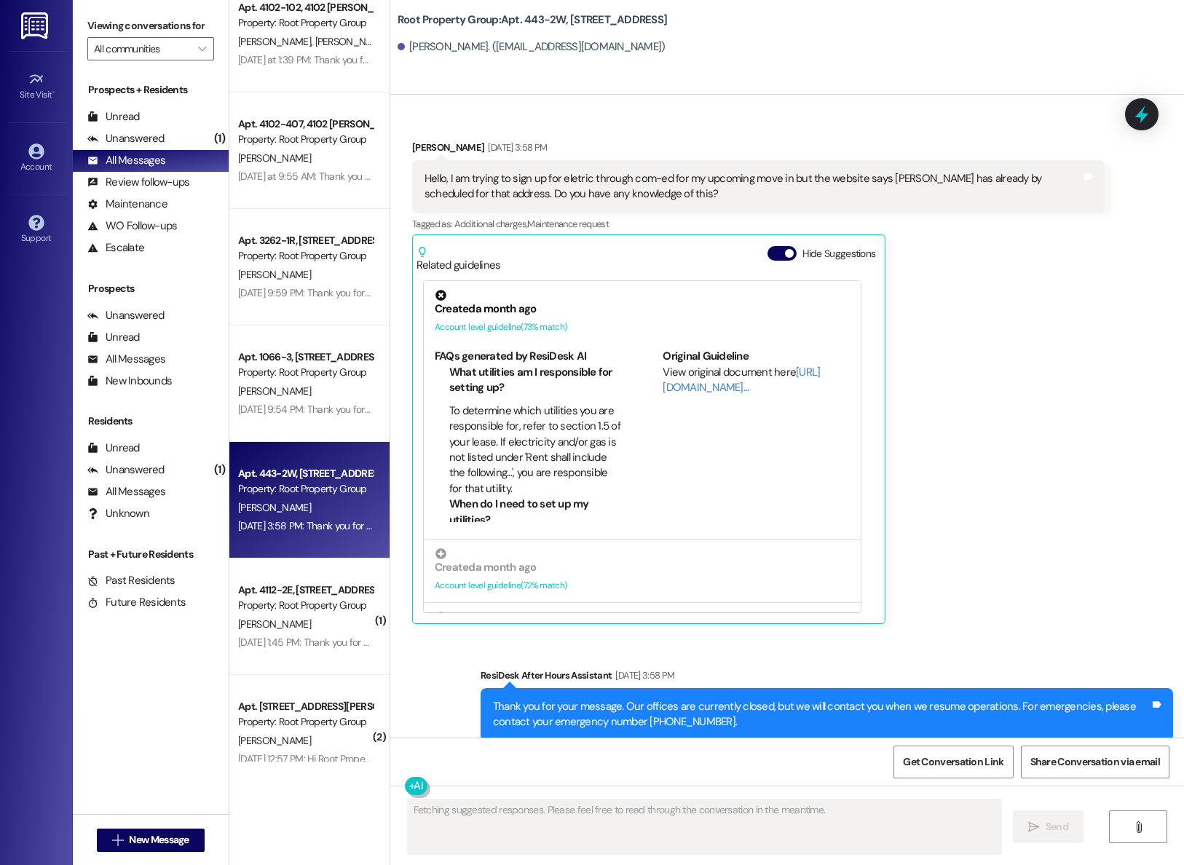
scroll to position [172, 0]
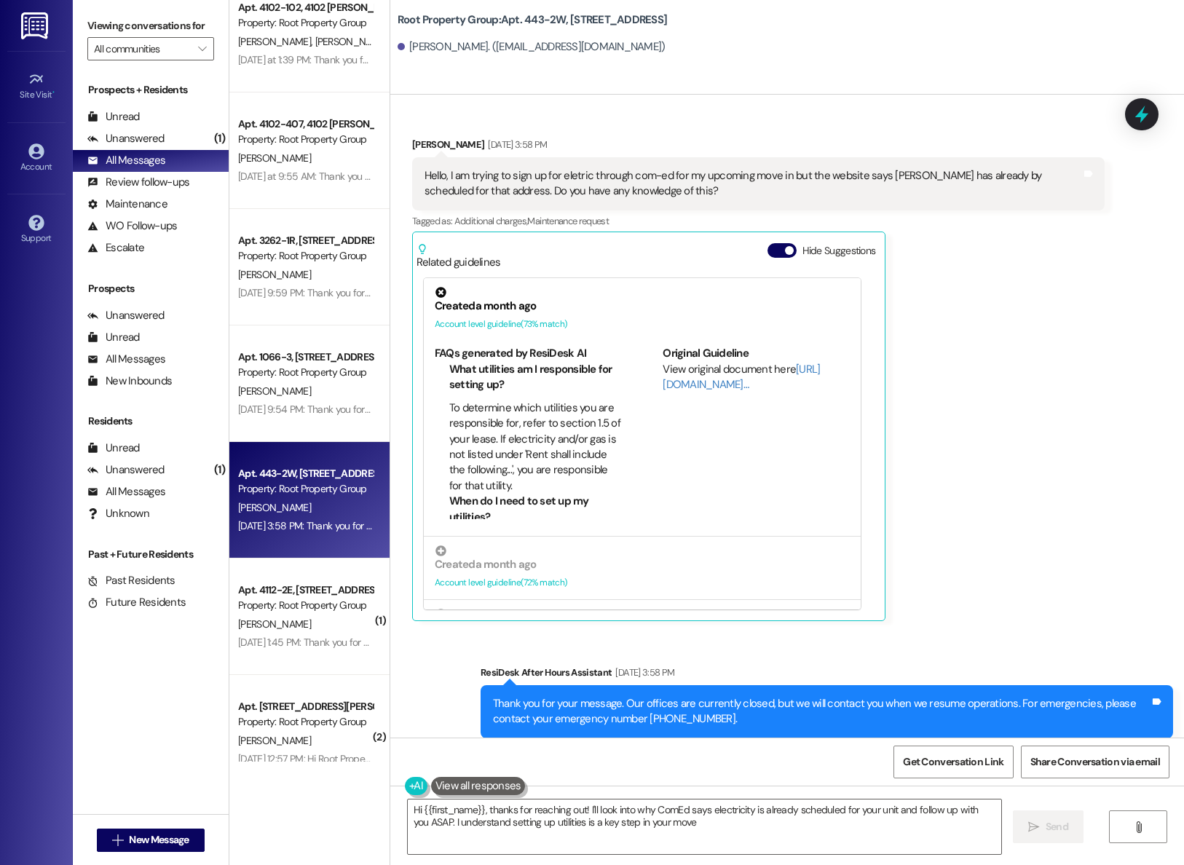
type textarea "Hi {{first_name}}, thanks for reaching out! I'll look into why ComEd says elect…"
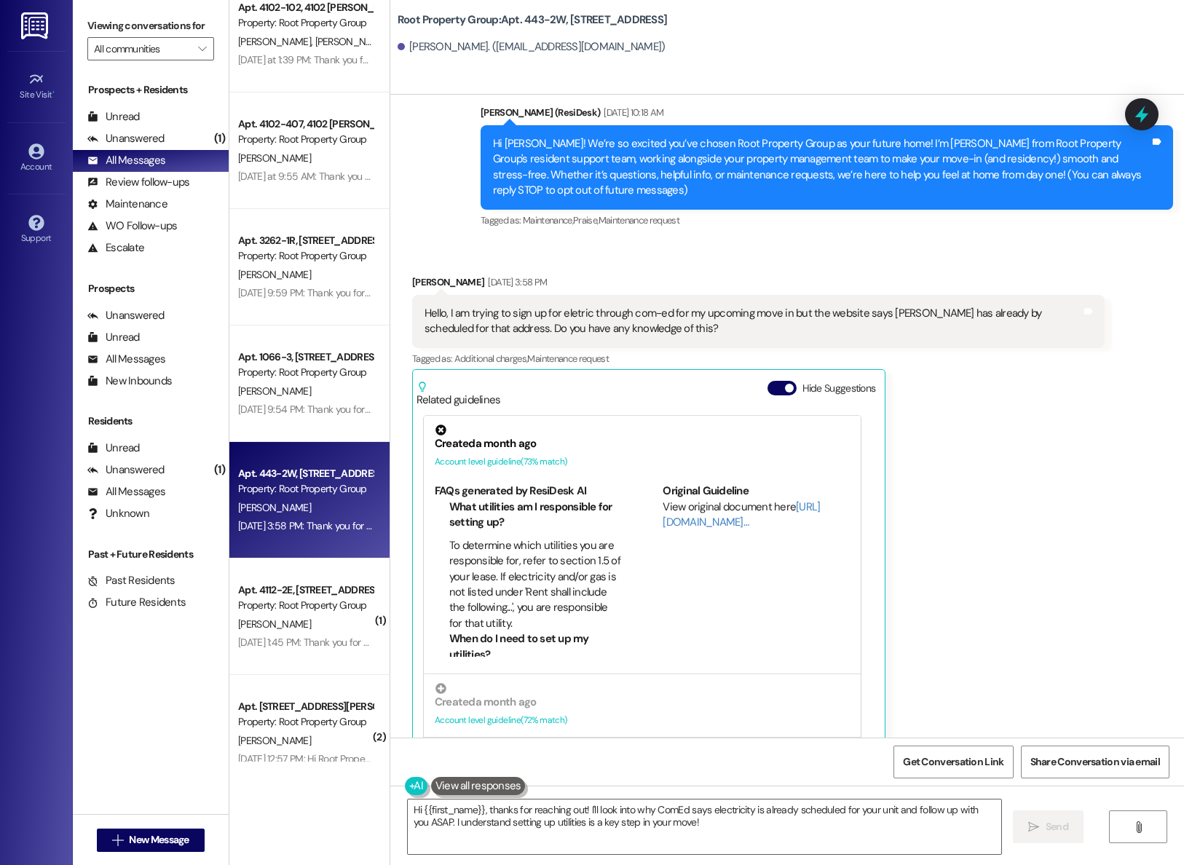
scroll to position [33, 0]
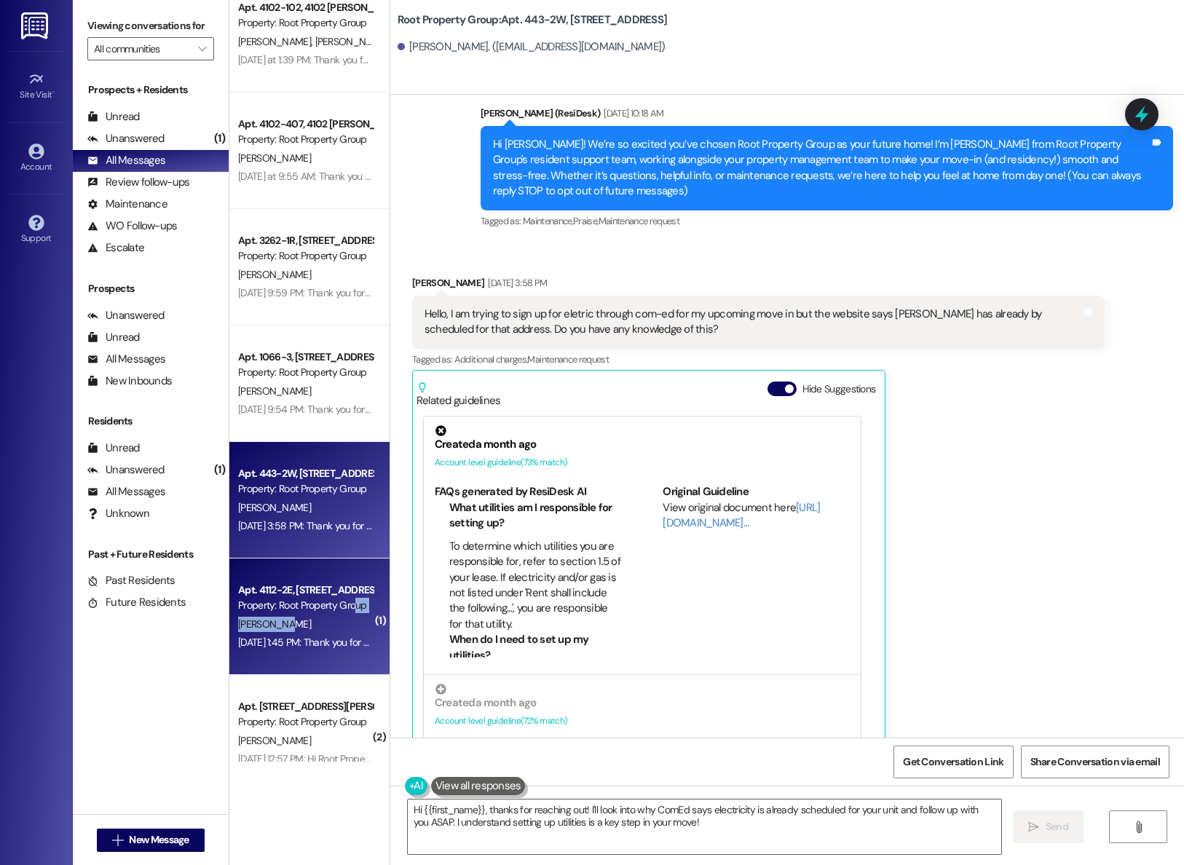
click at [339, 617] on div "Apt. 4112-2E, 4112-14 N Kedvale Avenue Property: Root Property Group R. Taycher…" at bounding box center [309, 616] width 160 height 116
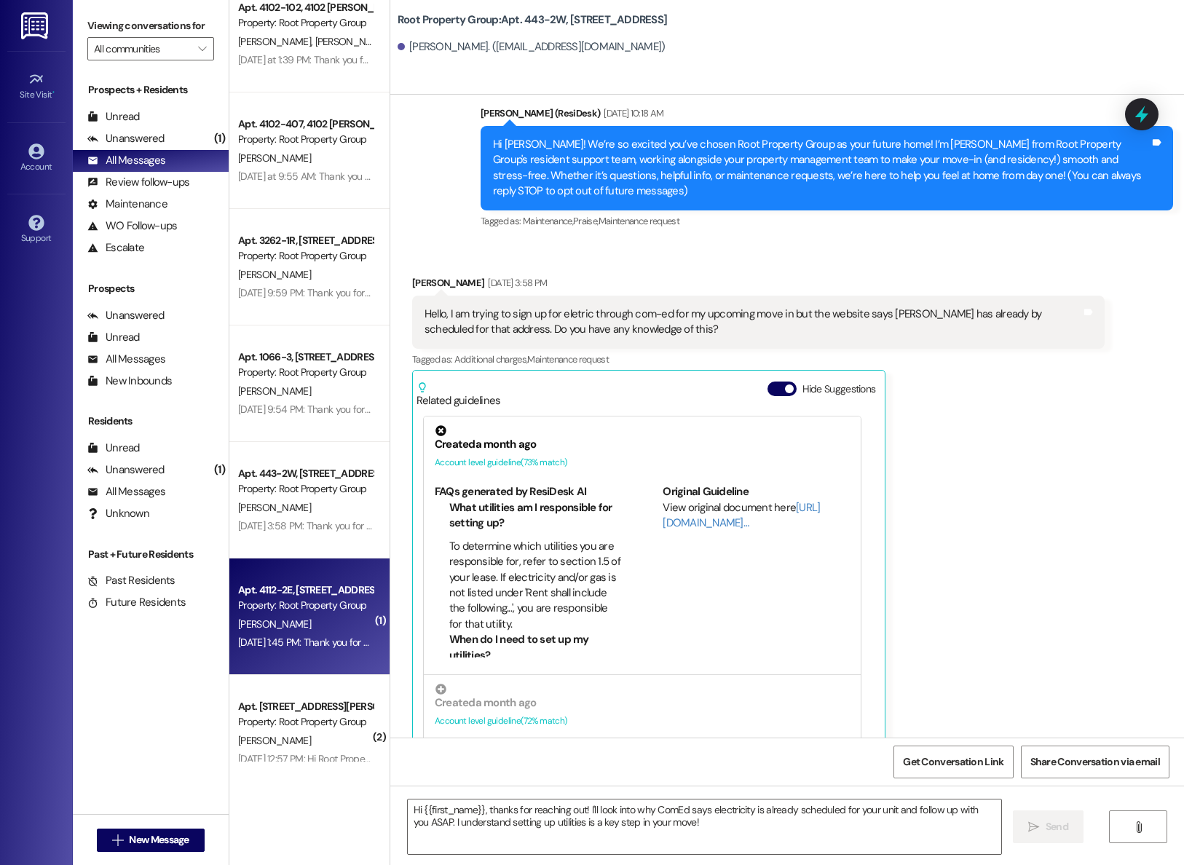
type textarea "Fetching suggested responses. Please feel free to read through the conversation…"
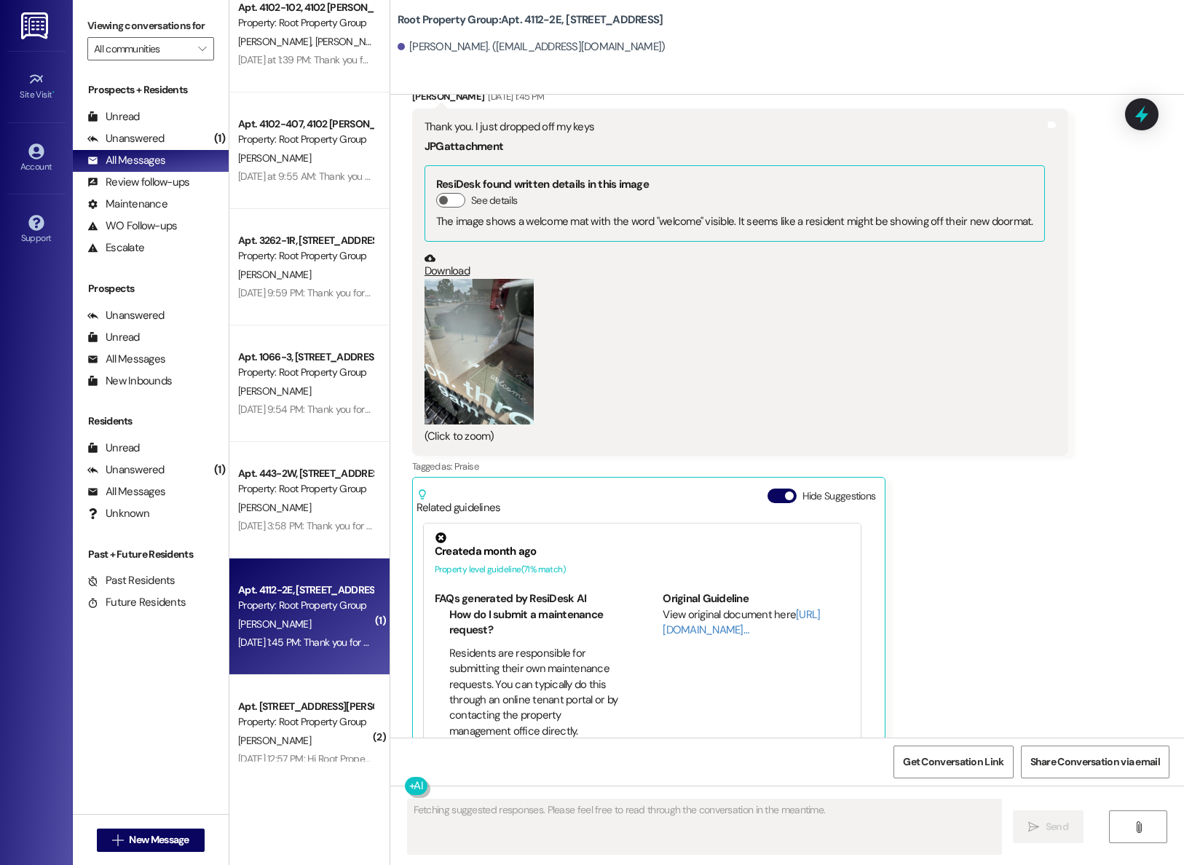
scroll to position [1338, 0]
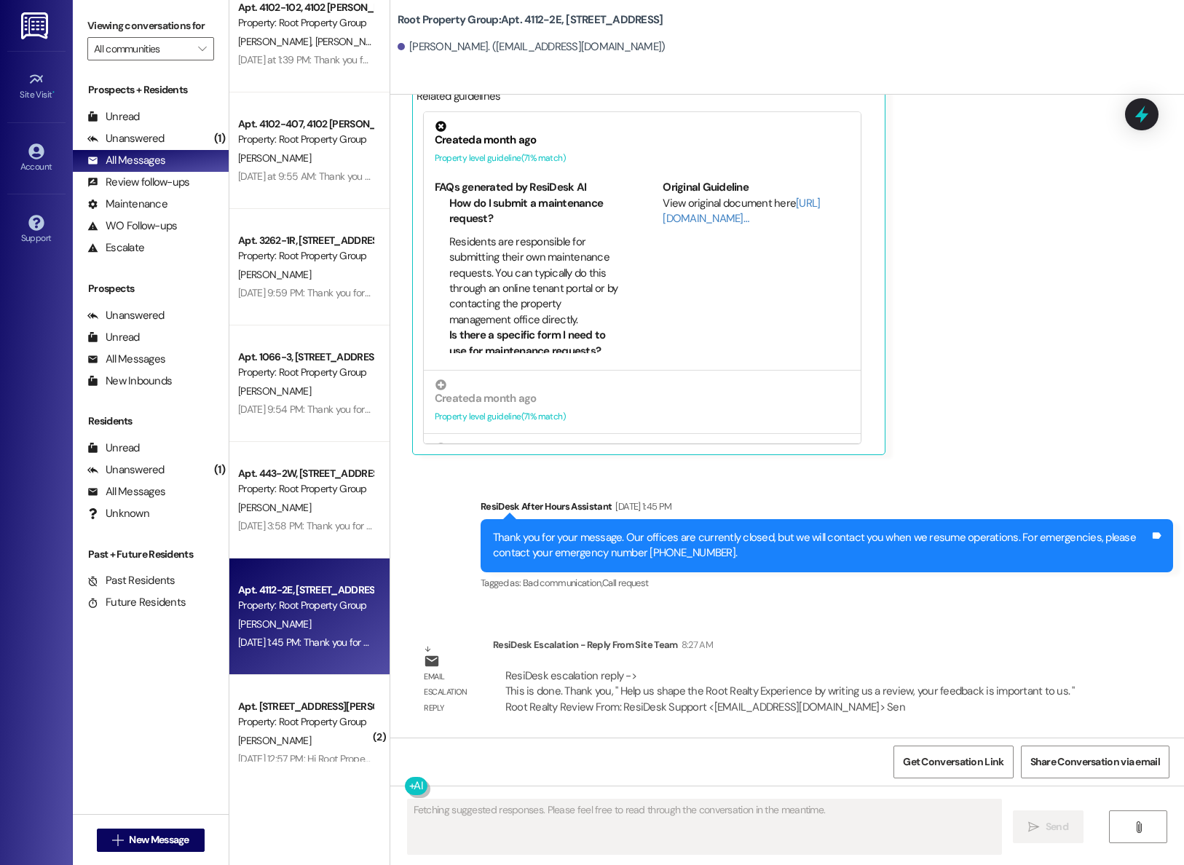
click at [1109, 324] on div "Received via SMS Ryan Taycher Aug 30, 2025 at 1:45 PM Thank you. I just dropped…" at bounding box center [786, 55] width 793 height 821
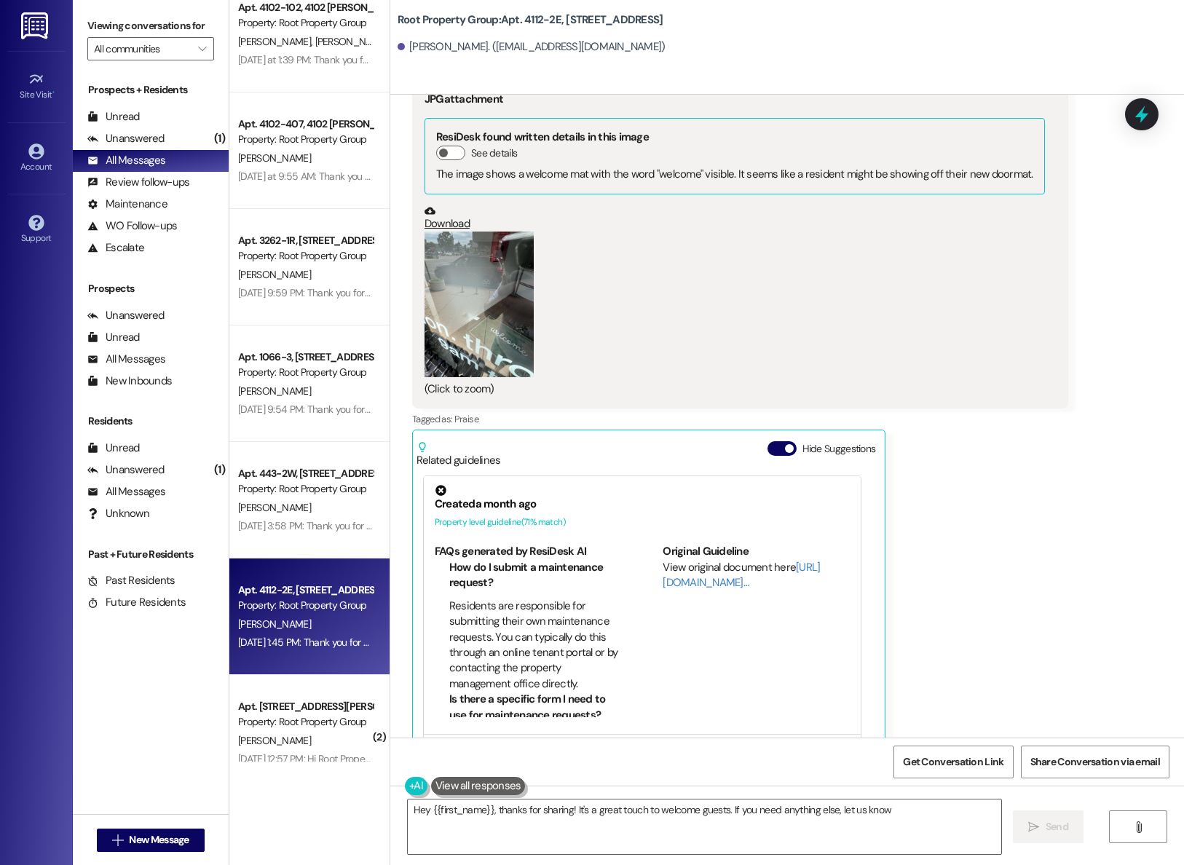
type textarea "Hey {{first_name}}, thanks for sharing! It's a great touch to welcome guests. I…"
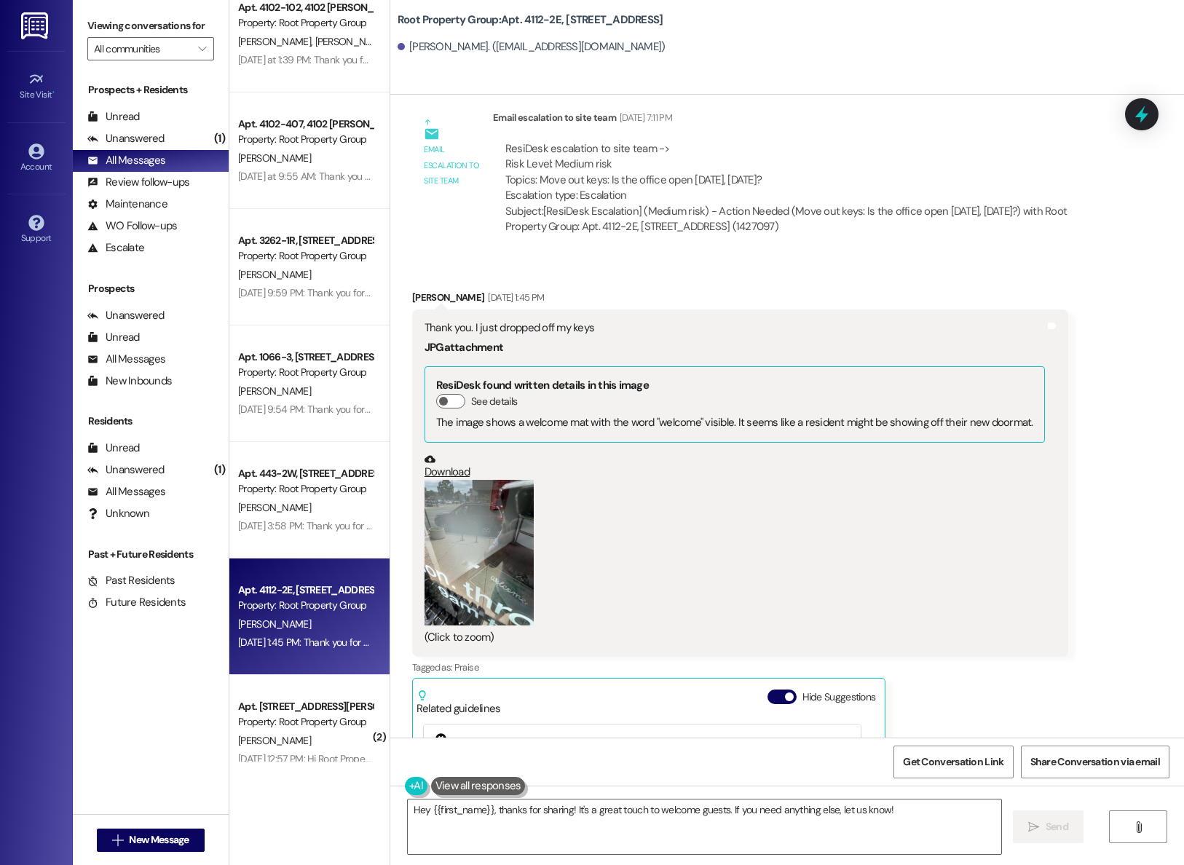
scroll to position [732, 0]
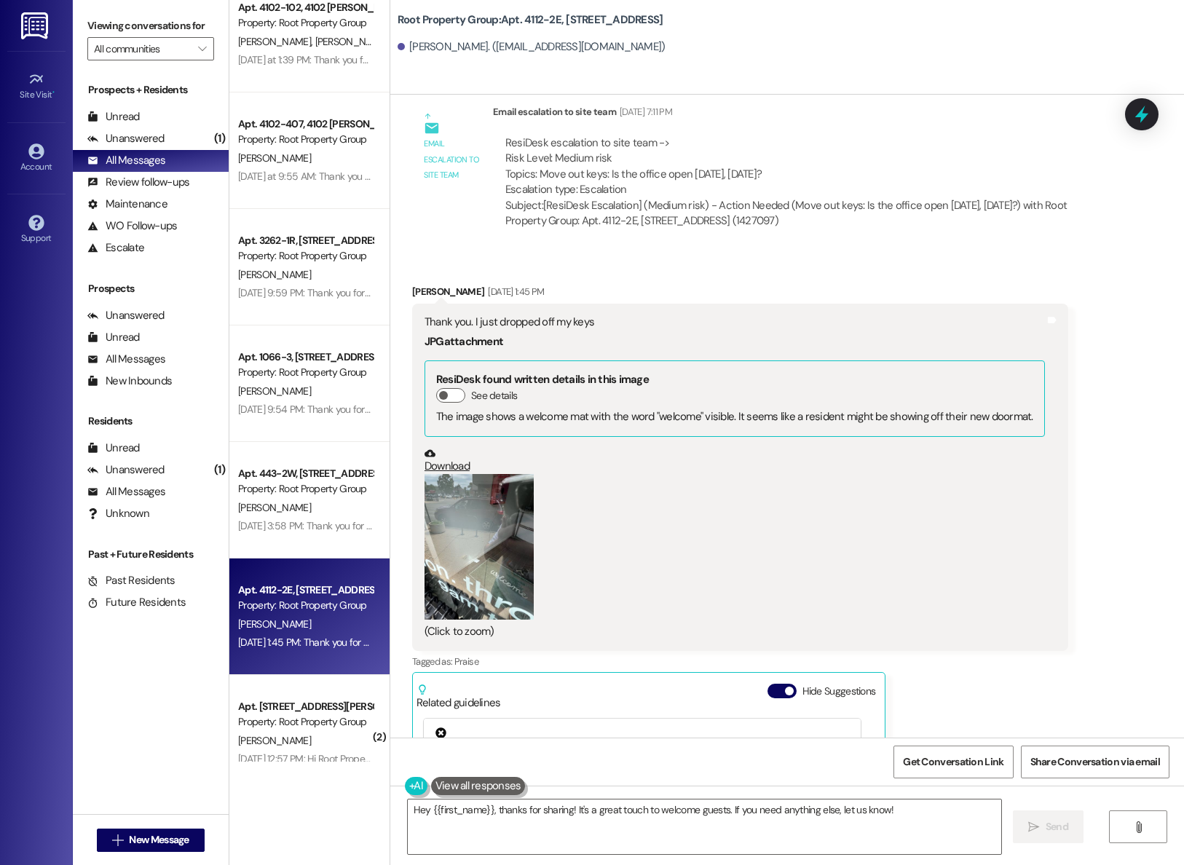
click at [470, 591] on button "Zoom image" at bounding box center [478, 547] width 109 height 146
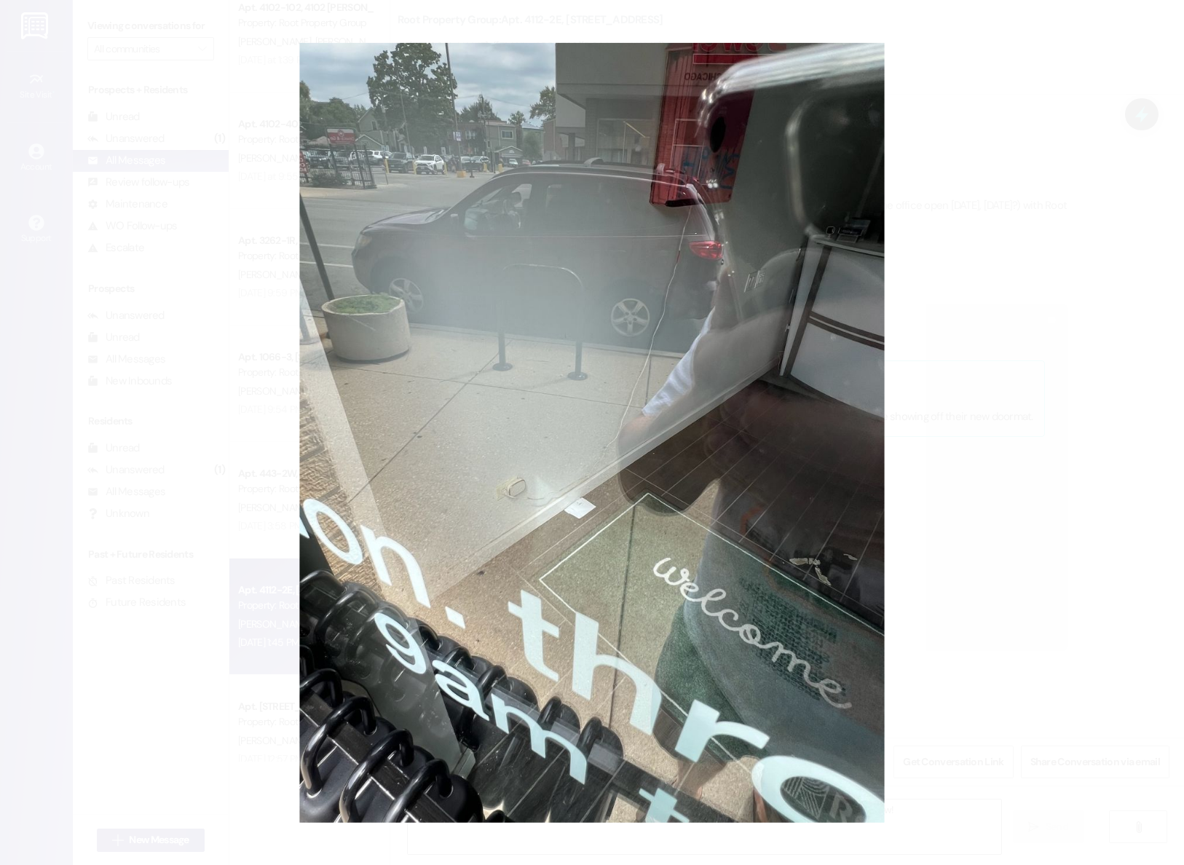
click at [470, 591] on button "Unzoom image" at bounding box center [592, 432] width 1184 height 865
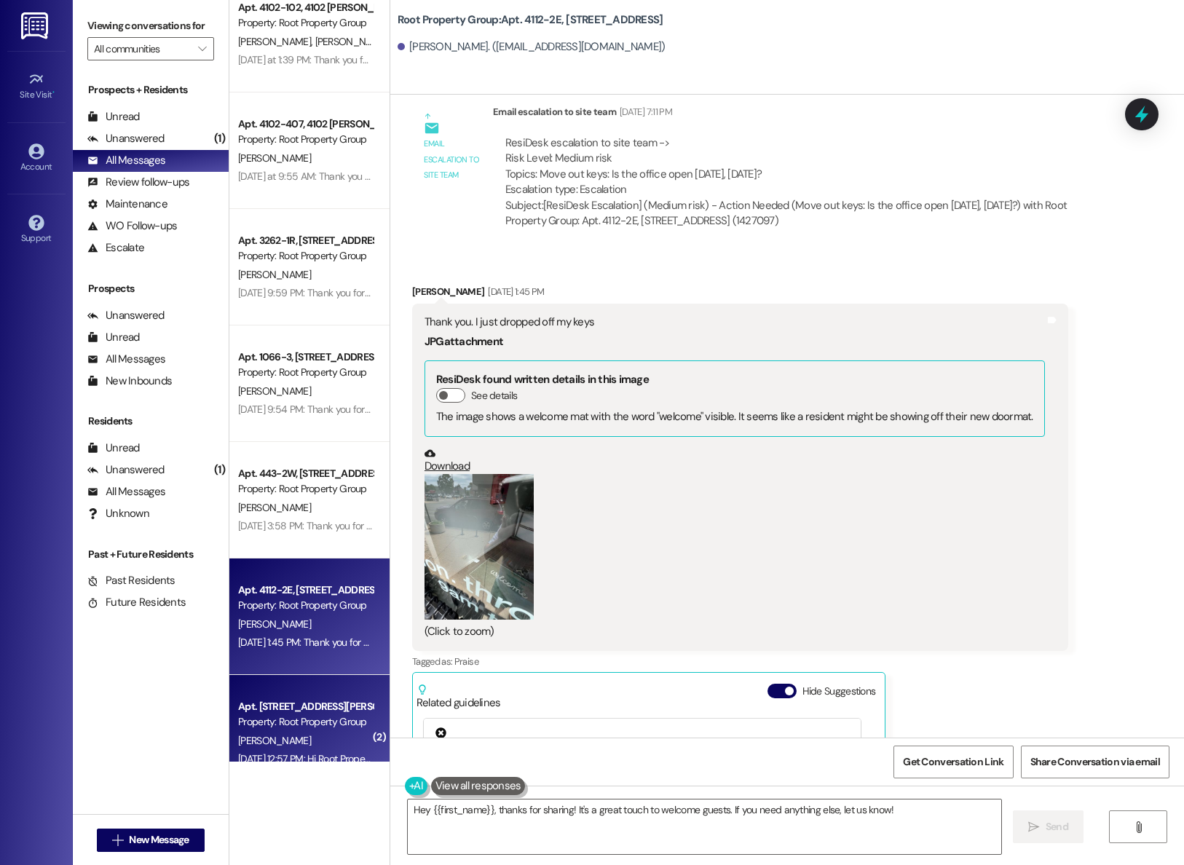
click at [322, 710] on div "Apt. 3312-4F, 3312 N. Halsted Street" at bounding box center [305, 706] width 135 height 15
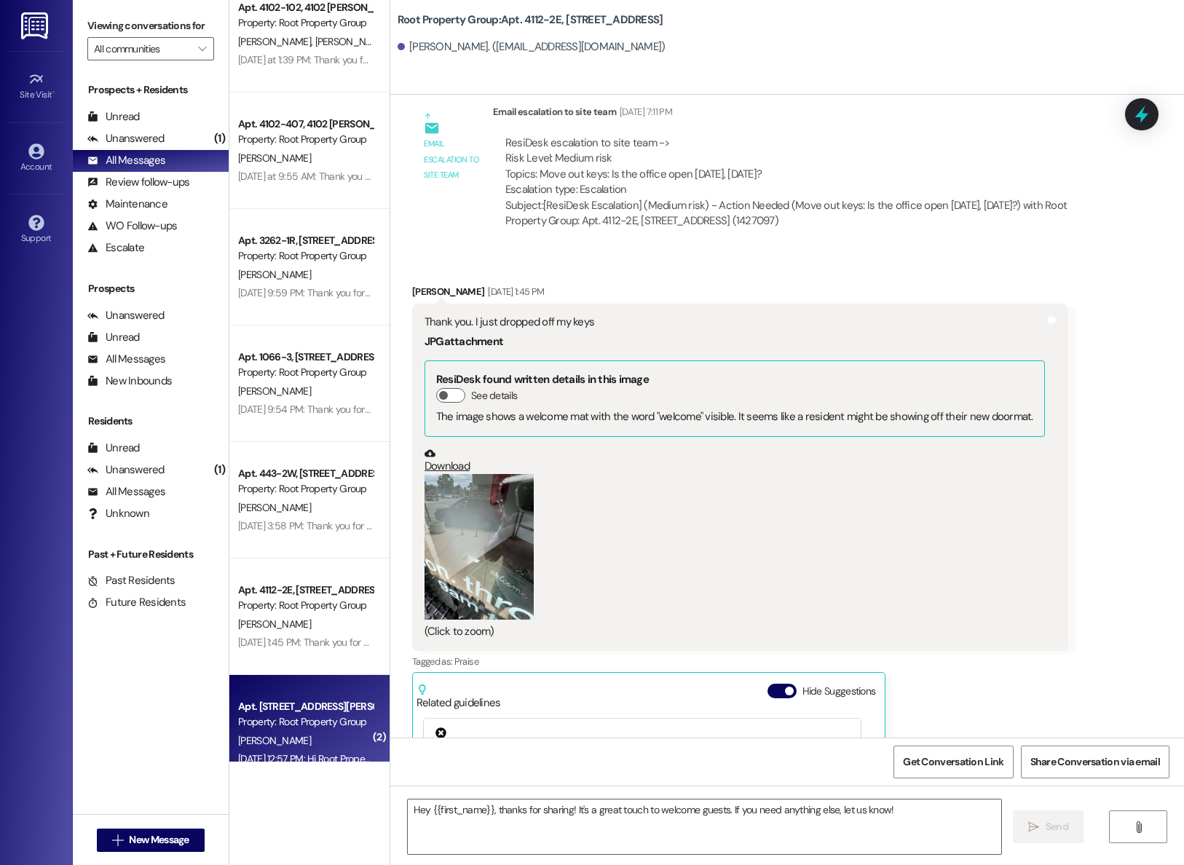
type textarea "Fetching suggested responses. Please feel free to read through the conversation…"
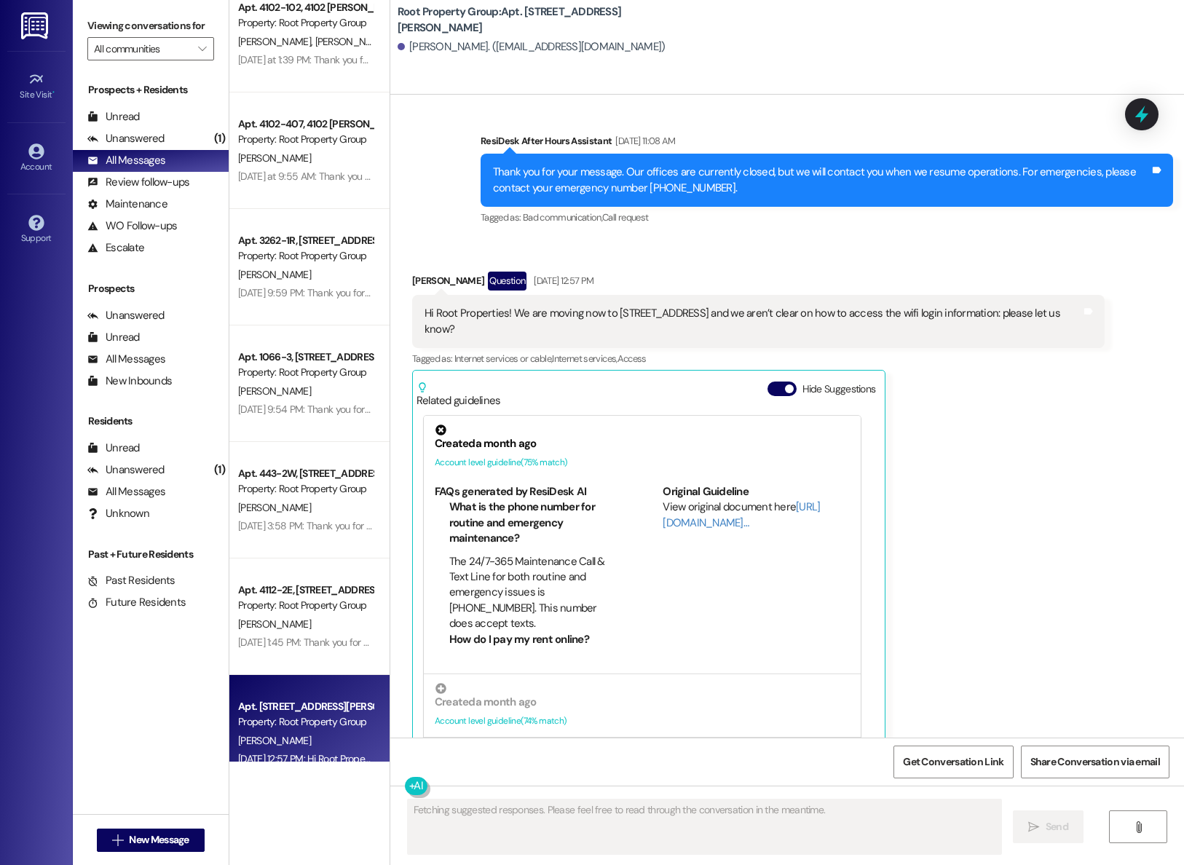
scroll to position [3672, 0]
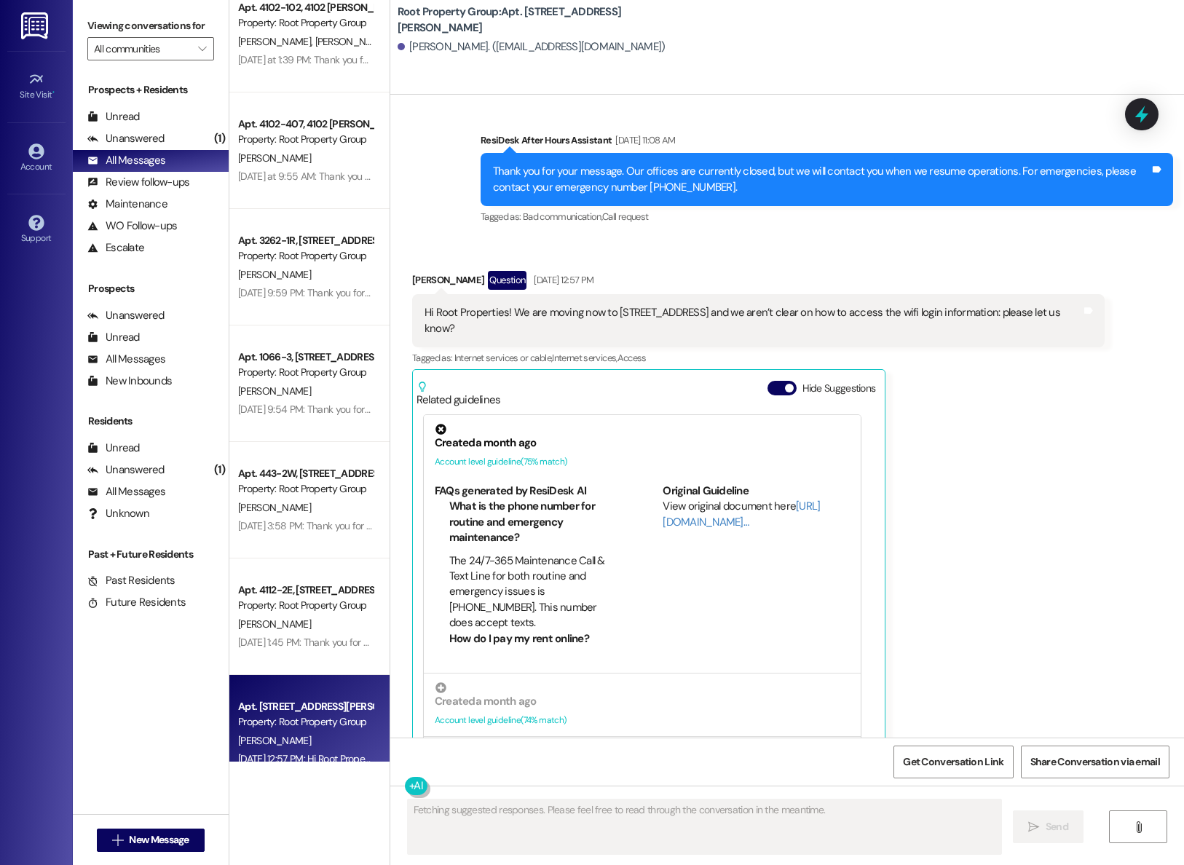
click at [1048, 458] on div "Christopher Lozier Question Aug 30, 2025 at 12:57 PM Hi Root Properties! We are…" at bounding box center [758, 514] width 692 height 487
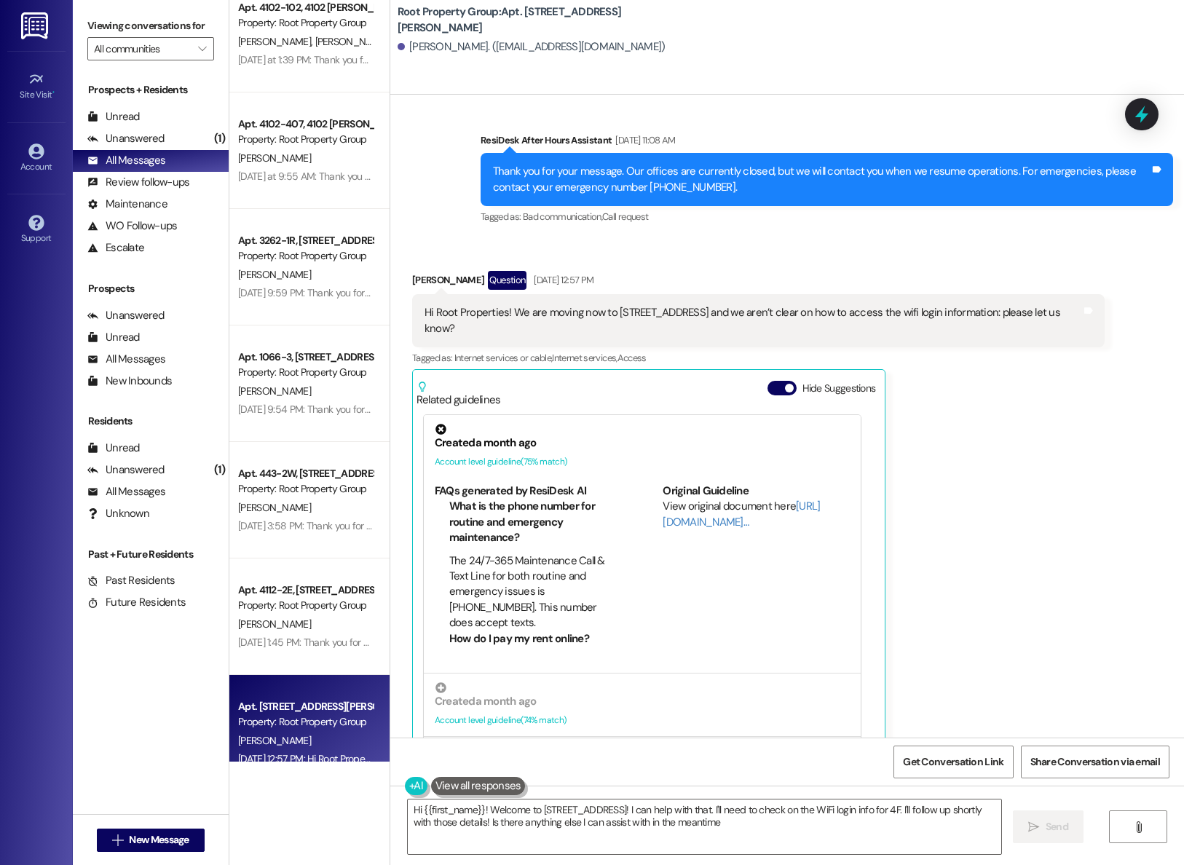
type textarea "Hi {{first_name}}! Welcome to 3312 N Halsted! I can help with that. I'll need t…"
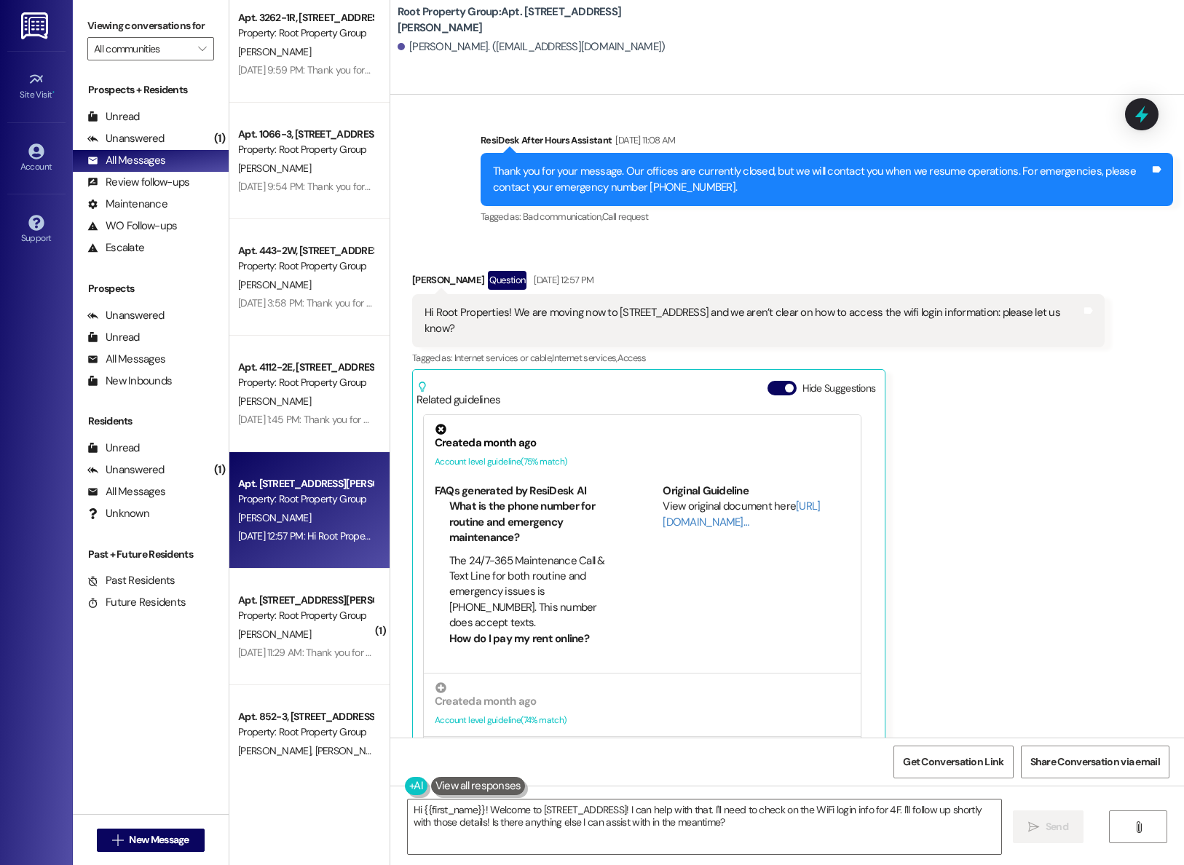
scroll to position [849, 0]
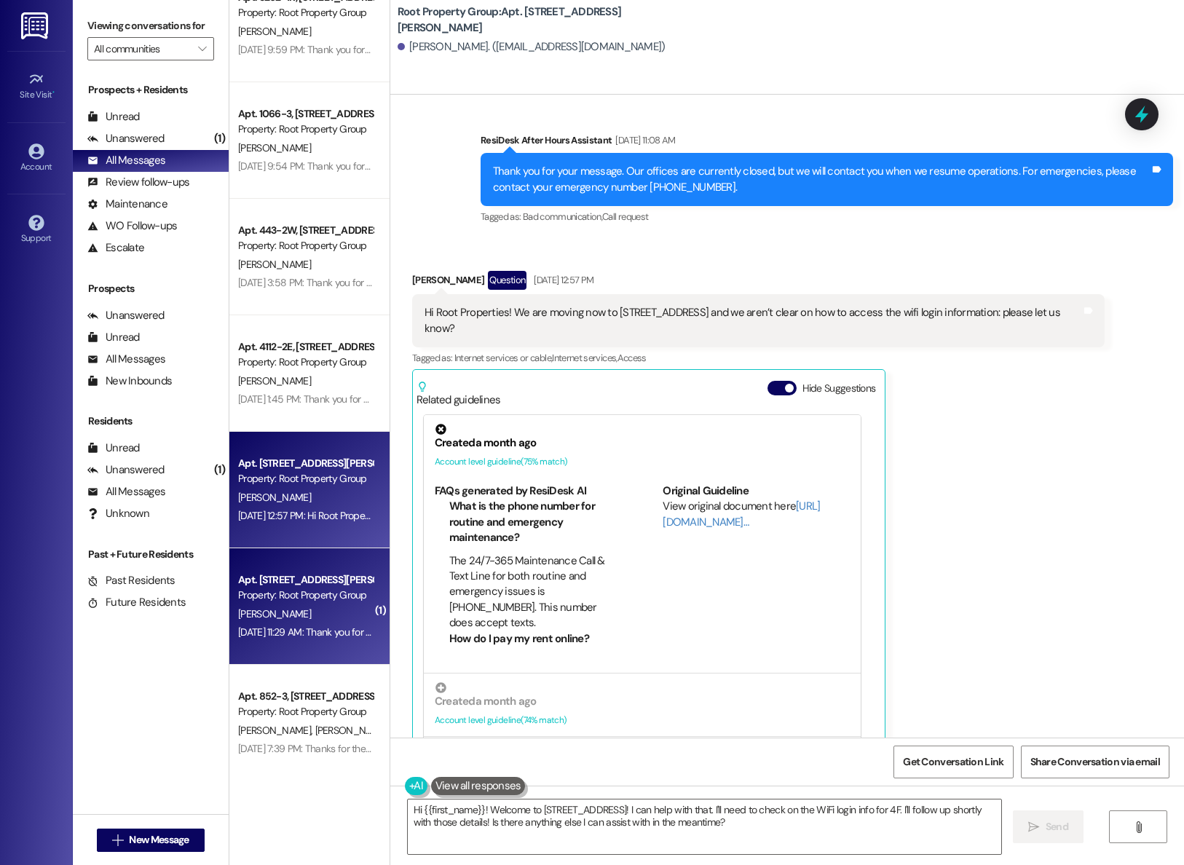
click at [307, 611] on div "Z. Miller" at bounding box center [306, 614] width 138 height 18
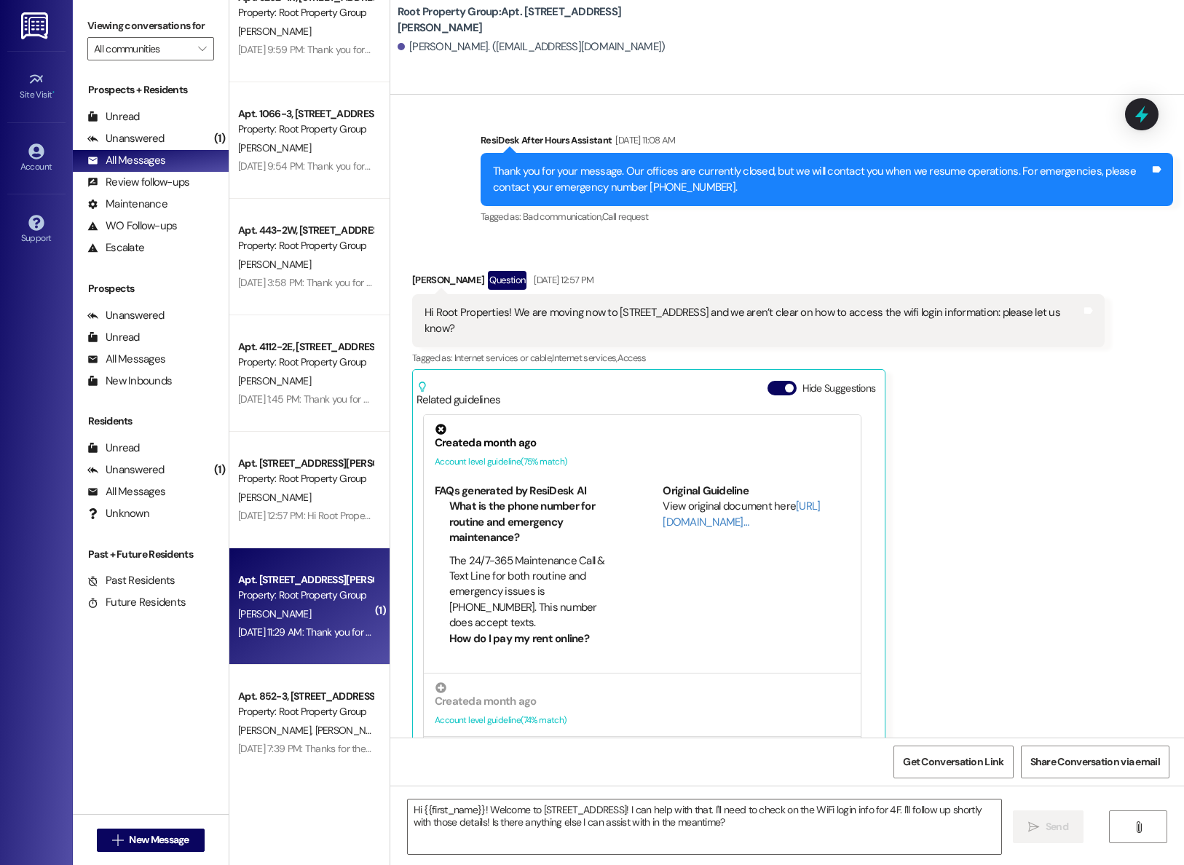
type textarea "Fetching suggested responses. Please feel free to read through the conversation…"
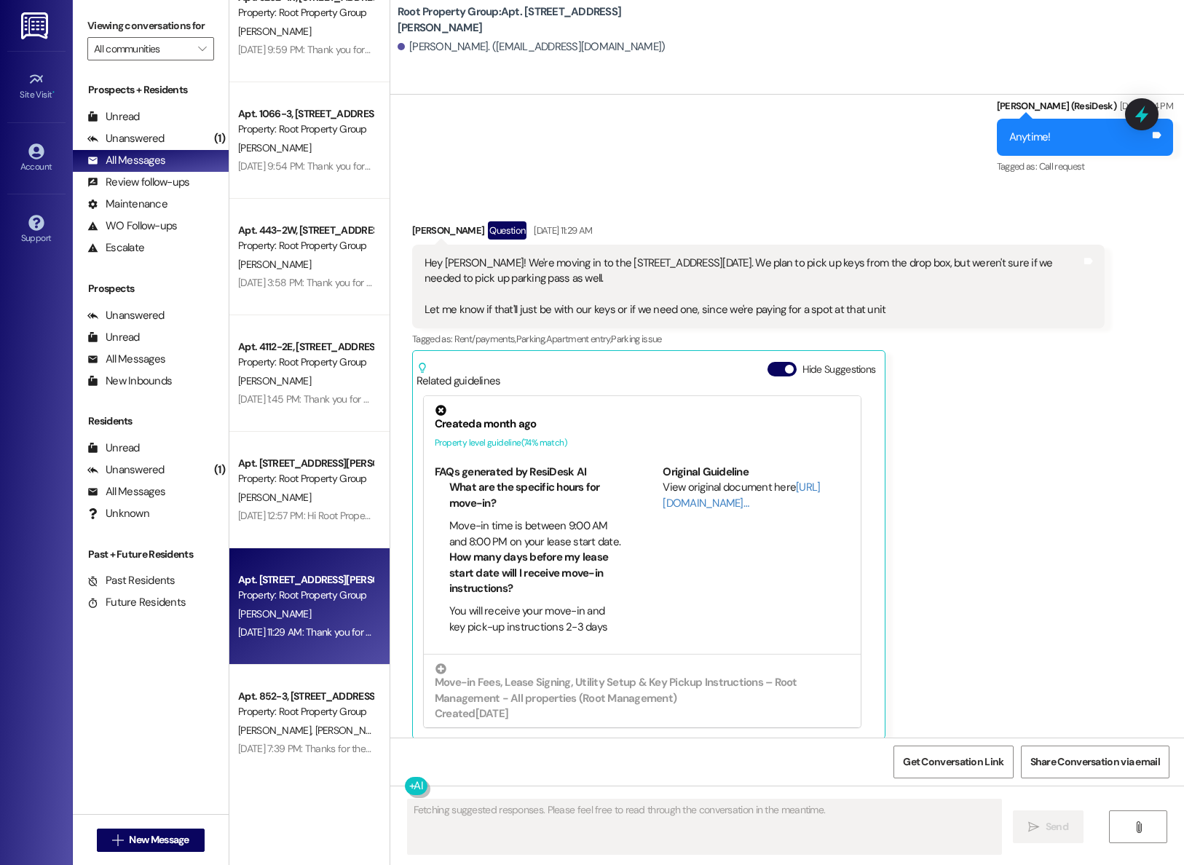
scroll to position [4373, 0]
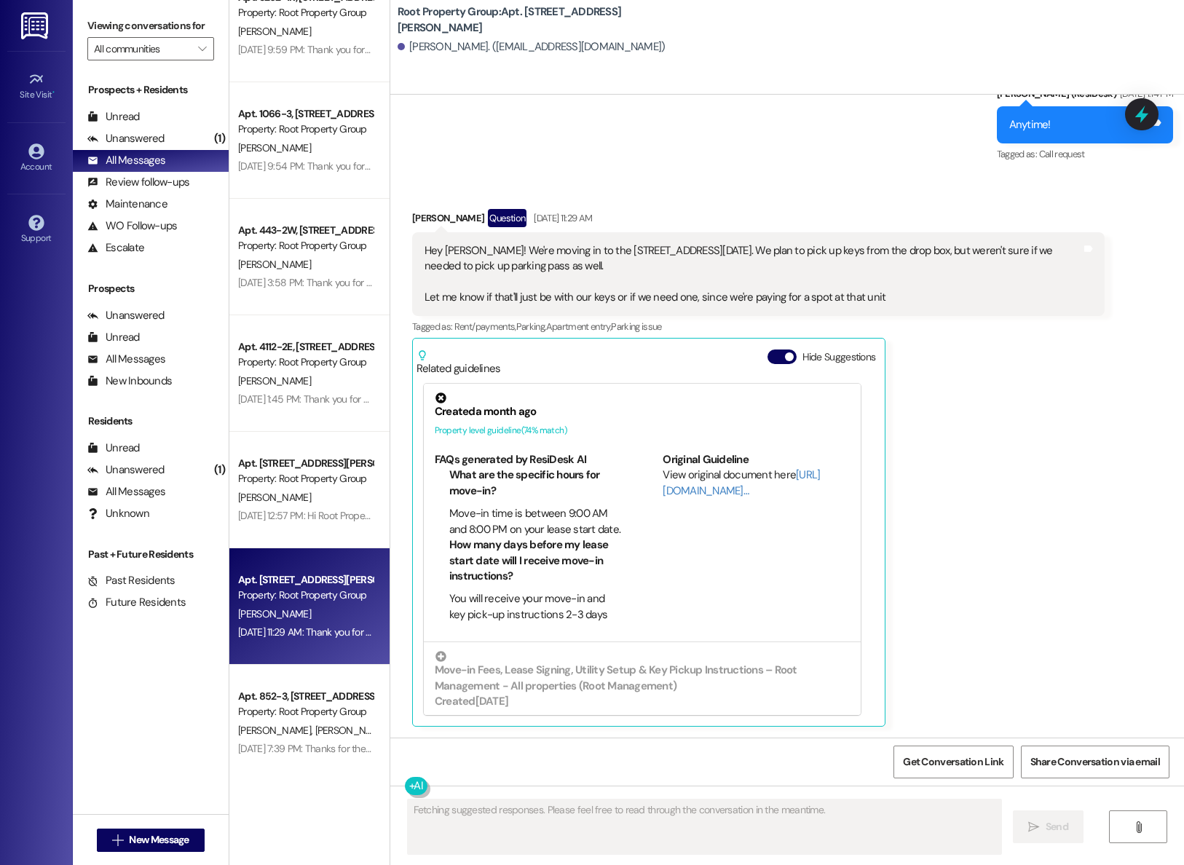
click at [969, 522] on div "Zachary Miller Question Aug 30, 2025 at 11:29 AM Hey Sarah! We're moving in to …" at bounding box center [758, 468] width 692 height 518
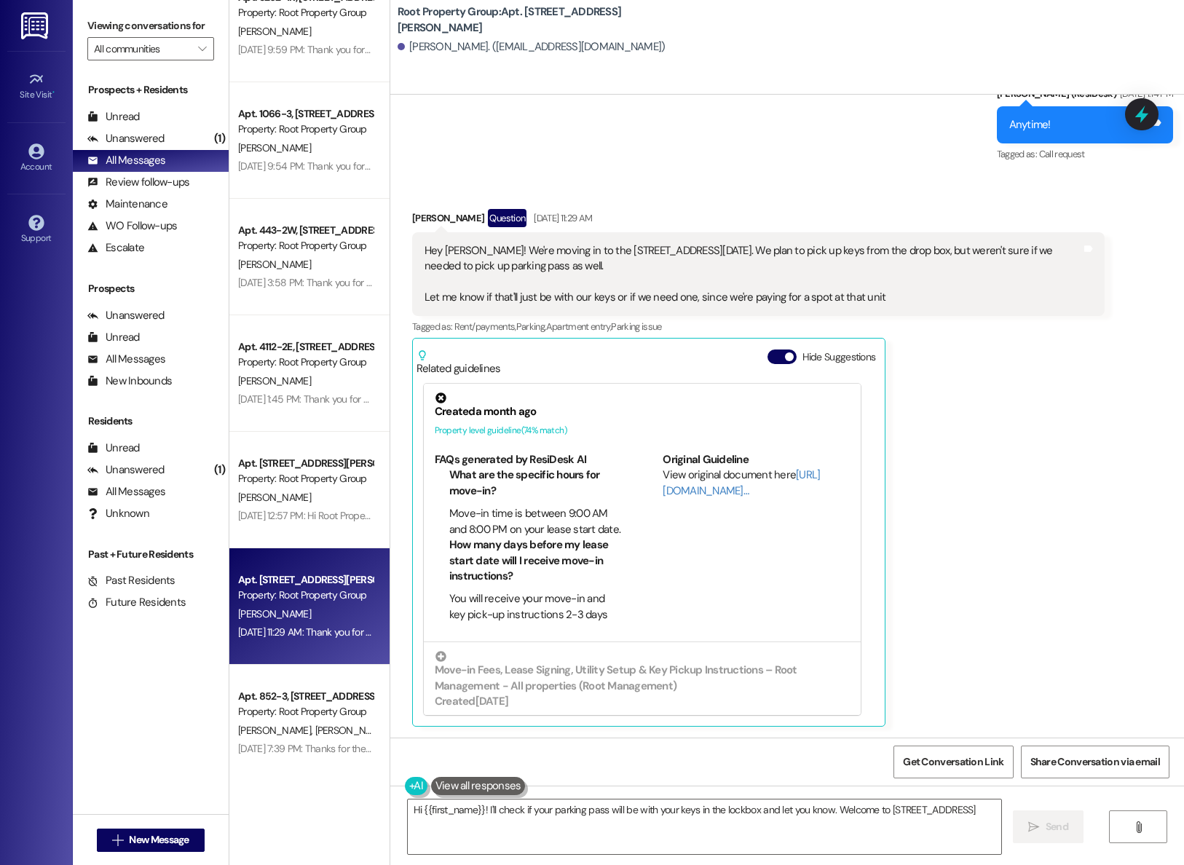
type textarea "Hi {{first_name}}! I'll check if your parking pass will be with your keys in th…"
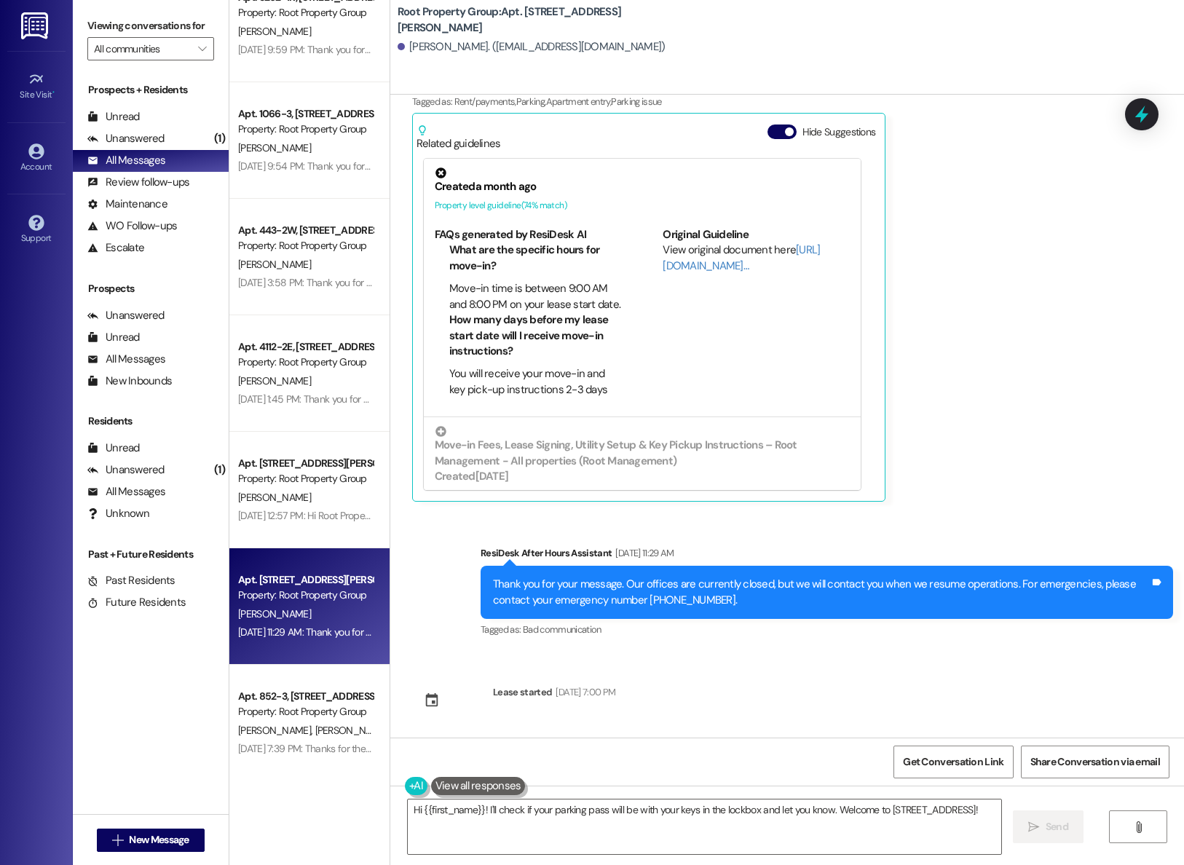
scroll to position [4599, 0]
click at [390, 609] on div "Sent via SMS ResiDesk After Hours Assistant Aug 30, 2025 at 11:29 AM Thank you …" at bounding box center [786, 581] width 793 height 138
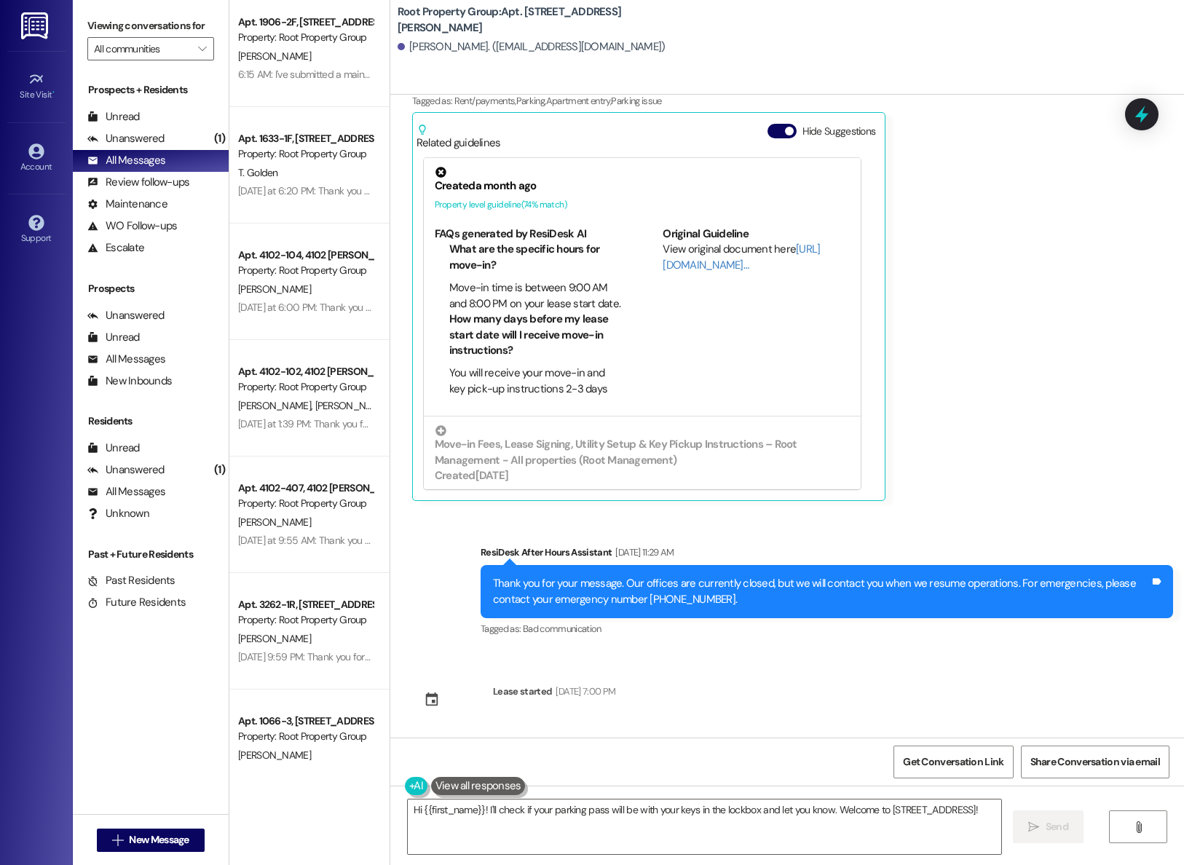
scroll to position [0, 0]
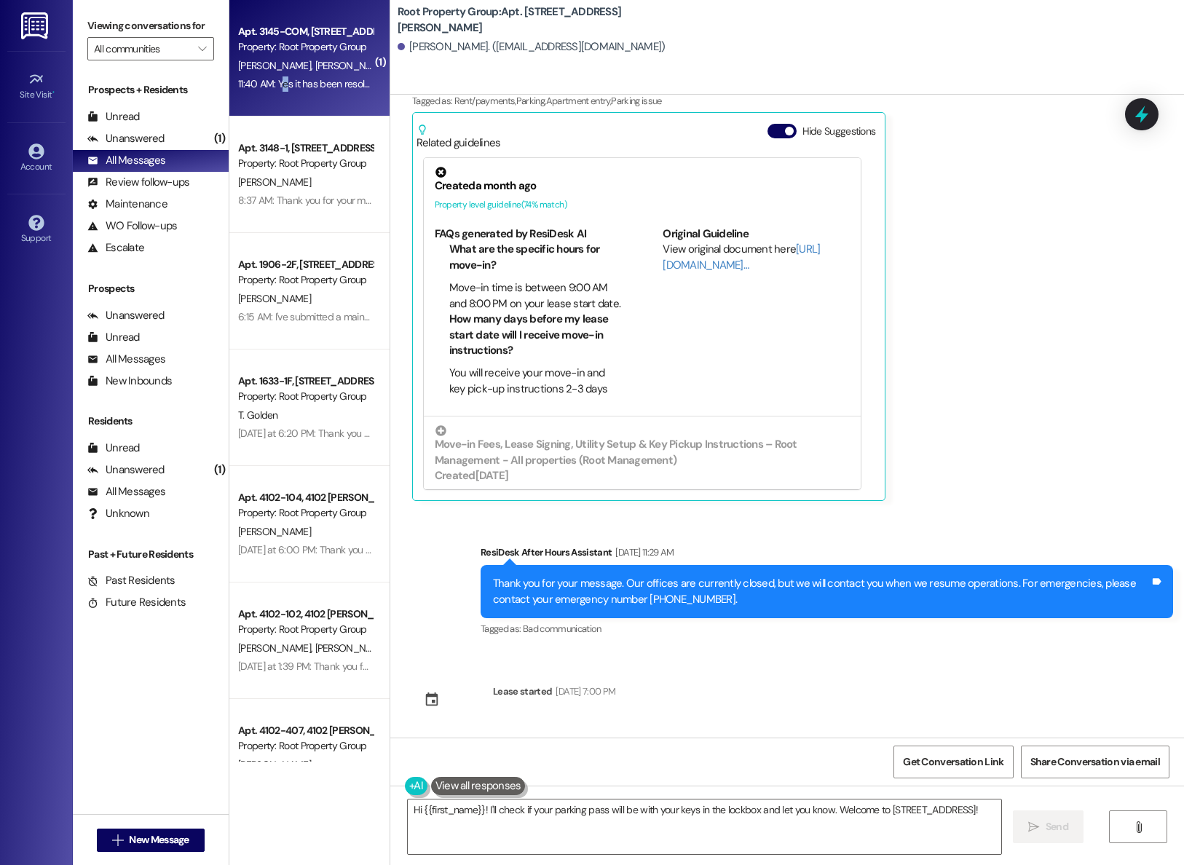
click at [272, 80] on div "11:40 AM: Yes it has been resolved! 11:40 AM: Yes it has been resolved!" at bounding box center [310, 83] width 145 height 13
type textarea "Fetching suggested responses. Please feel free to read through the conversation…"
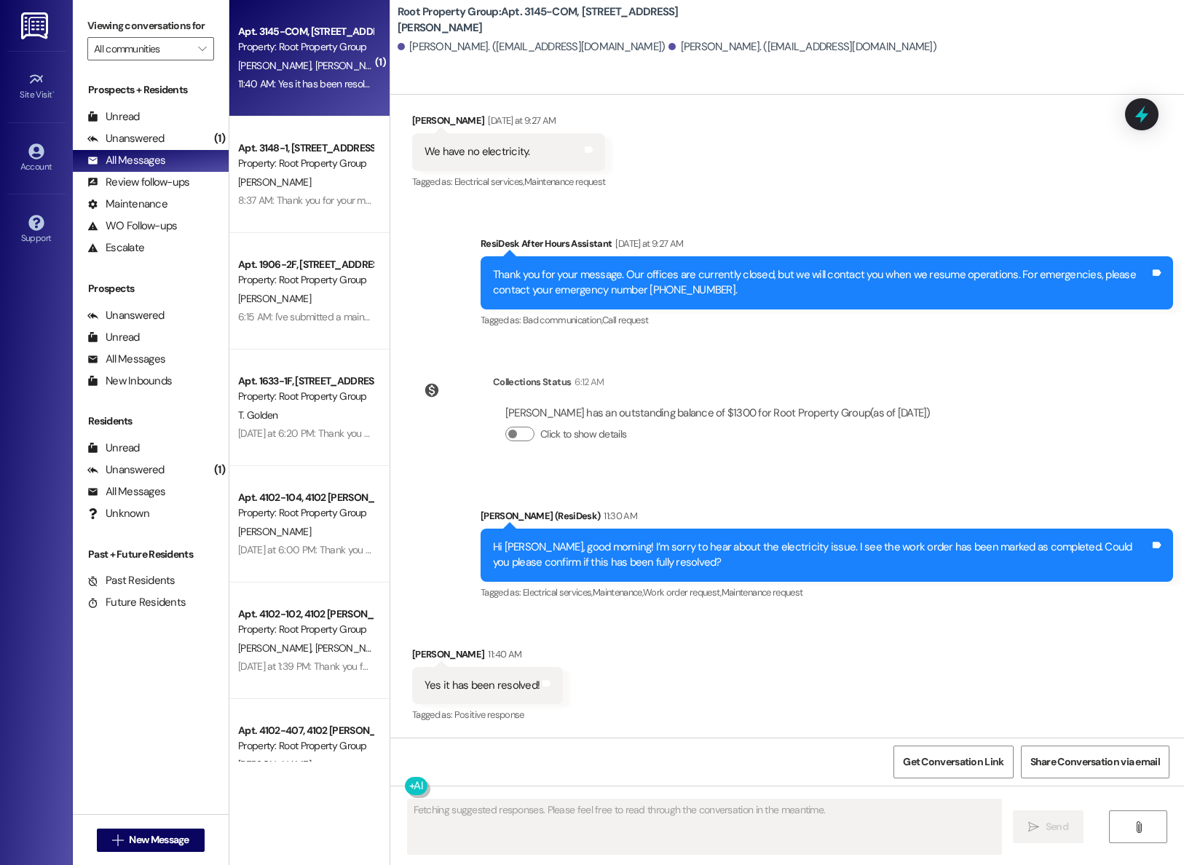
scroll to position [949, 0]
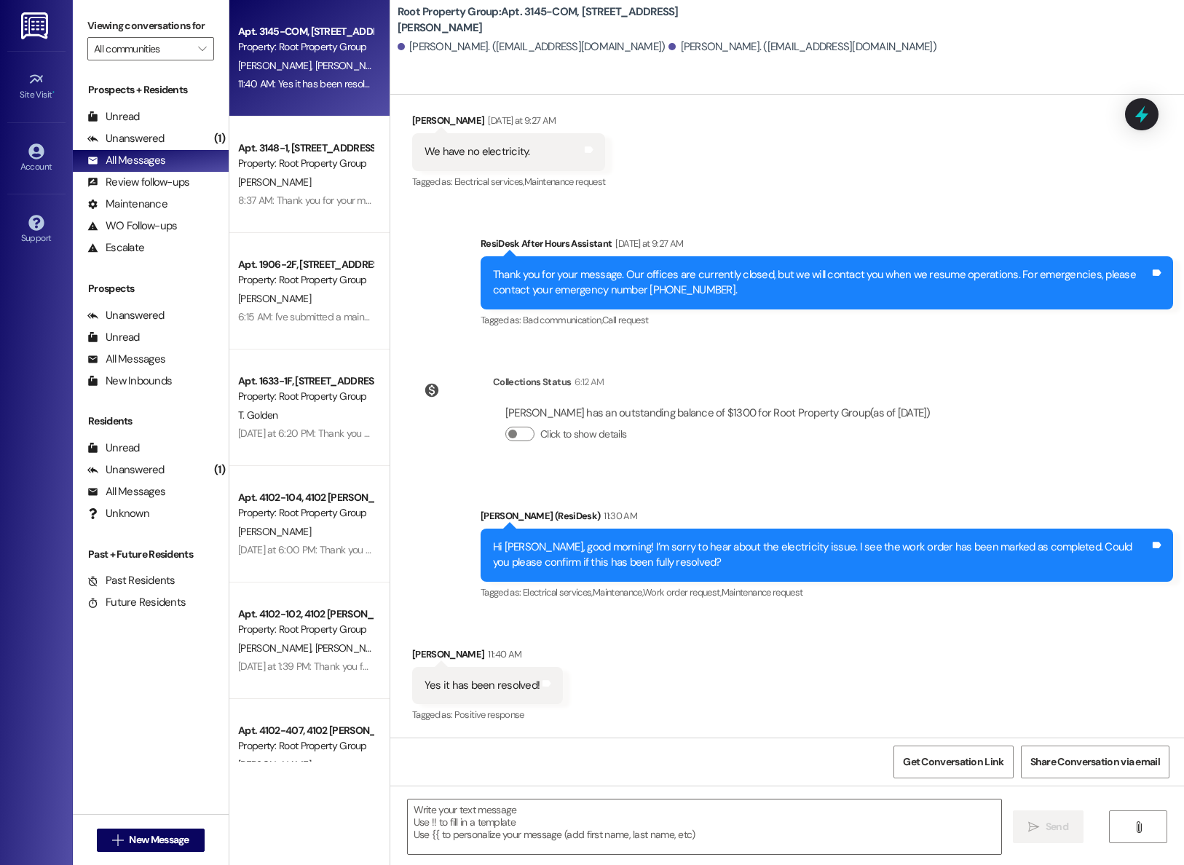
click at [411, 571] on div "Sent via SMS Sarah (ResiDesk) 11:30 AM Hi Kevin, good morning! I’m sorry to hea…" at bounding box center [786, 544] width 793 height 138
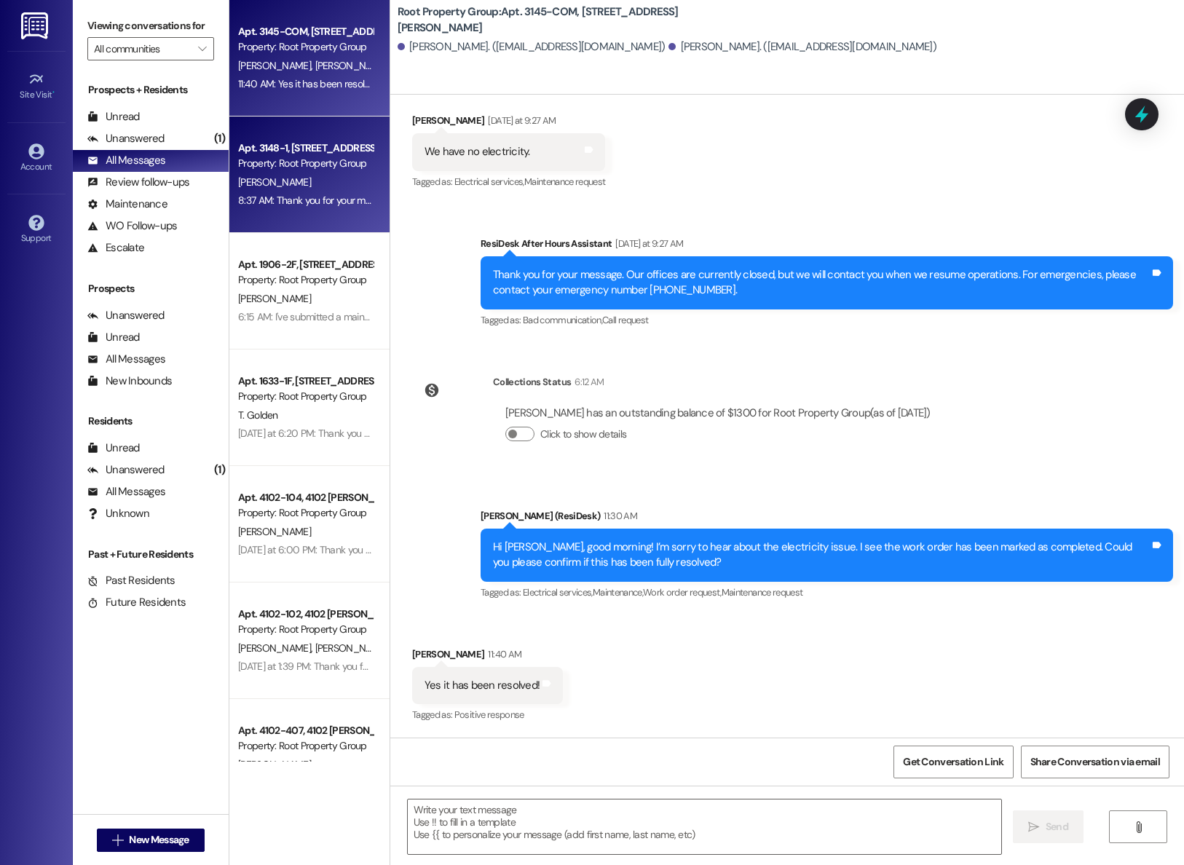
click at [238, 182] on span "[PERSON_NAME]" at bounding box center [274, 181] width 73 height 13
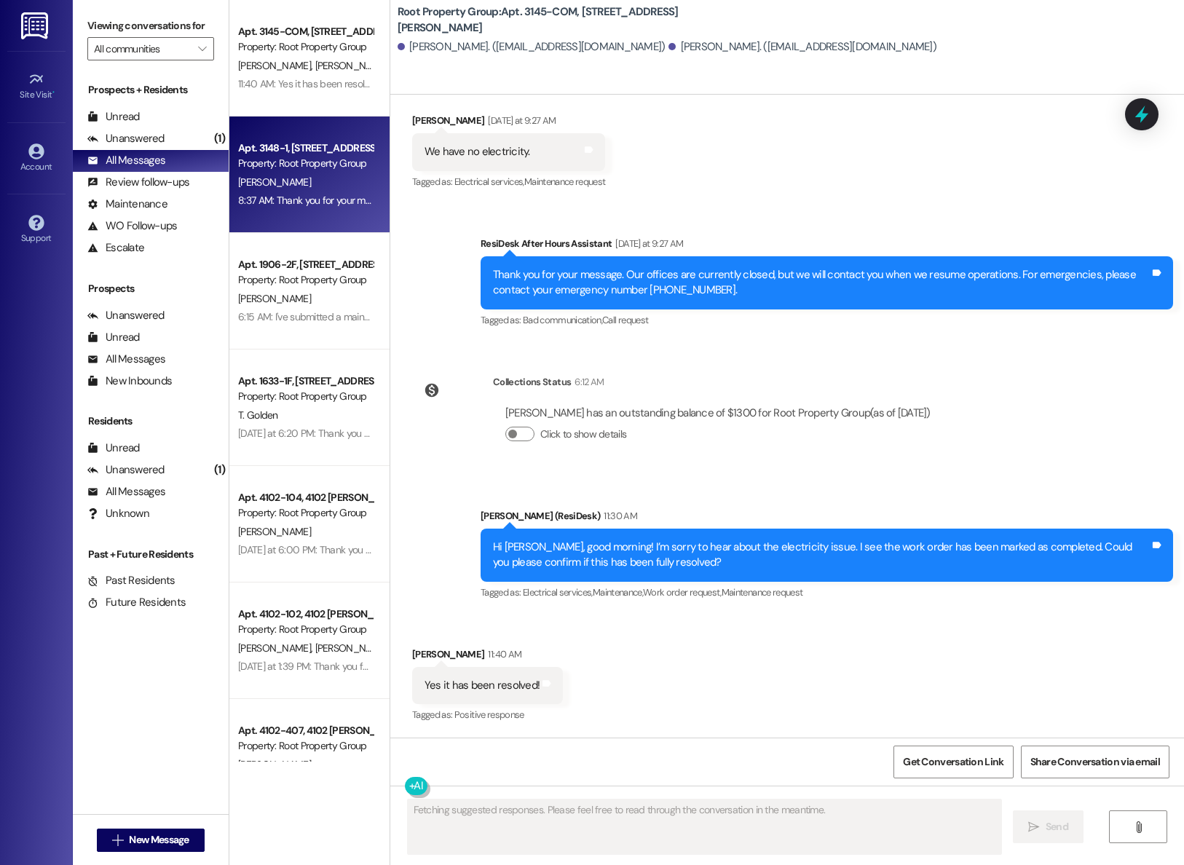
type textarea "Fetching suggested responses. Please feel free to read through the conversation…"
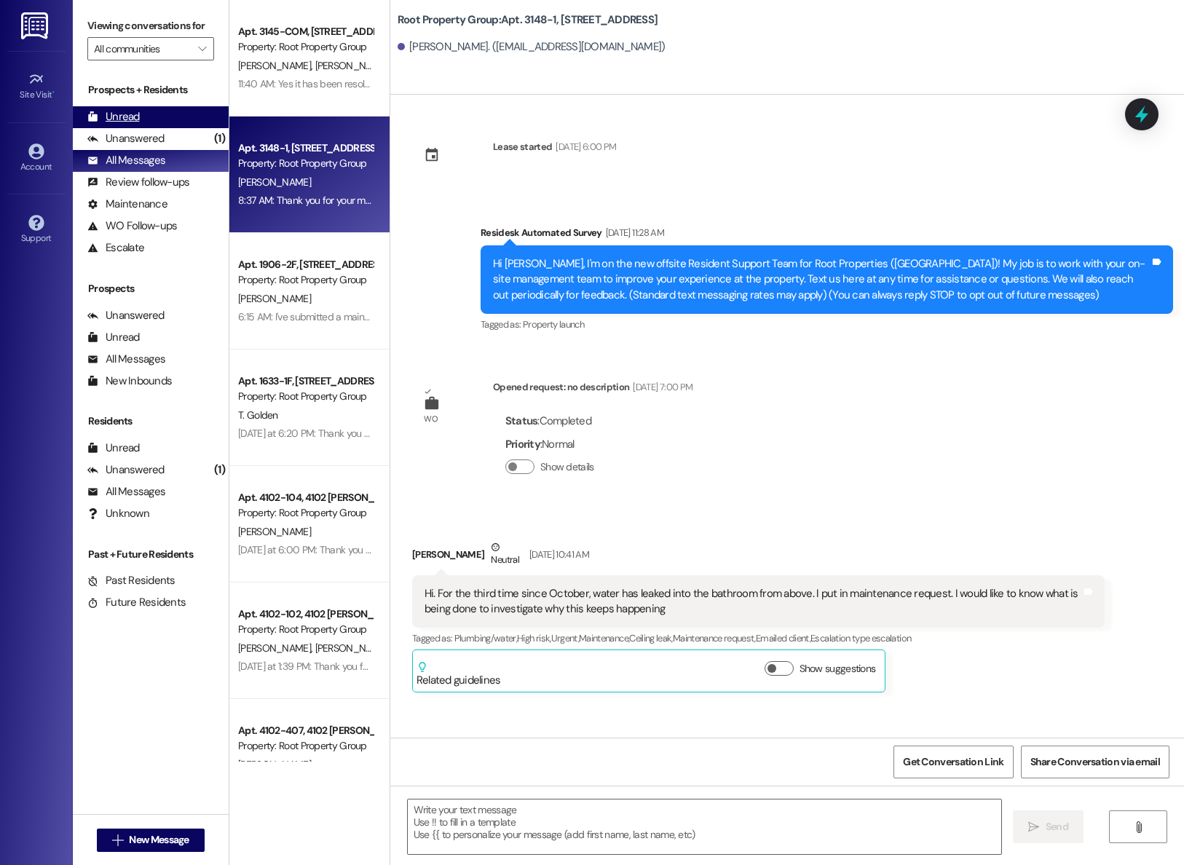
scroll to position [5373, 0]
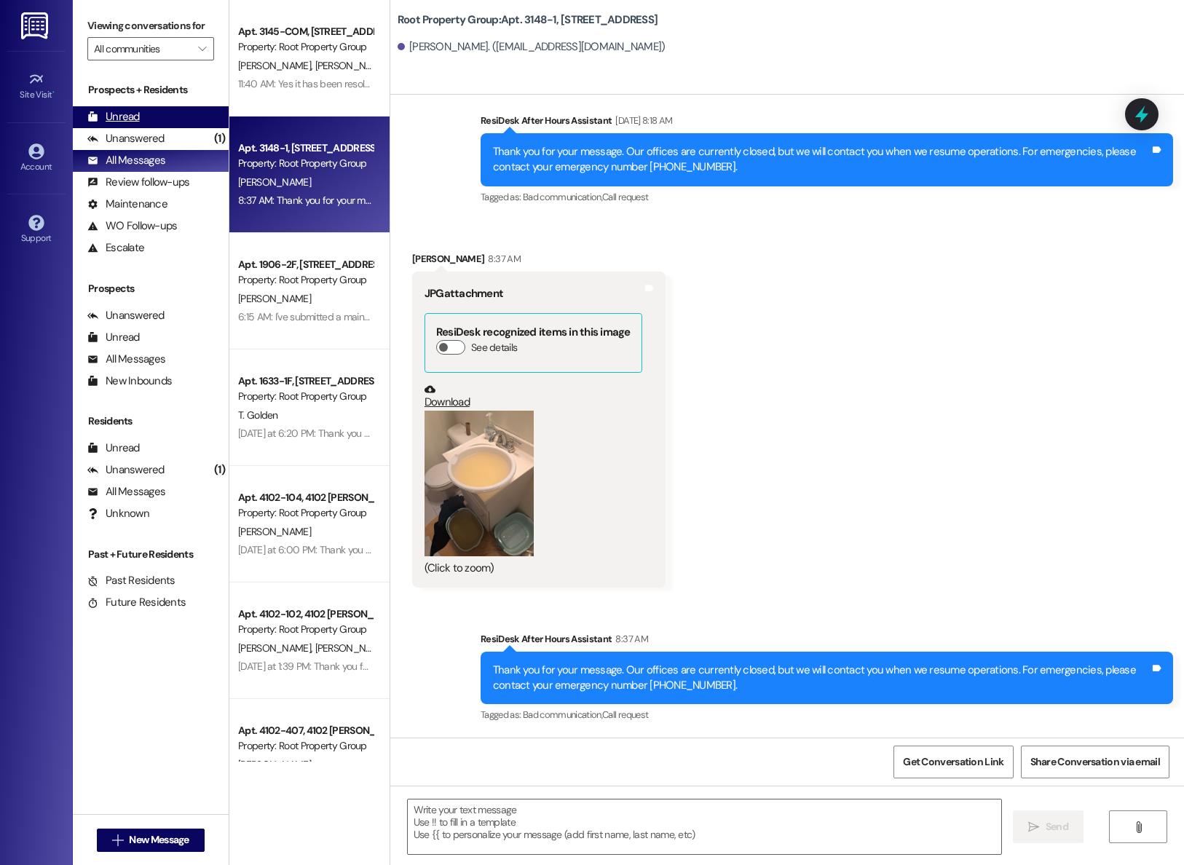
type textarea "Fetching suggested responses. Please feel free to read through the conversation…"
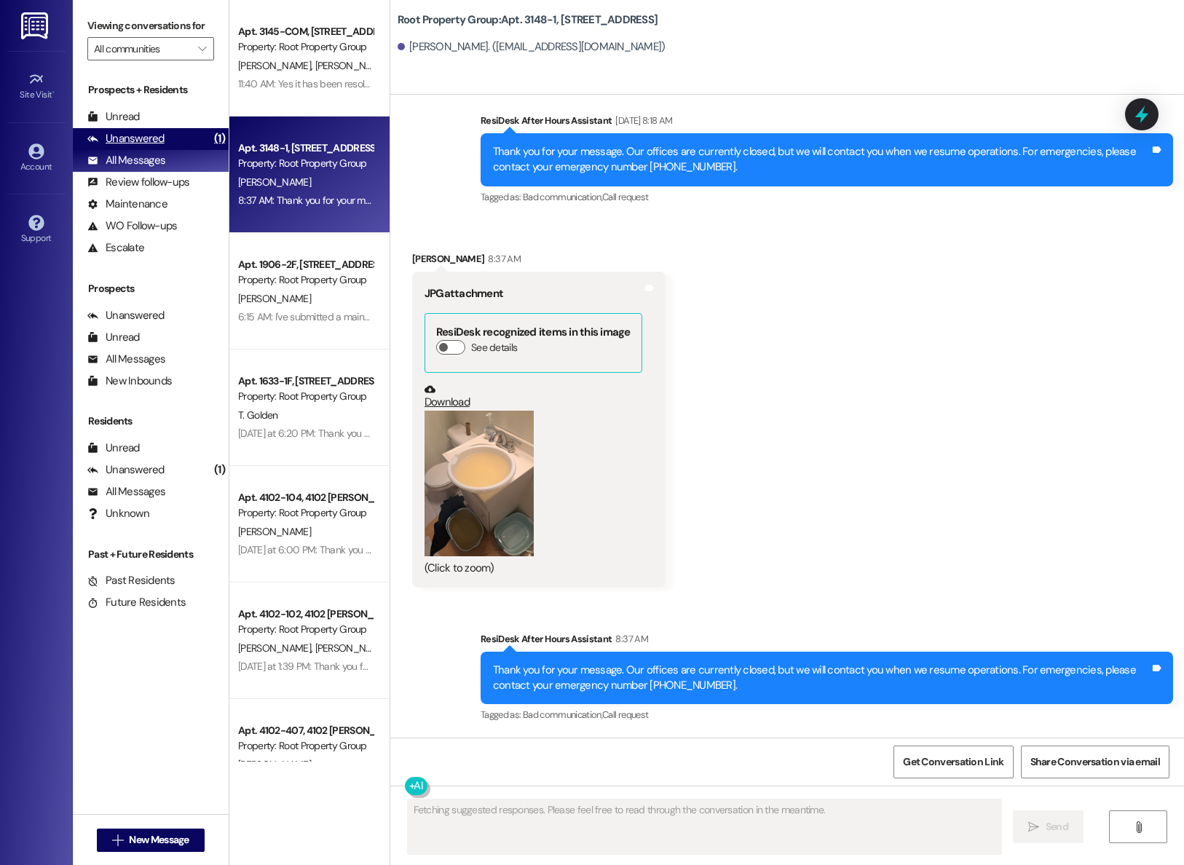
click at [162, 150] on div "Unanswered (1)" at bounding box center [151, 139] width 156 height 22
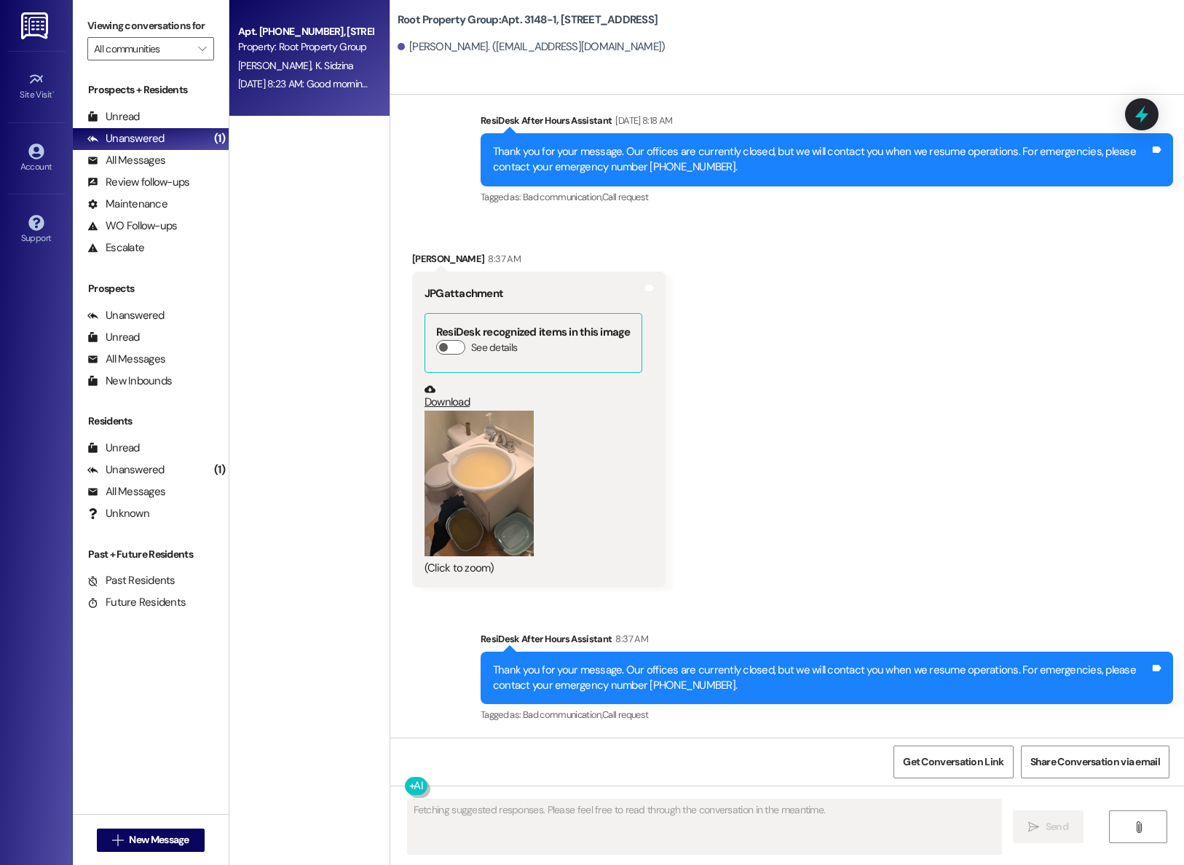
click at [271, 87] on div "Aug 29, 2025 at 8:23 AM: Good morning, Kathryn, I hope you're day is going well…" at bounding box center [696, 83] width 916 height 13
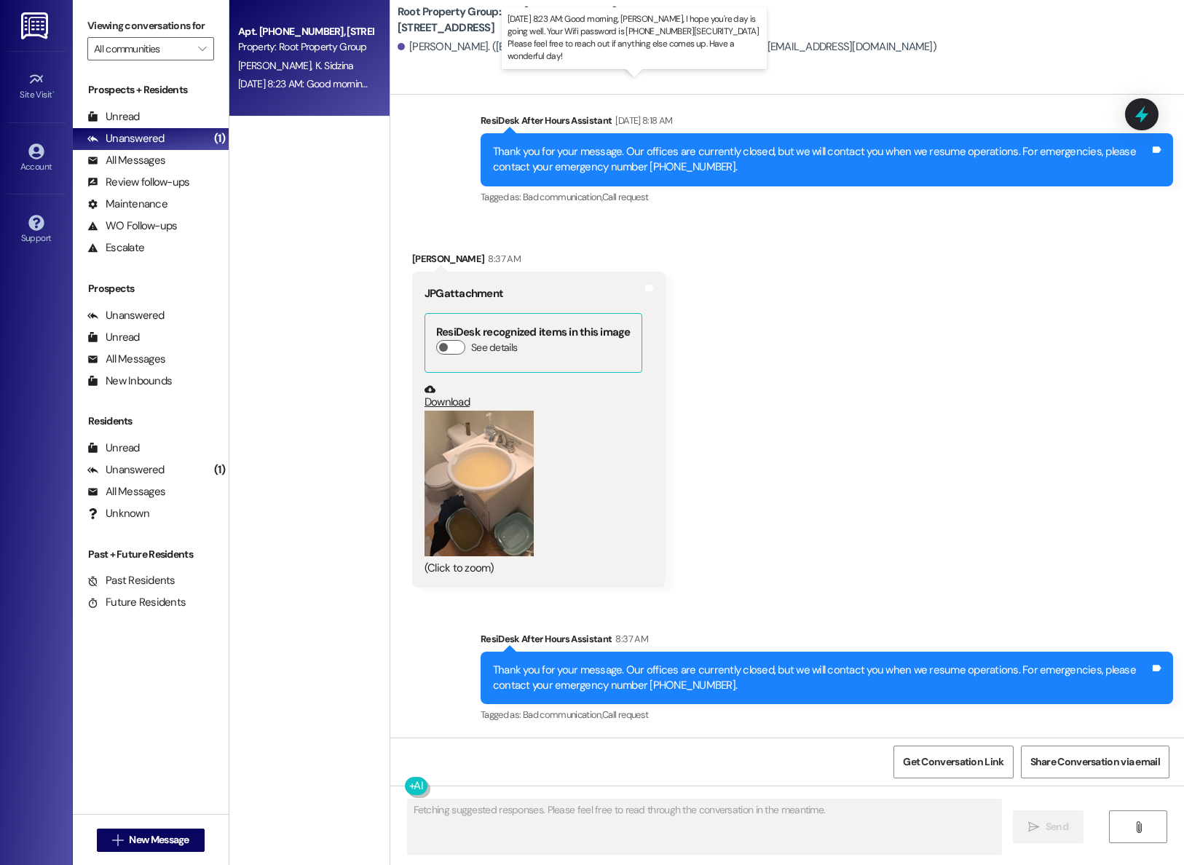
scroll to position [4344, 0]
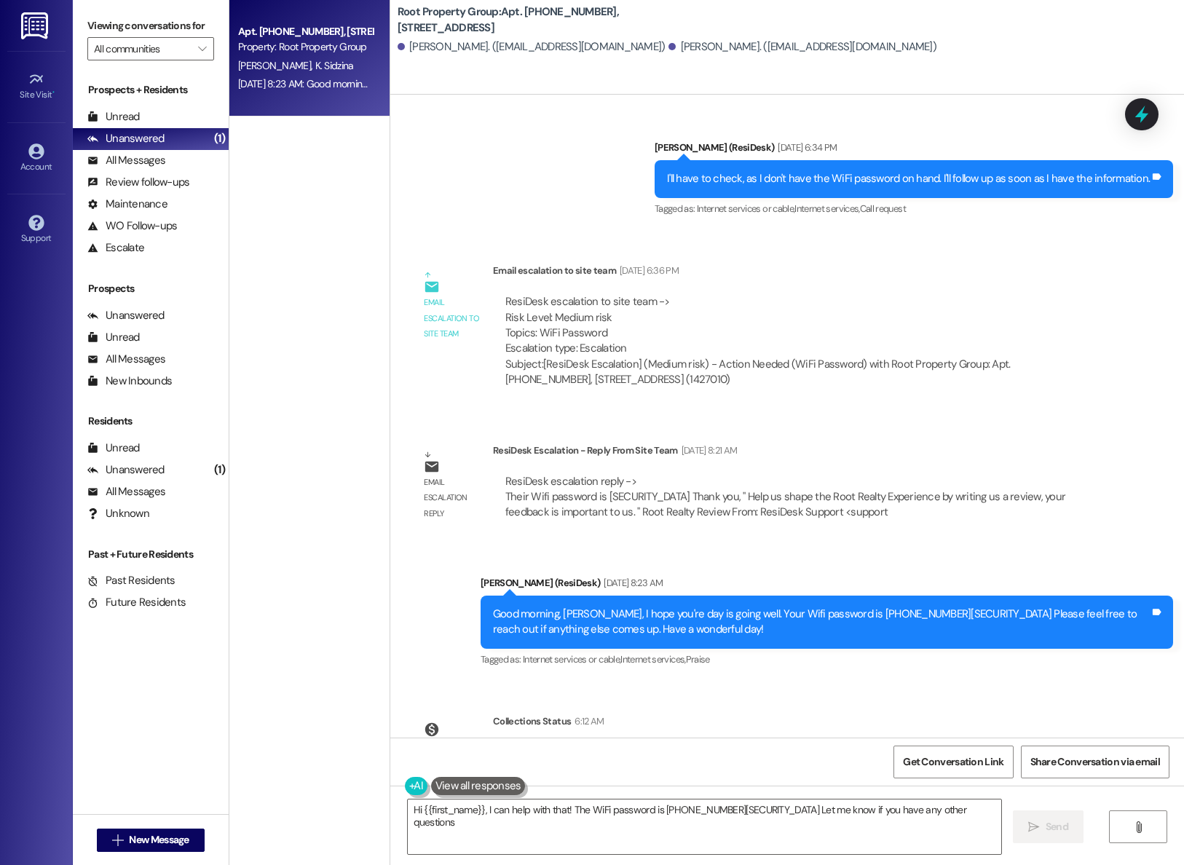
type textarea "Hi {{first_name}}, I can help with that! The WiFi password is 5051-01-105. Let …"
